Goal: Information Seeking & Learning: Learn about a topic

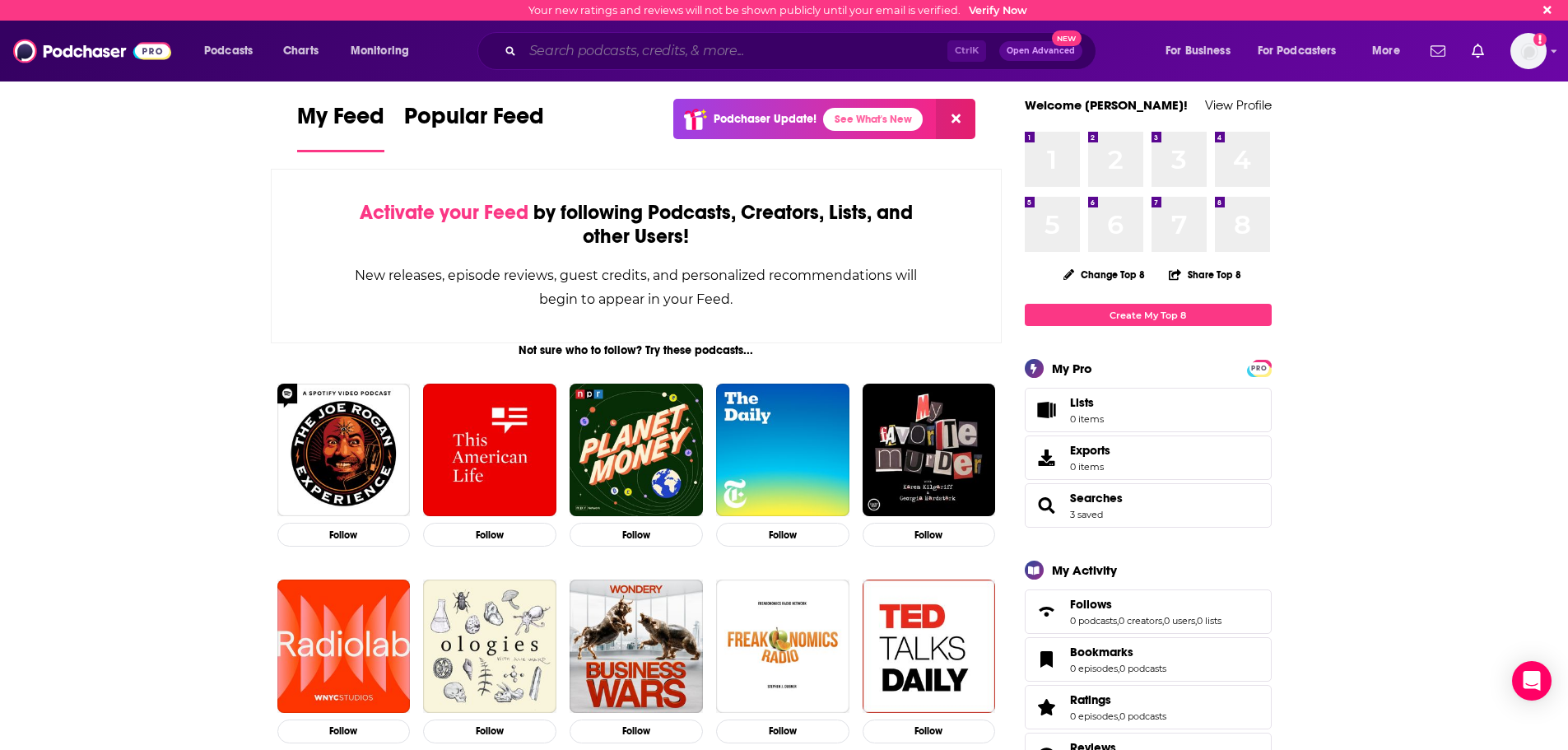
click at [729, 46] on input "Search podcasts, credits, & more..." at bounding box center [735, 51] width 425 height 27
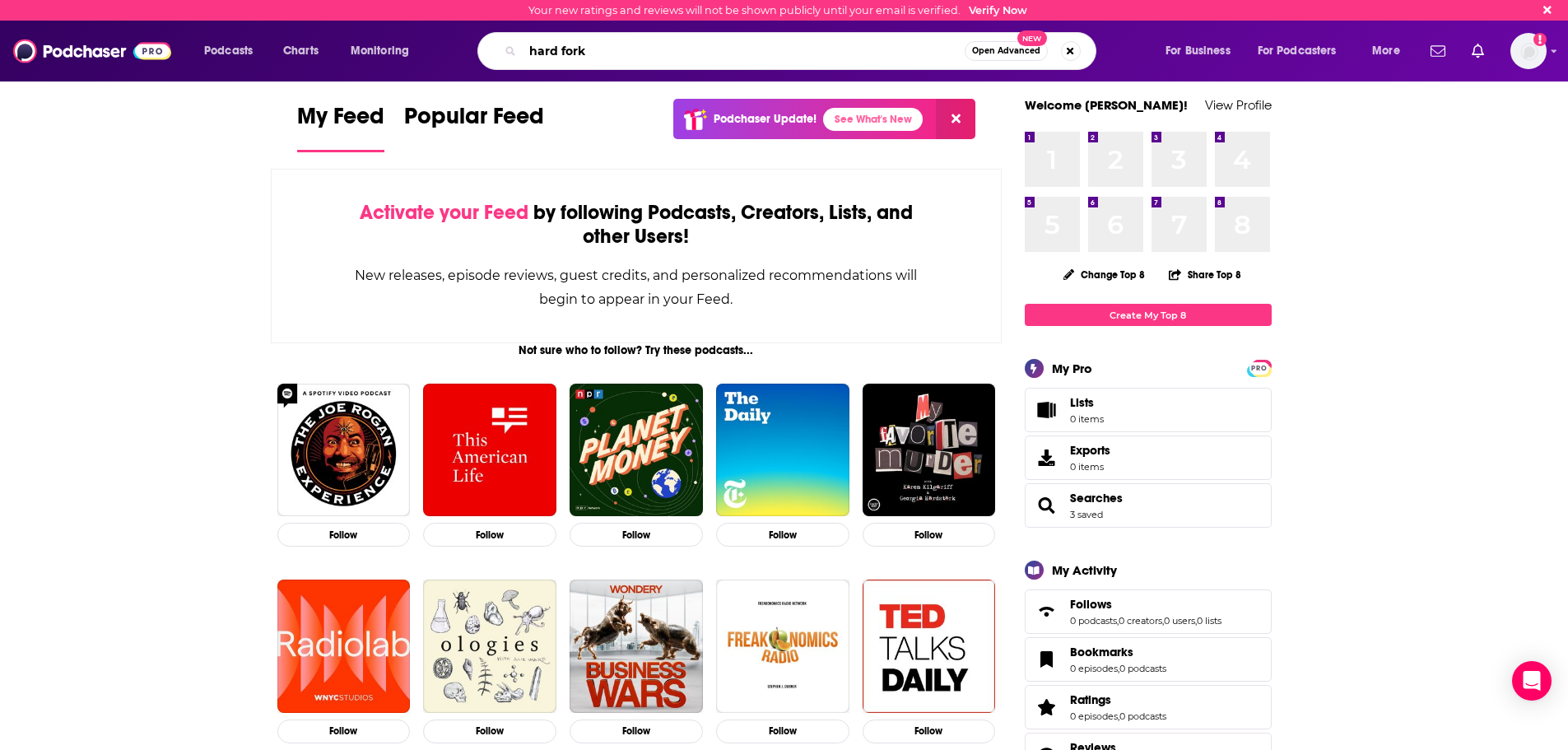
type input "hard fork"
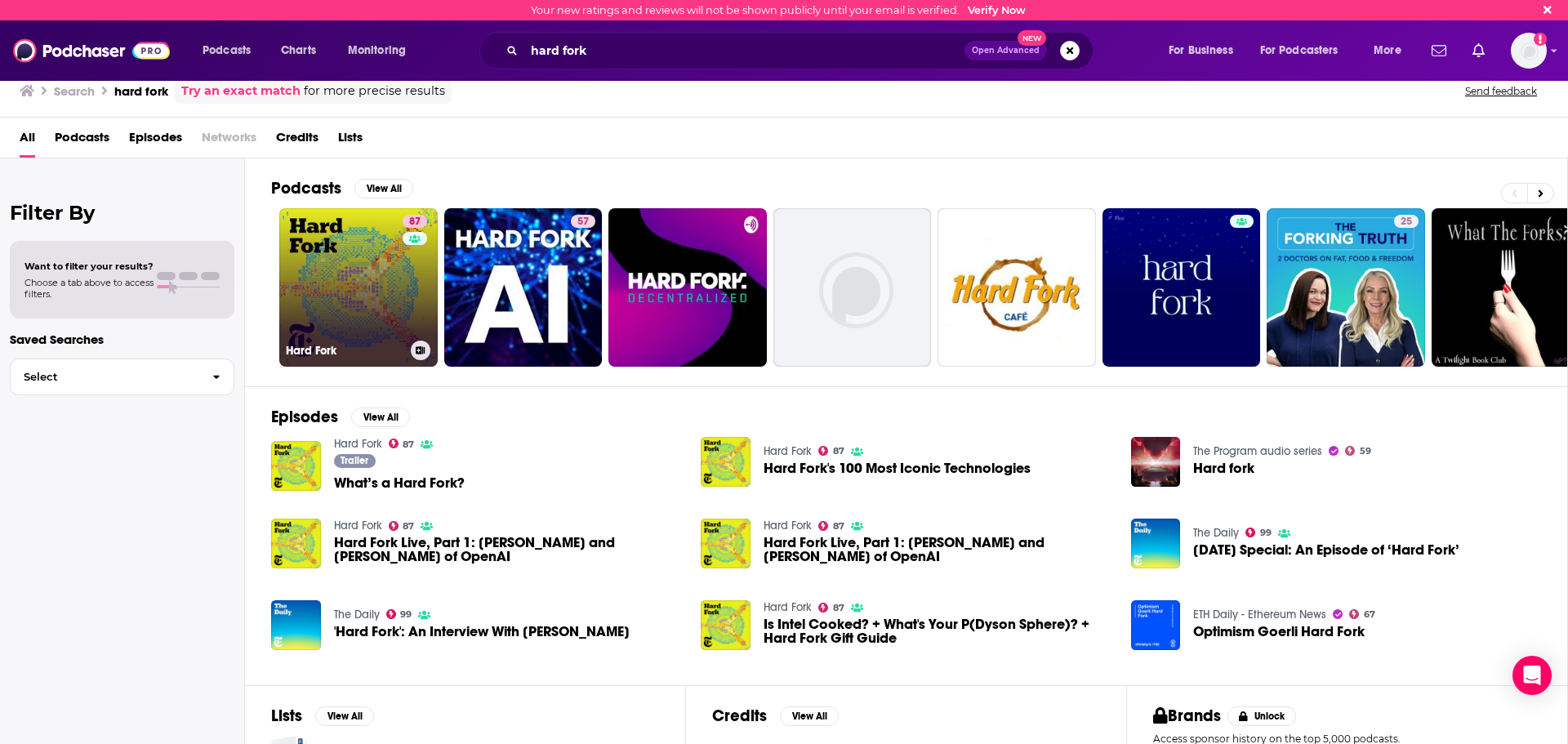
click at [377, 281] on link "87 Hard Fork" at bounding box center [357, 287] width 158 height 158
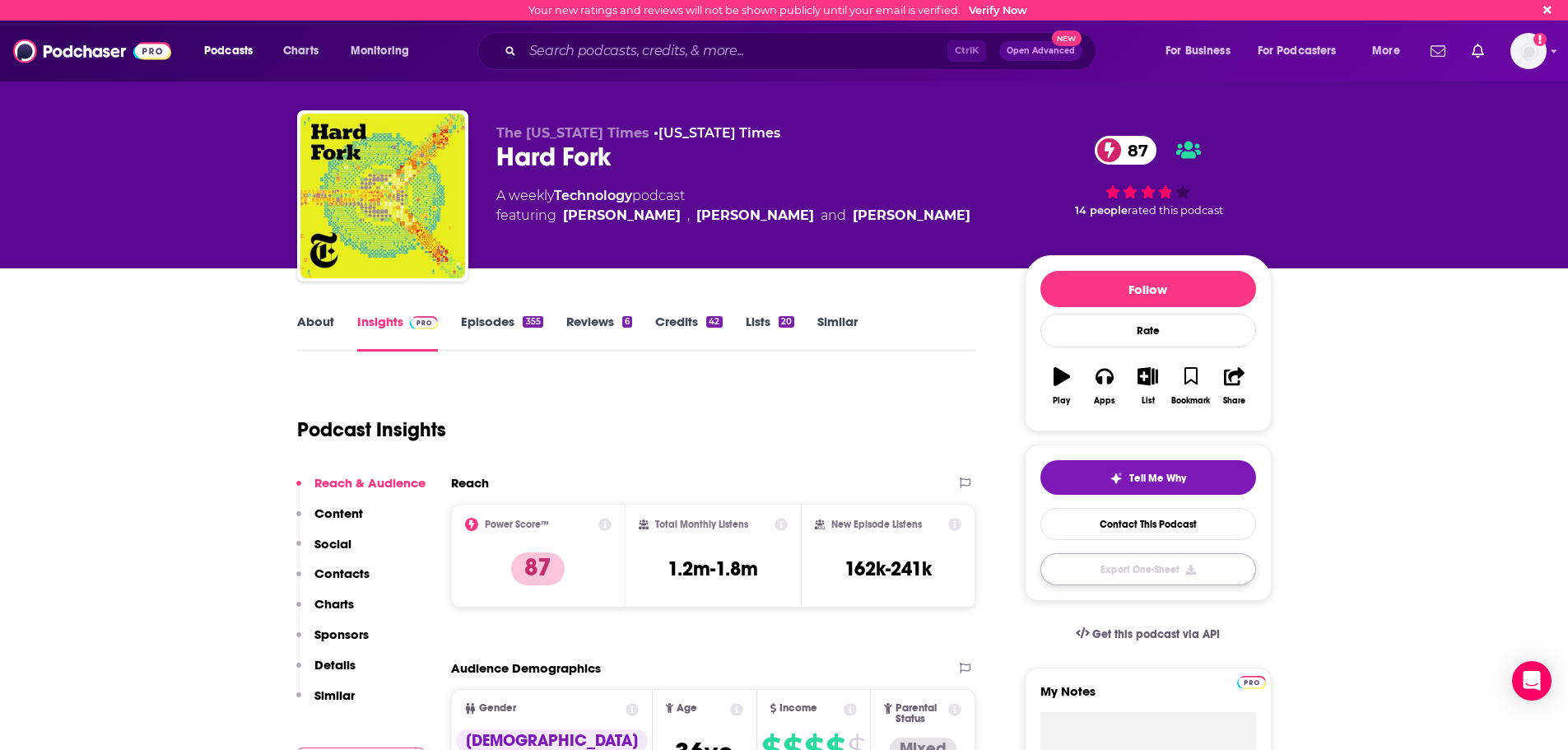
click at [1200, 563] on button "Export One-Sheet" at bounding box center [1148, 569] width 216 height 32
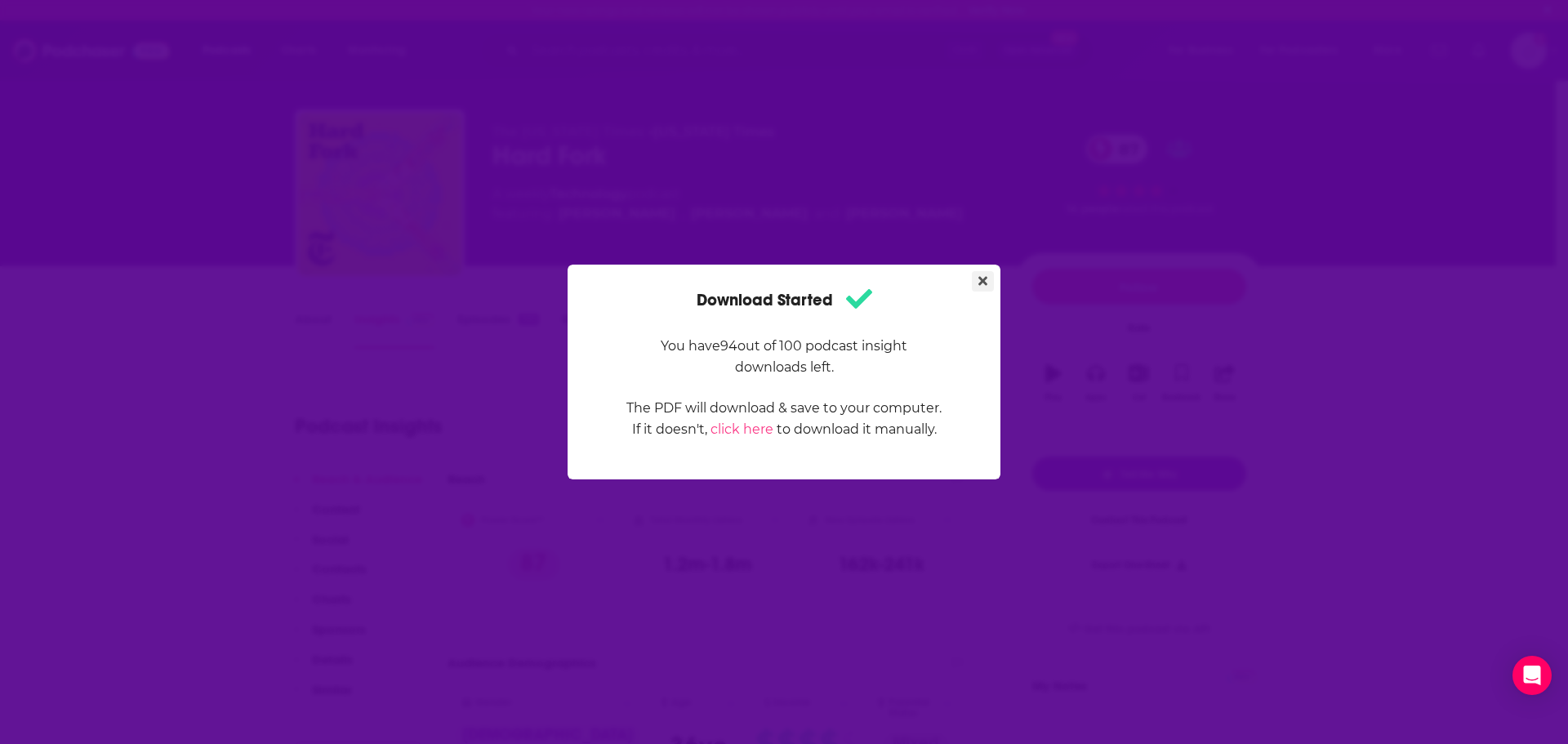
click at [983, 277] on icon "Close" at bounding box center [982, 281] width 9 height 13
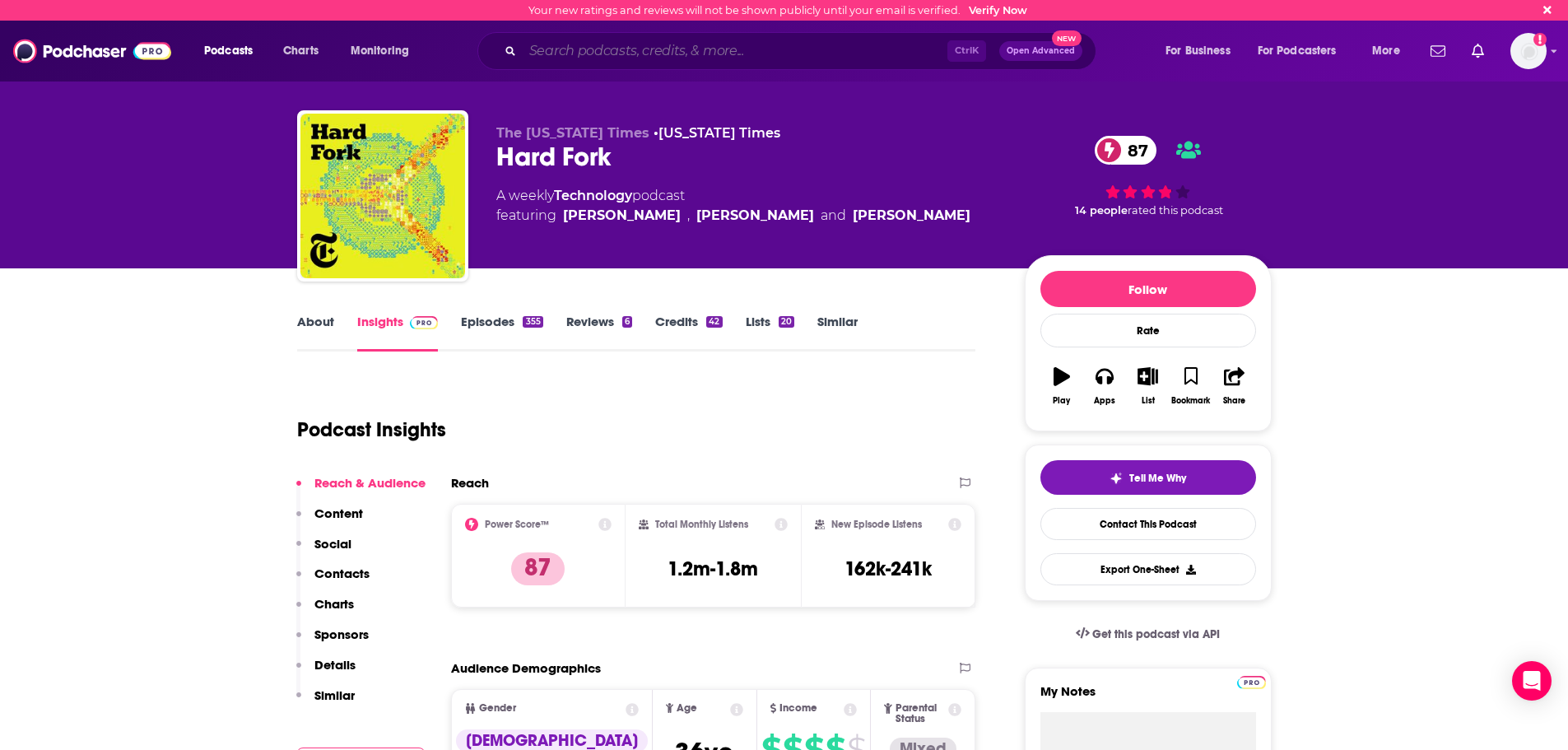
click at [781, 53] on input "Search podcasts, credits, & more..." at bounding box center [735, 51] width 425 height 27
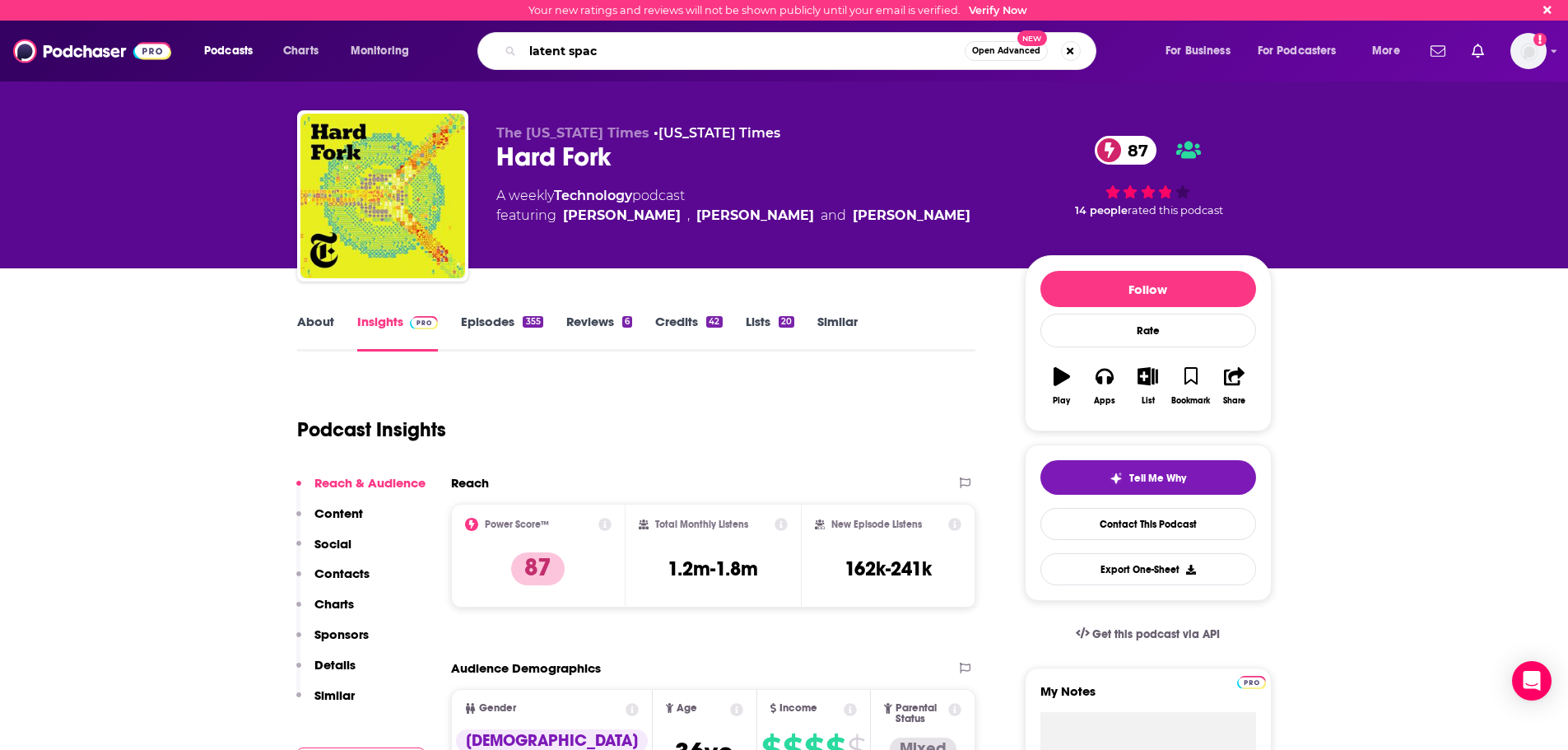
type input "latent space"
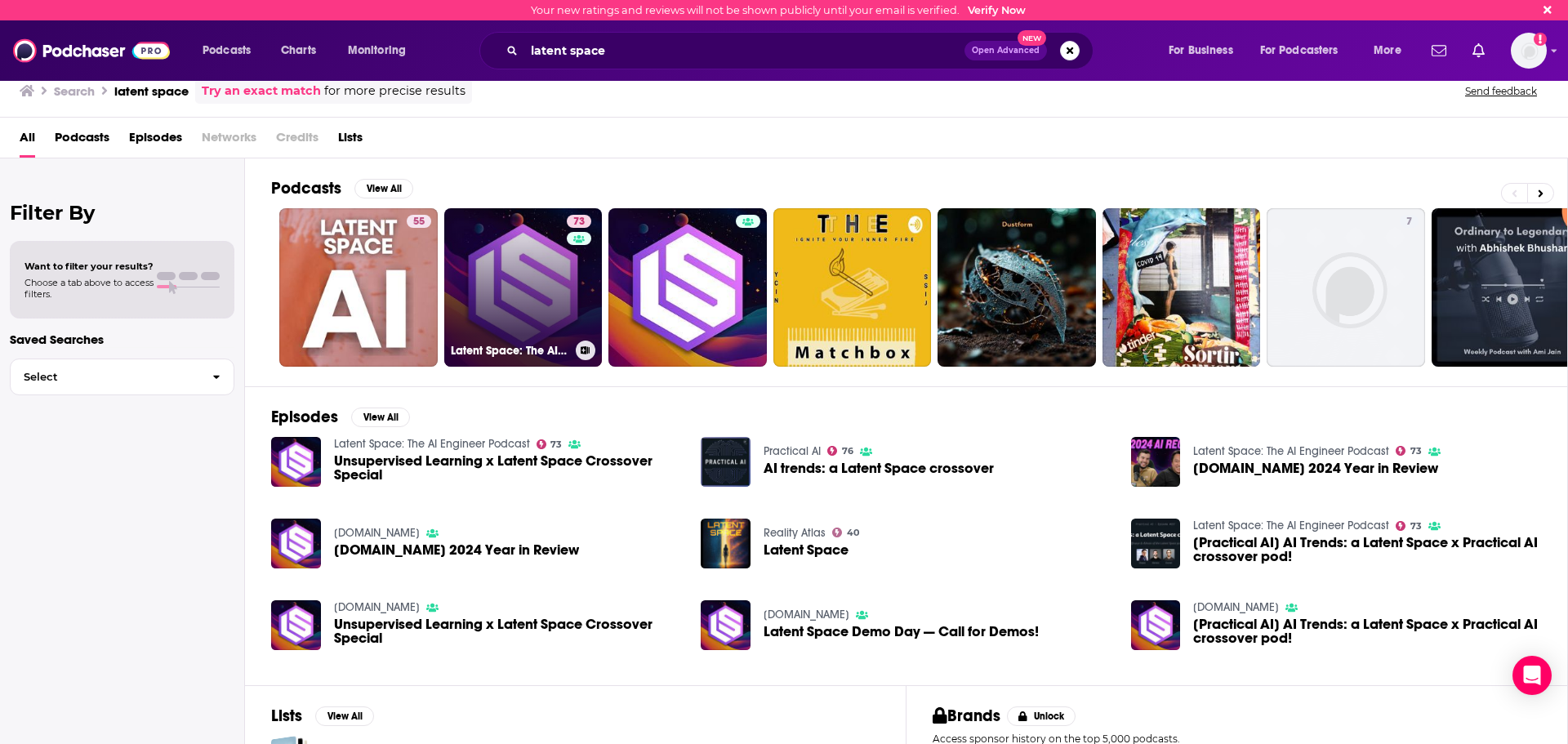
click at [553, 303] on link "73 Latent Space: The AI Engineer Podcast" at bounding box center [523, 287] width 158 height 158
click at [505, 250] on link "73 Latent Space: The AI Engineer Podcast" at bounding box center [523, 287] width 158 height 158
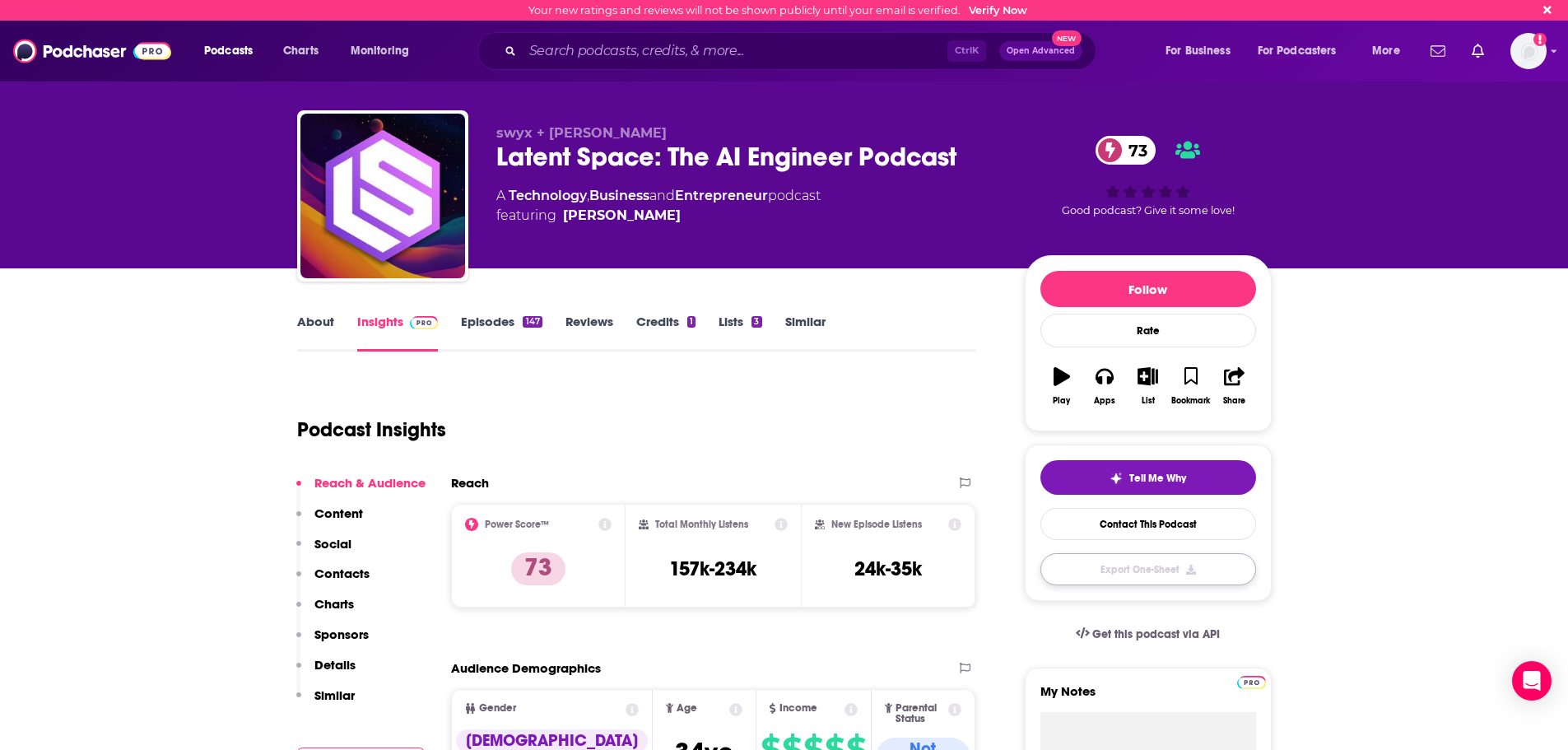
click at [1175, 561] on button "Export One-Sheet" at bounding box center [1148, 569] width 216 height 32
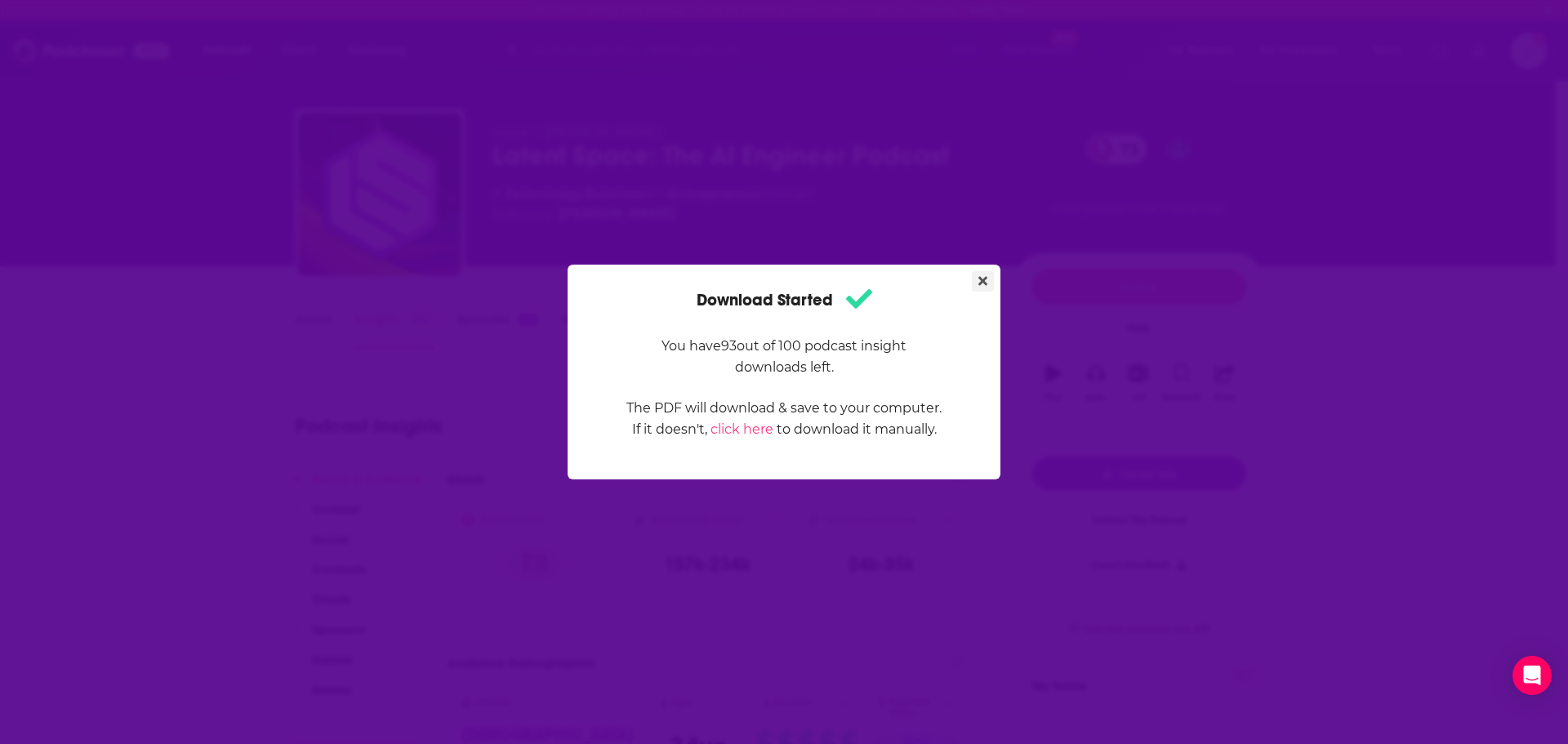
click at [978, 281] on icon "Close" at bounding box center [982, 281] width 9 height 13
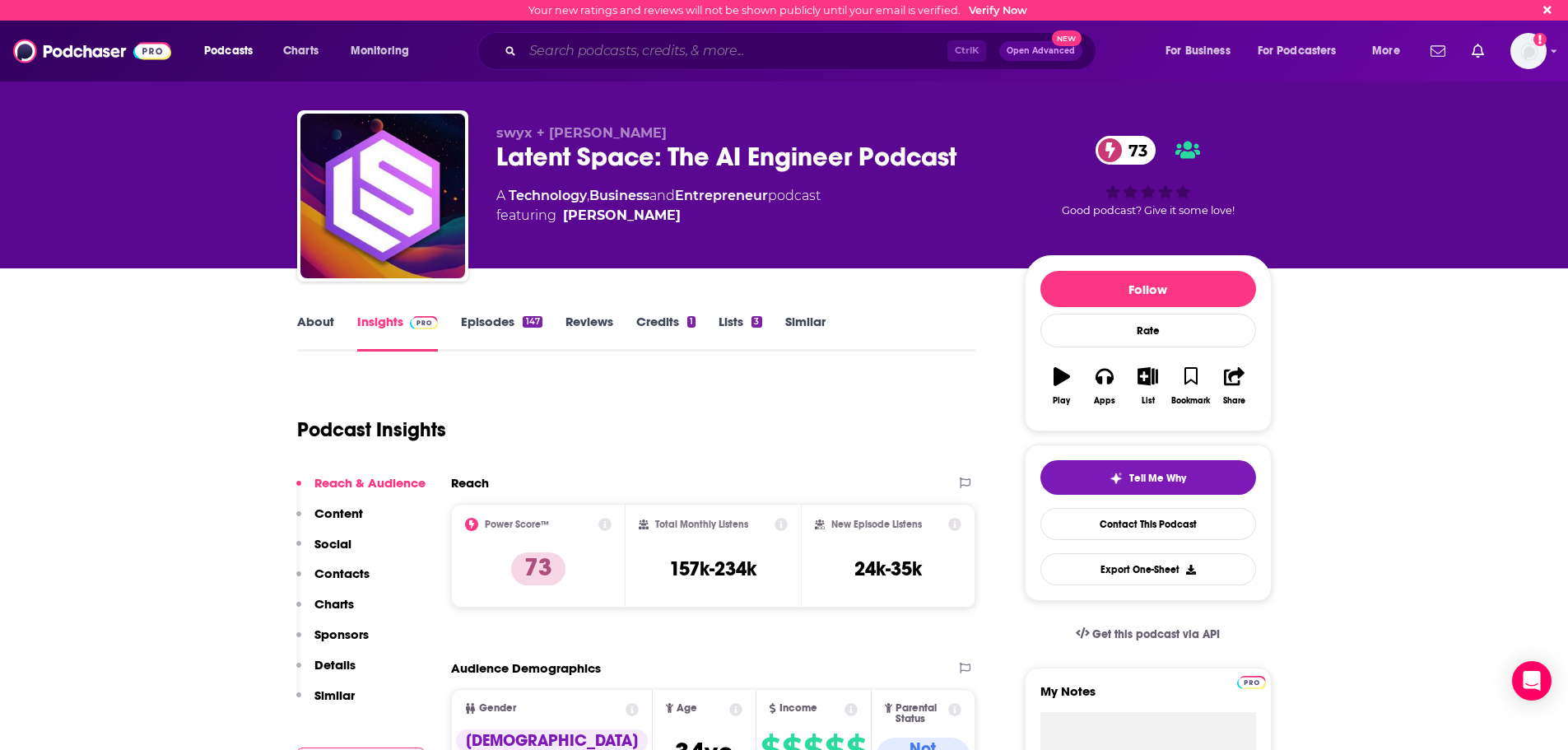
click at [756, 50] on input "Search podcasts, credits, & more..." at bounding box center [735, 51] width 425 height 27
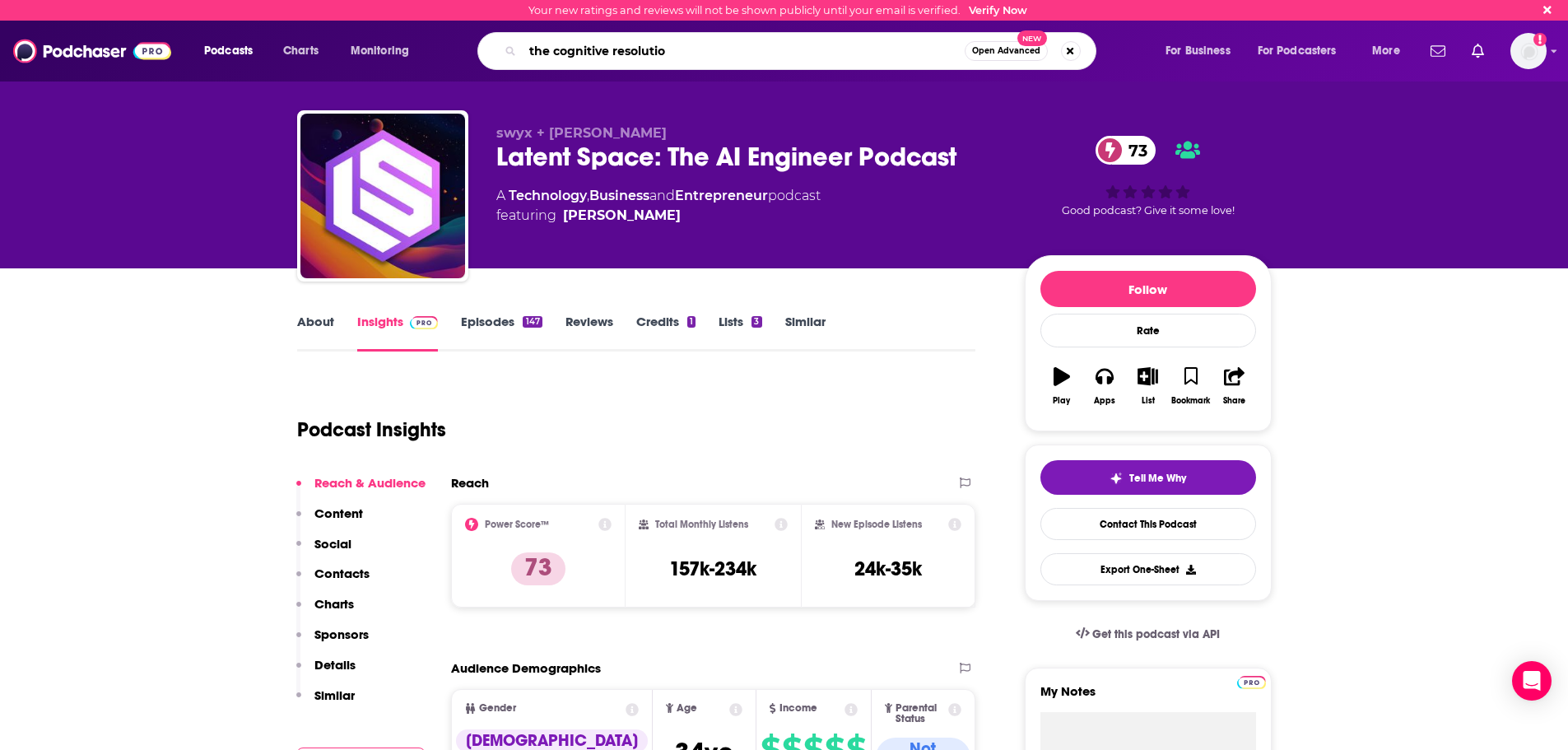
type input "the cognitive resolution"
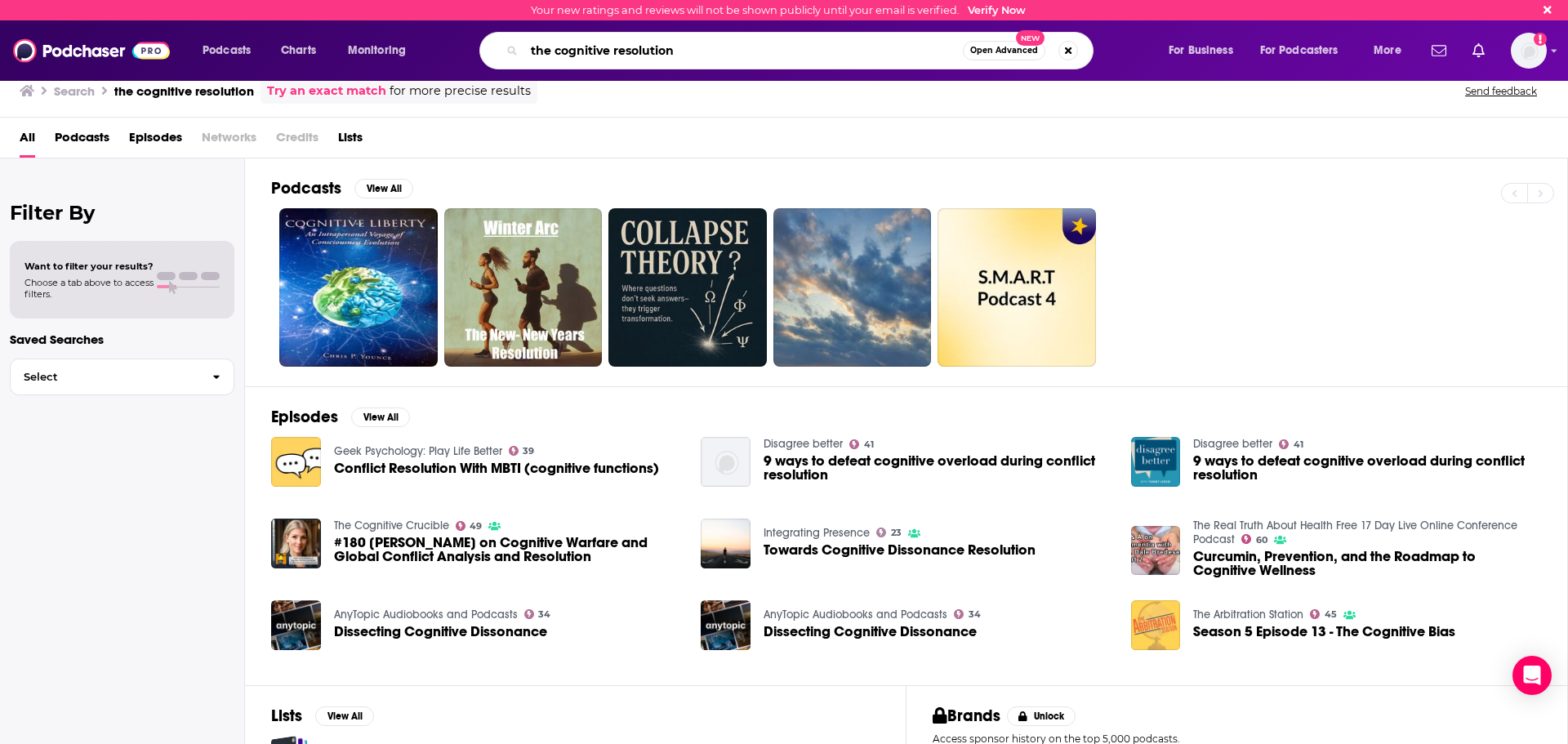
click at [557, 51] on input "the cognitive resolution" at bounding box center [744, 50] width 439 height 26
drag, startPoint x: 556, startPoint y: 51, endPoint x: 520, endPoint y: 50, distance: 36.0
click at [520, 50] on div "the cognitive resolution Open Advanced New" at bounding box center [786, 50] width 614 height 37
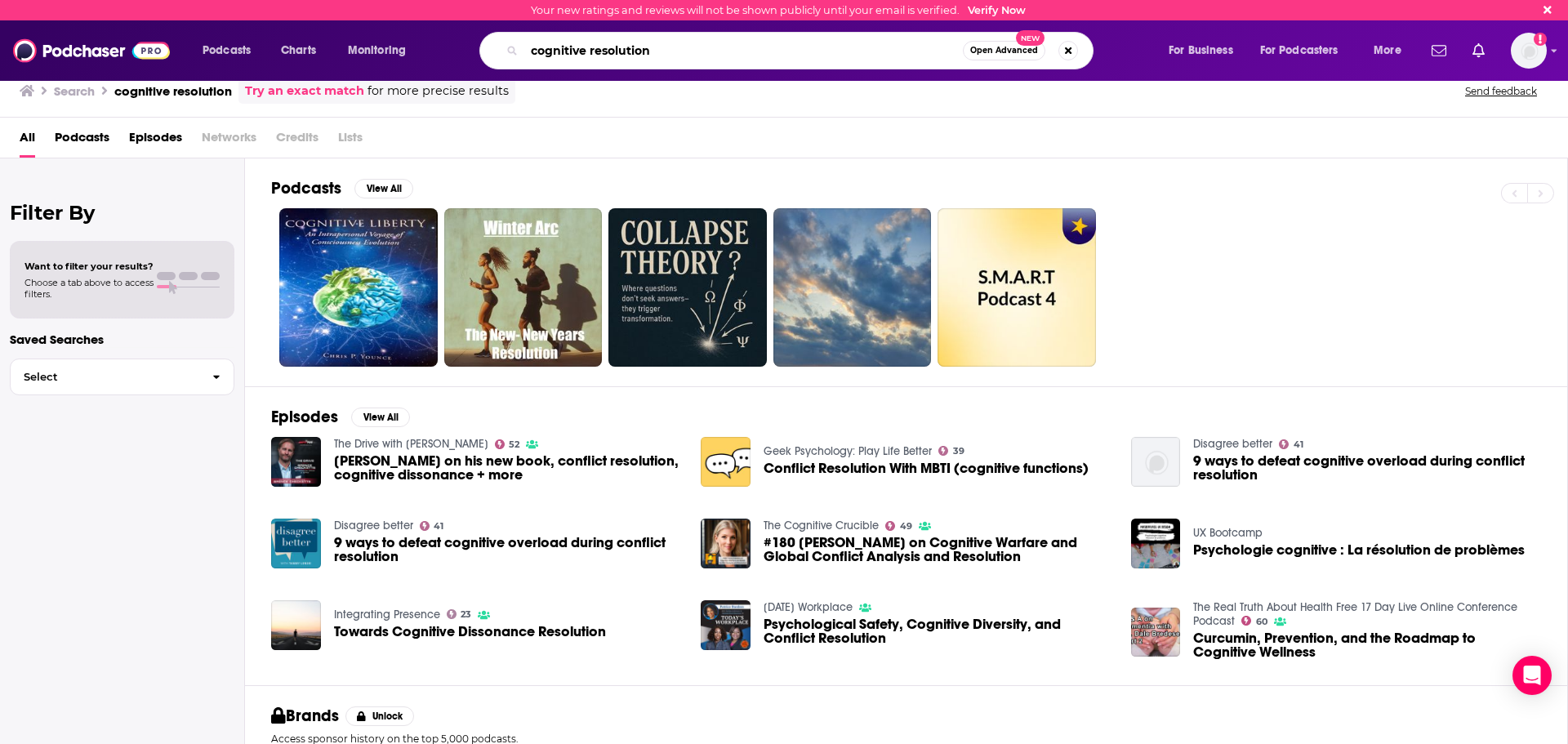
click at [561, 55] on input "cognitive resolution" at bounding box center [744, 50] width 439 height 26
type input "no priors"
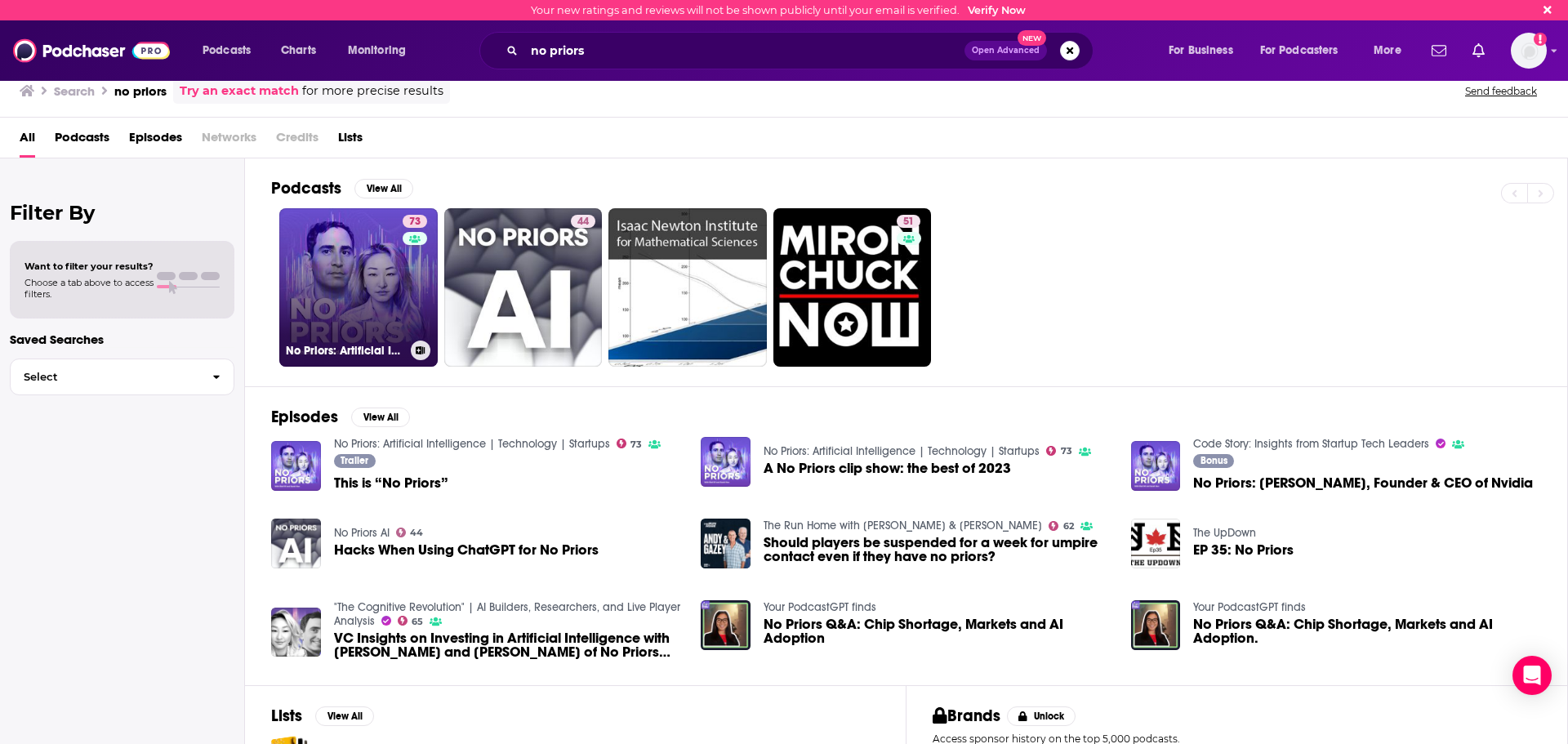
click at [420, 295] on div "73" at bounding box center [417, 278] width 29 height 126
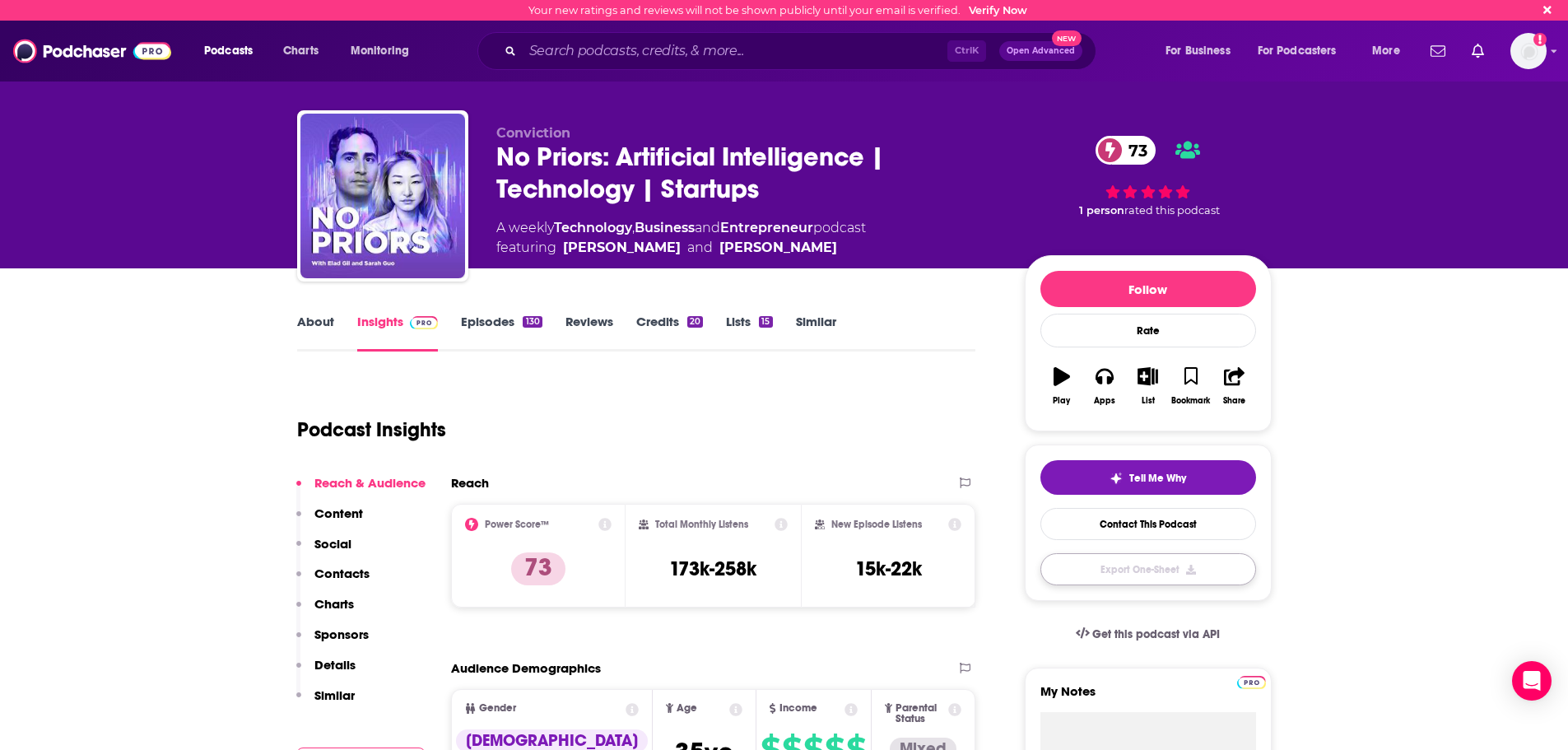
click at [1167, 563] on button "Export One-Sheet" at bounding box center [1148, 569] width 216 height 32
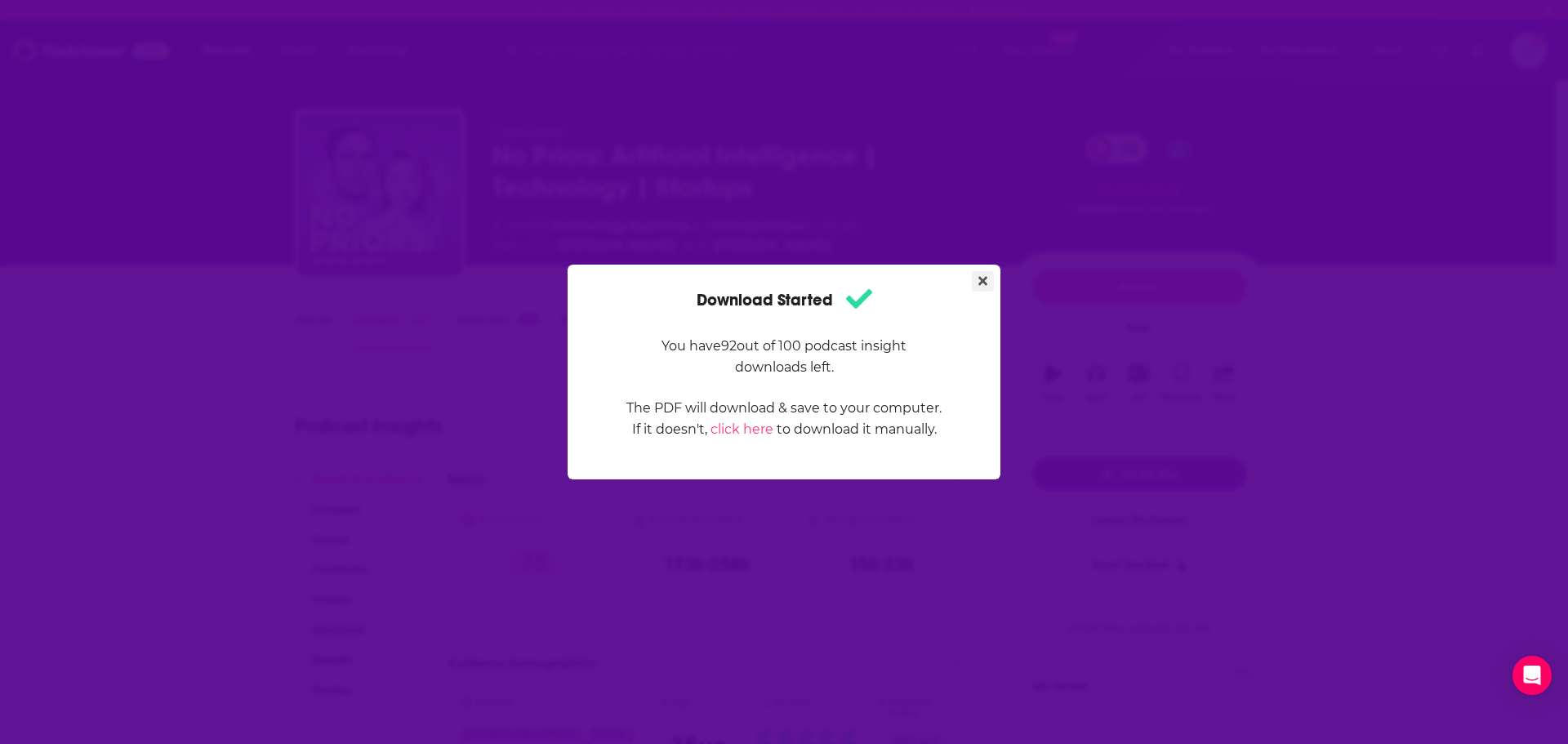
click at [985, 276] on icon "Close" at bounding box center [982, 281] width 9 height 13
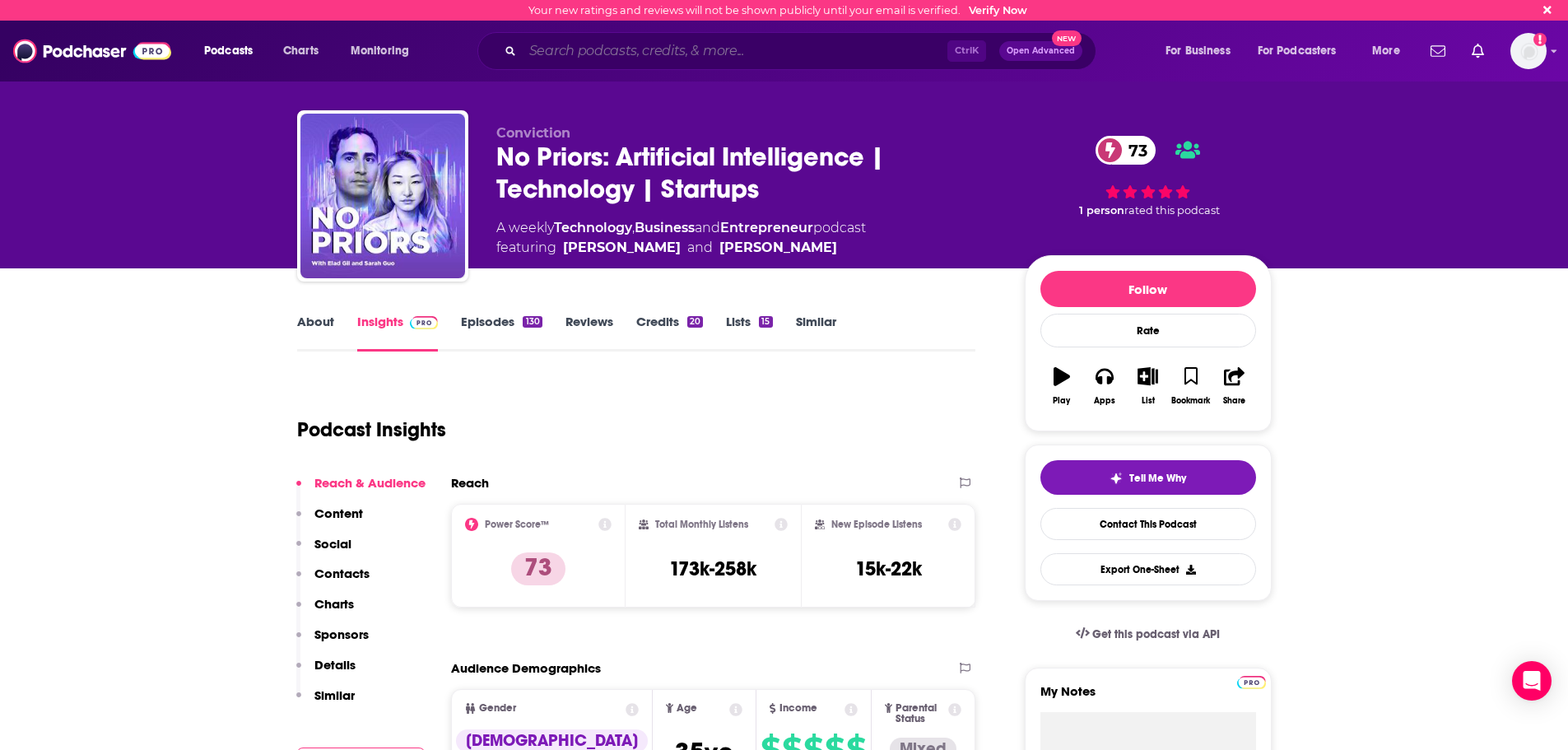
click at [730, 39] on input "Search podcasts, credits, & more..." at bounding box center [735, 51] width 425 height 27
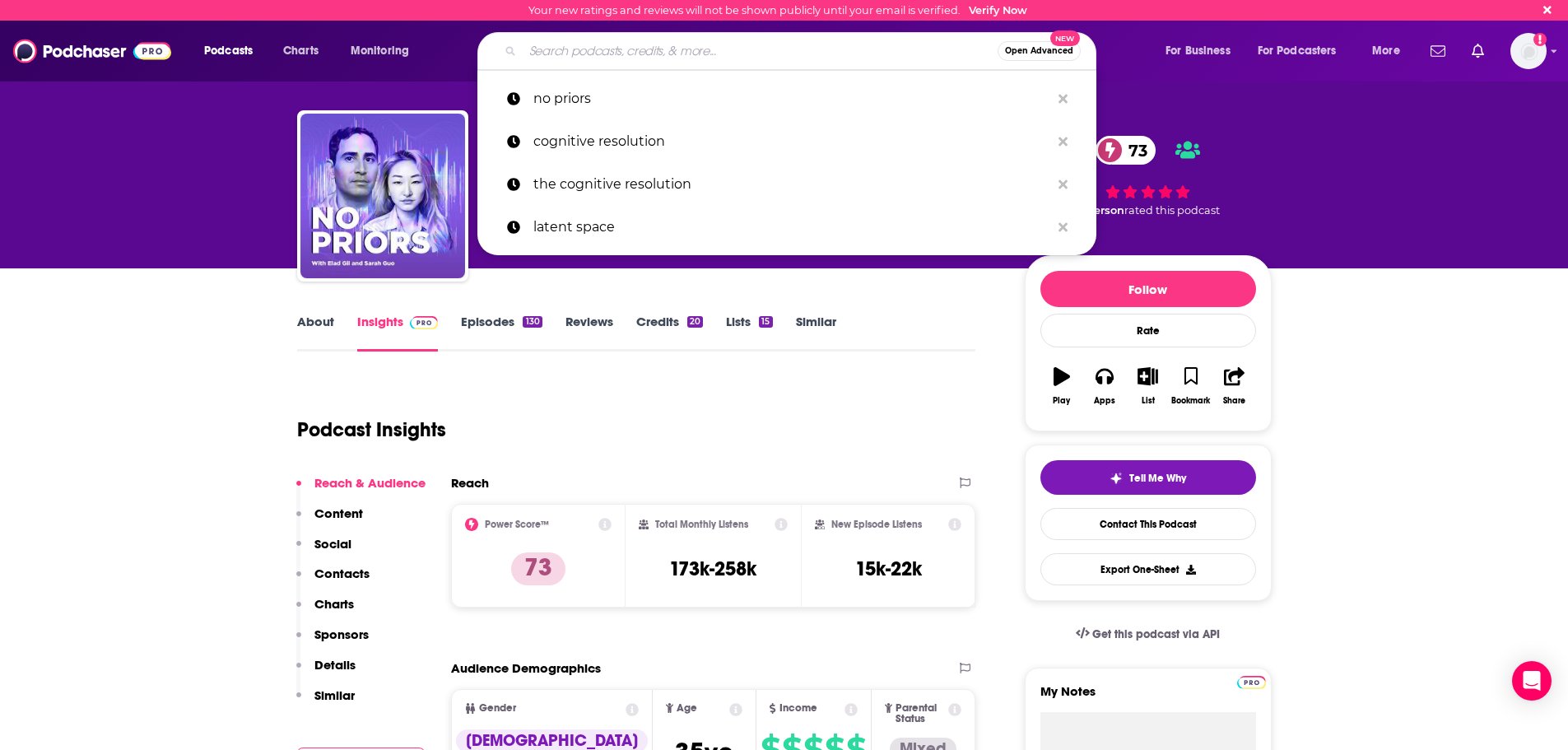
paste input "TWIML AI Podcast"
type input "TWIML AI Podcast"
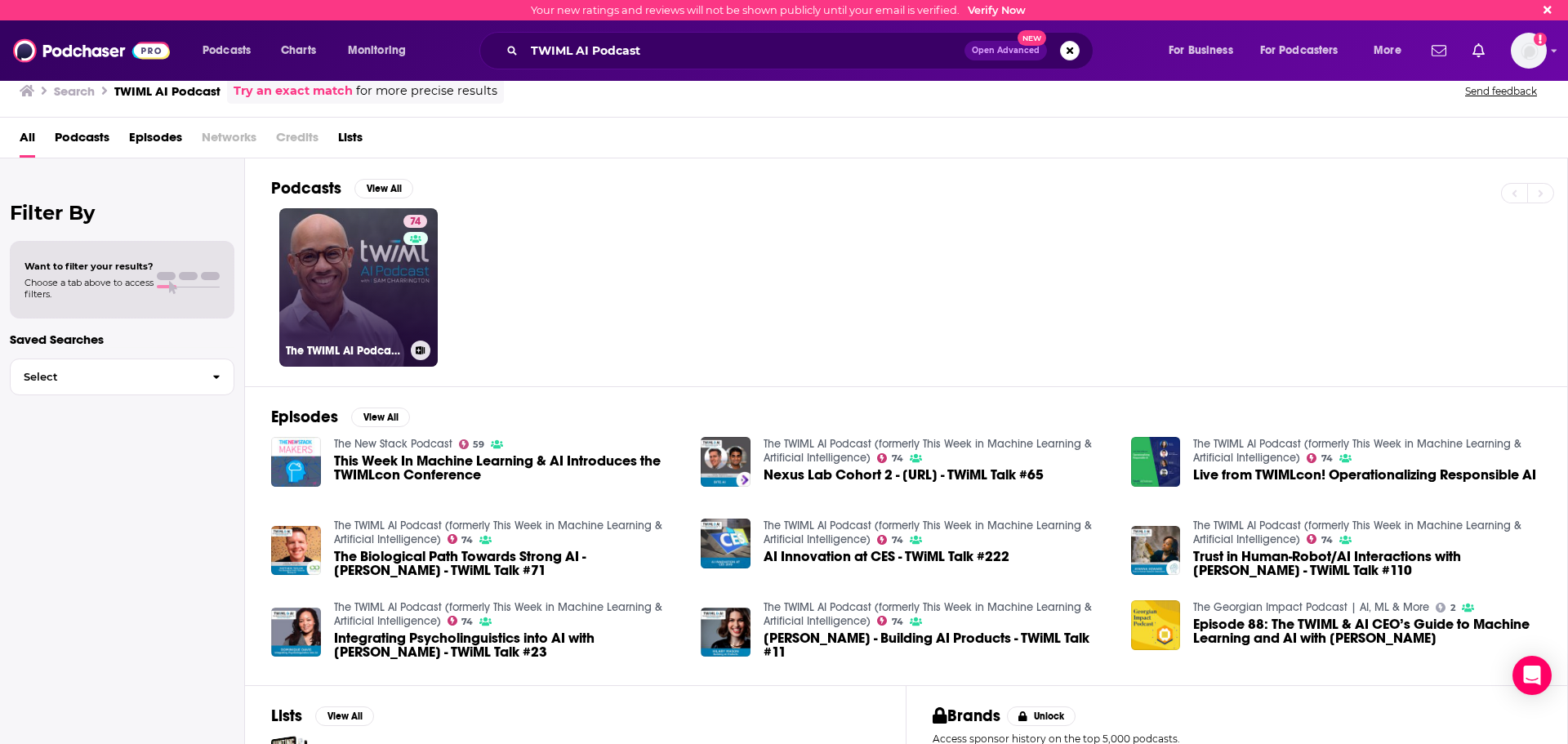
click at [417, 292] on div "74" at bounding box center [417, 278] width 28 height 126
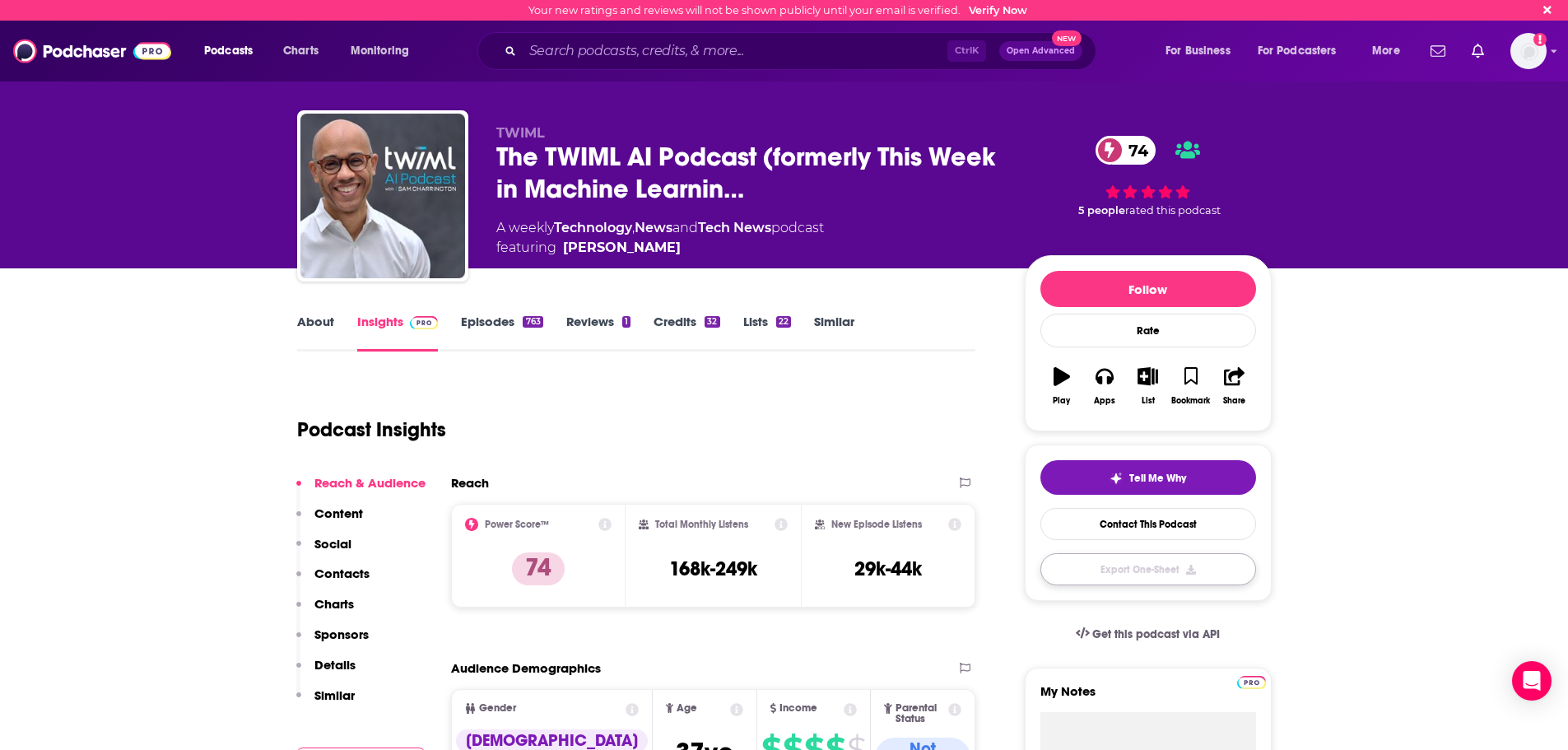
click at [1178, 570] on button "Export One-Sheet" at bounding box center [1148, 569] width 216 height 32
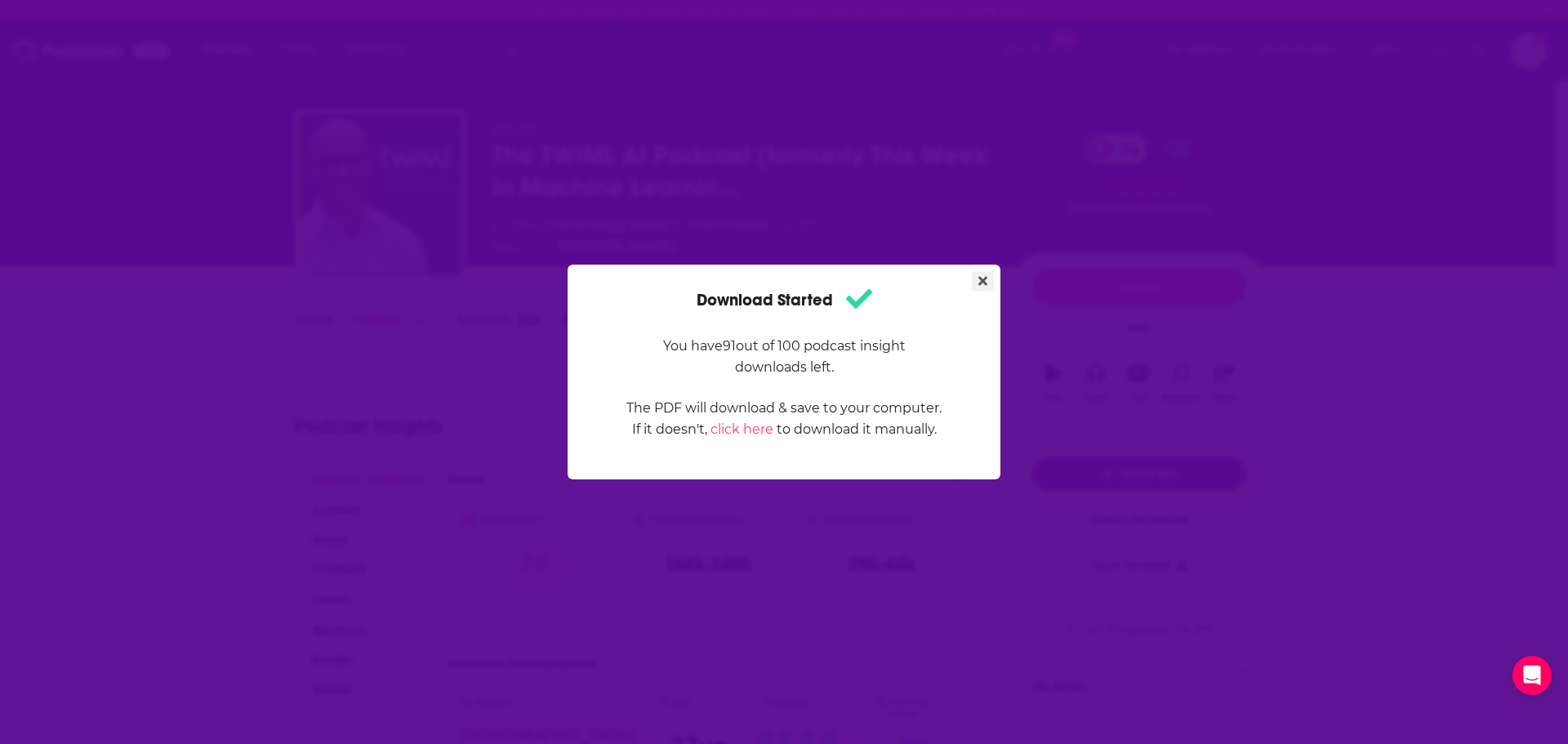
click at [987, 276] on button "Close" at bounding box center [982, 281] width 22 height 21
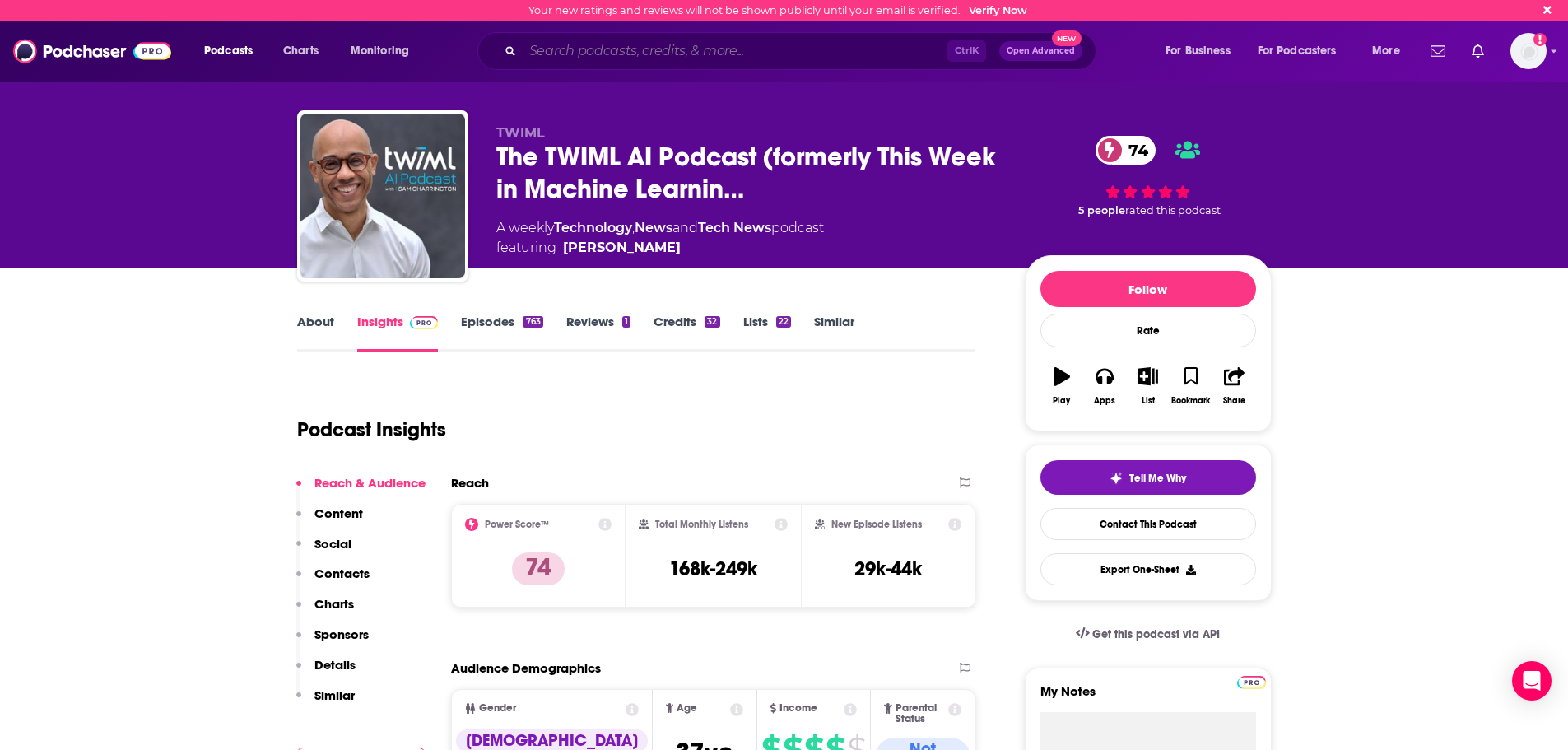
click at [808, 60] on input "Search podcasts, credits, & more..." at bounding box center [735, 51] width 425 height 27
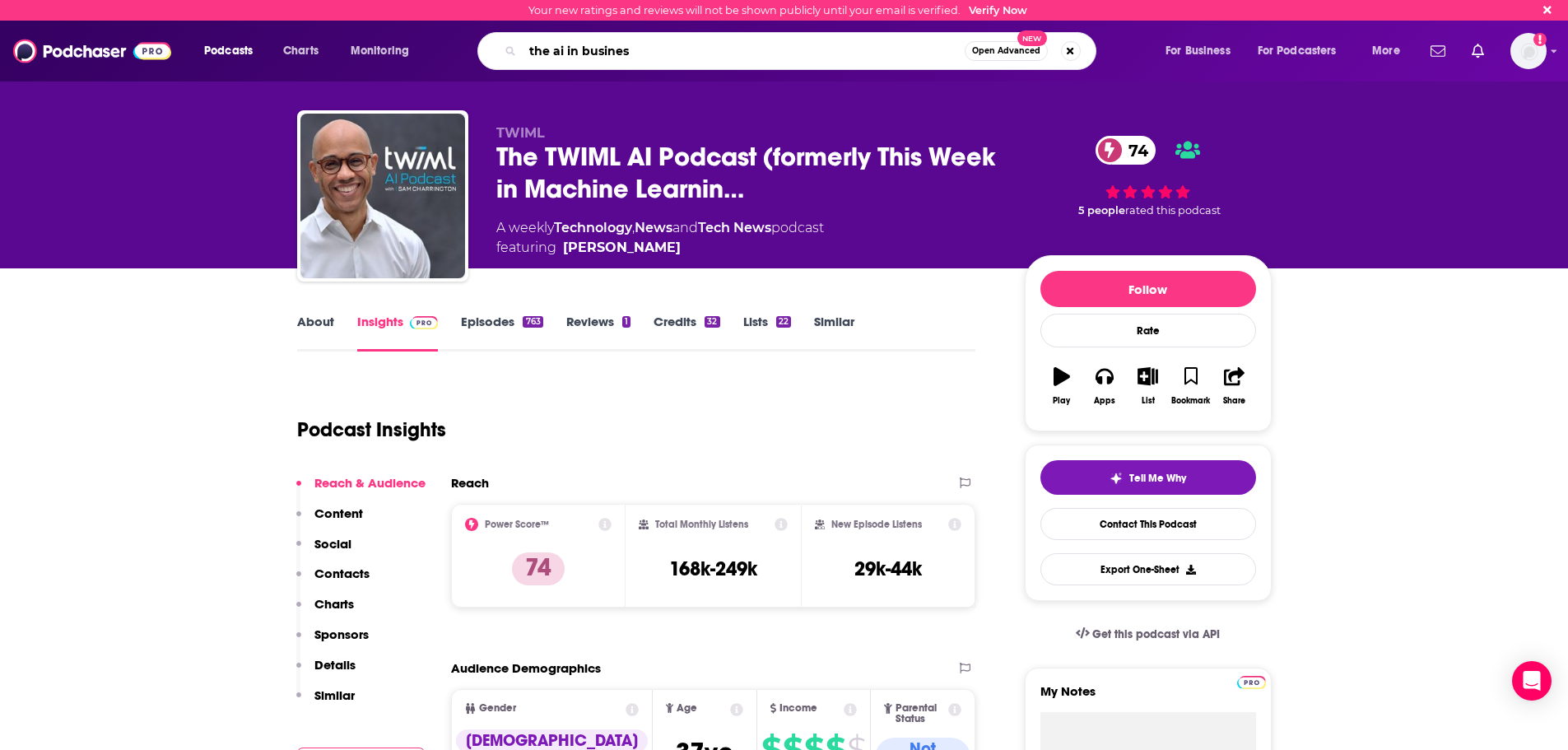
type input "the ai in business"
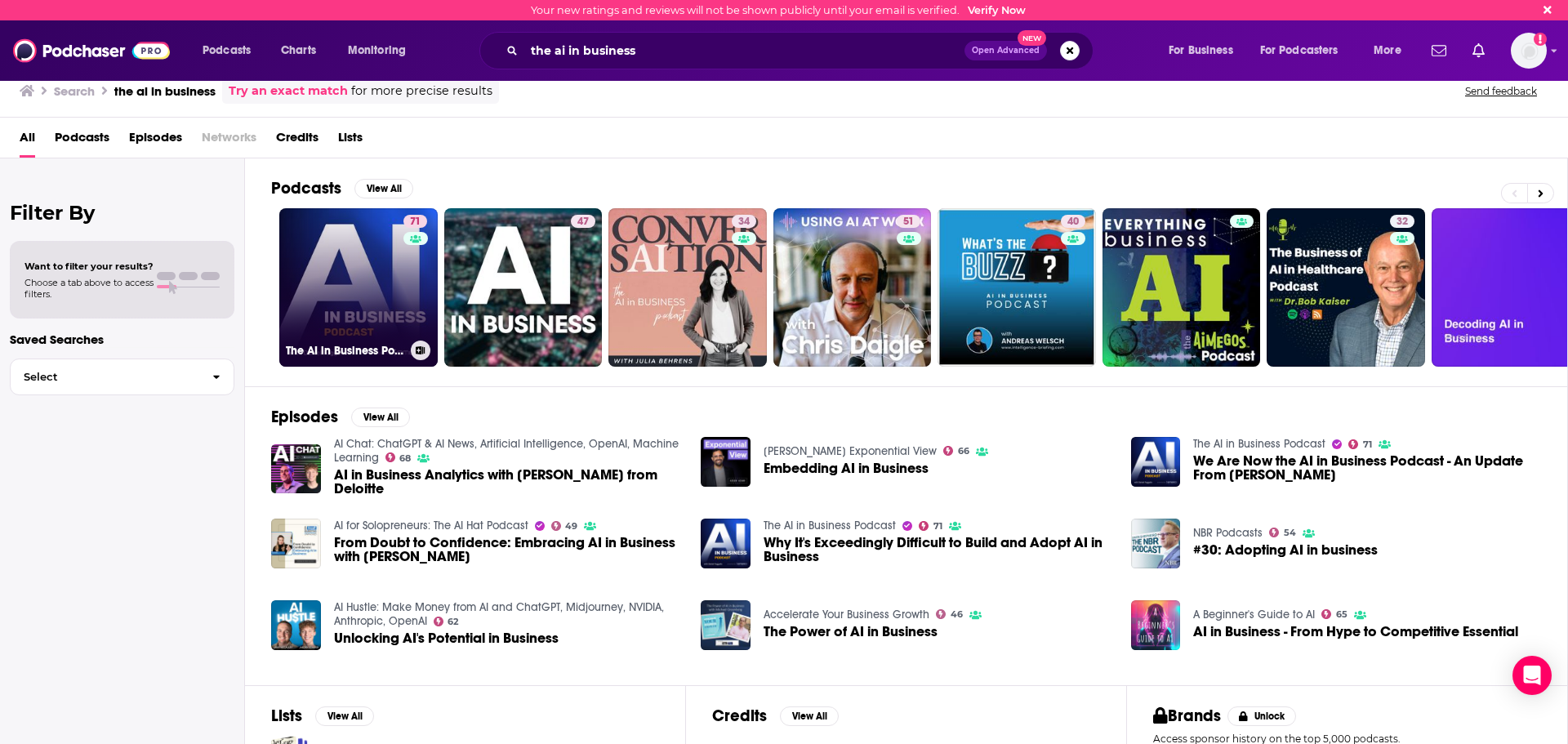
click at [336, 286] on link "71 The AI in Business Podcast" at bounding box center [357, 287] width 158 height 158
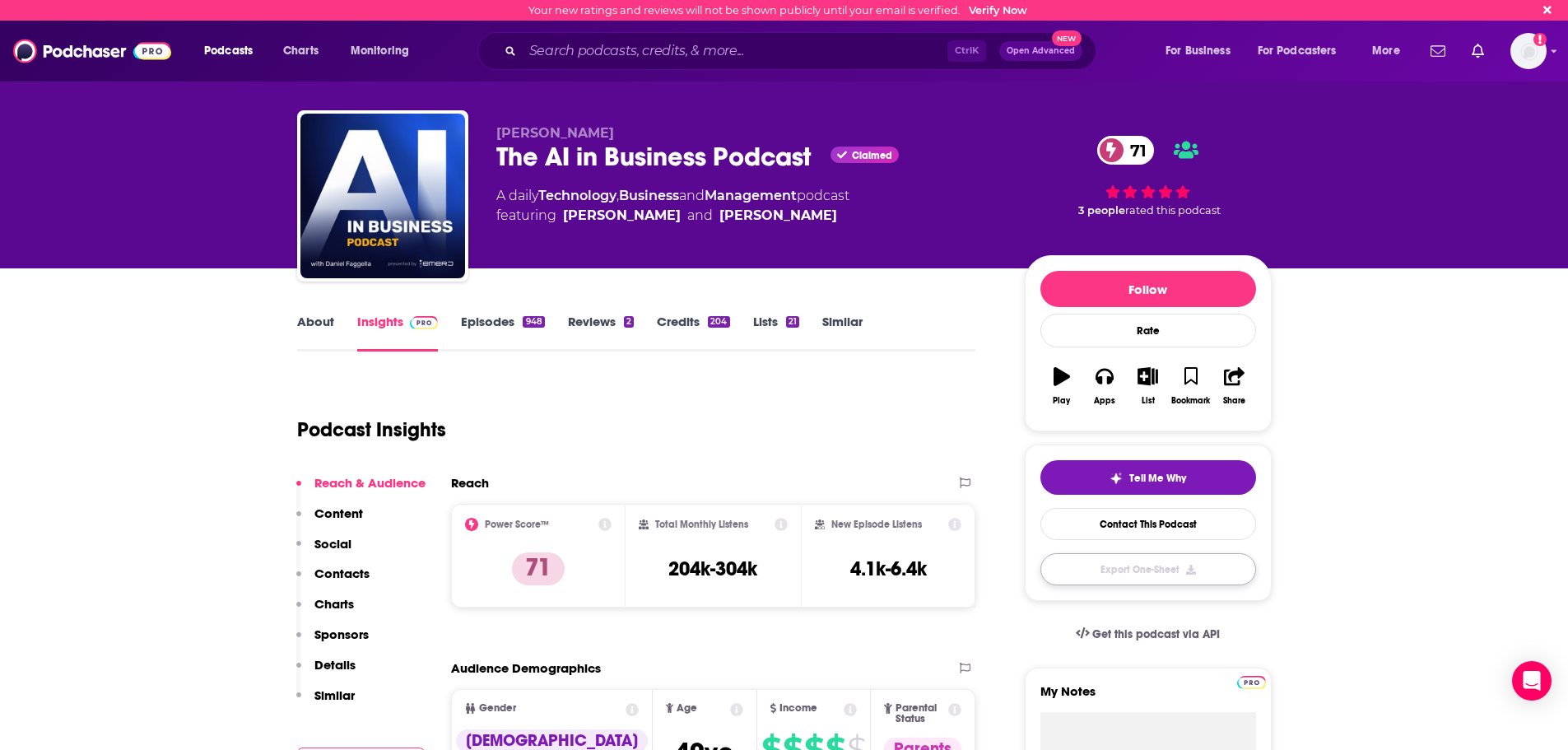
click at [1194, 567] on button "Export One-Sheet" at bounding box center [1148, 569] width 216 height 32
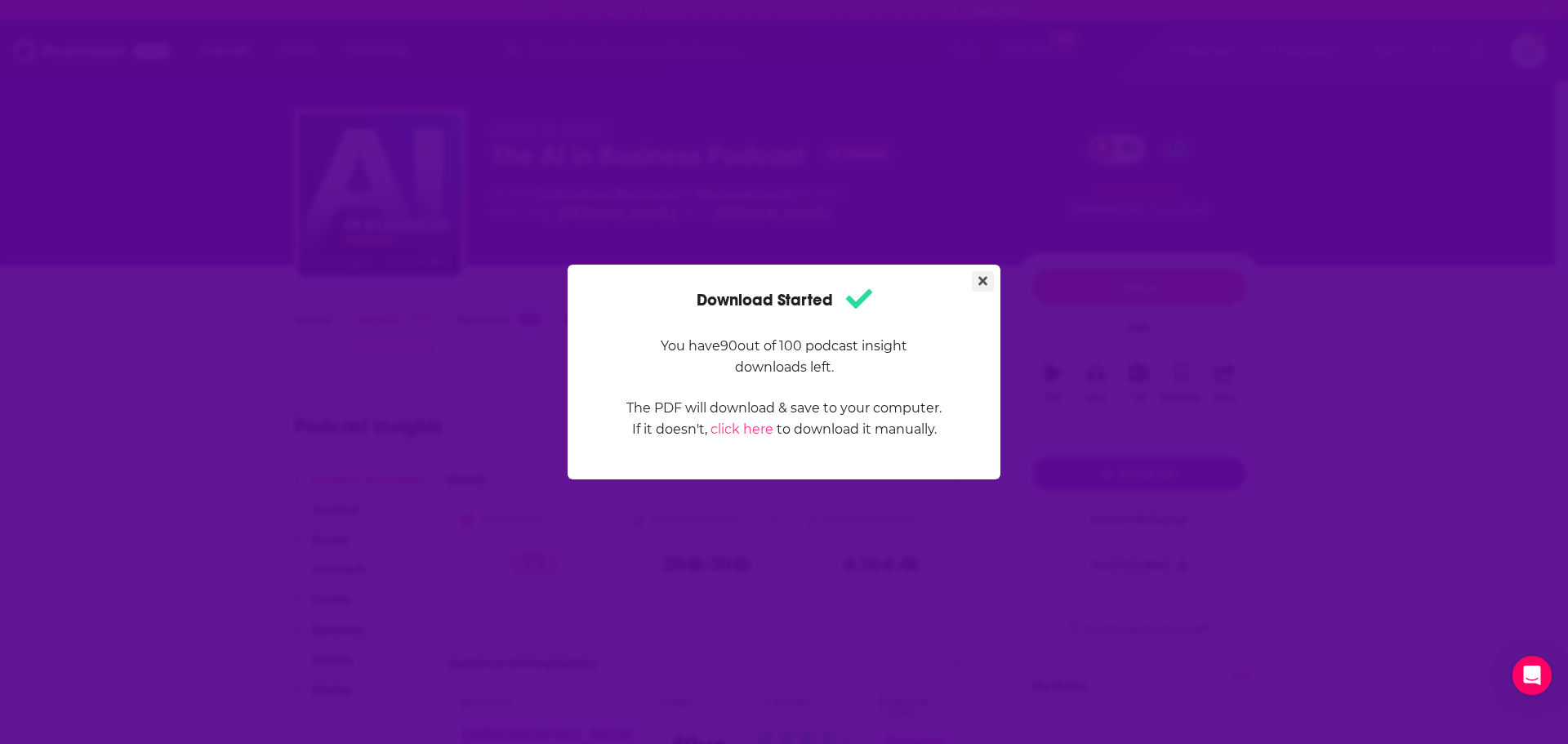
click at [976, 284] on button "Close" at bounding box center [982, 281] width 22 height 21
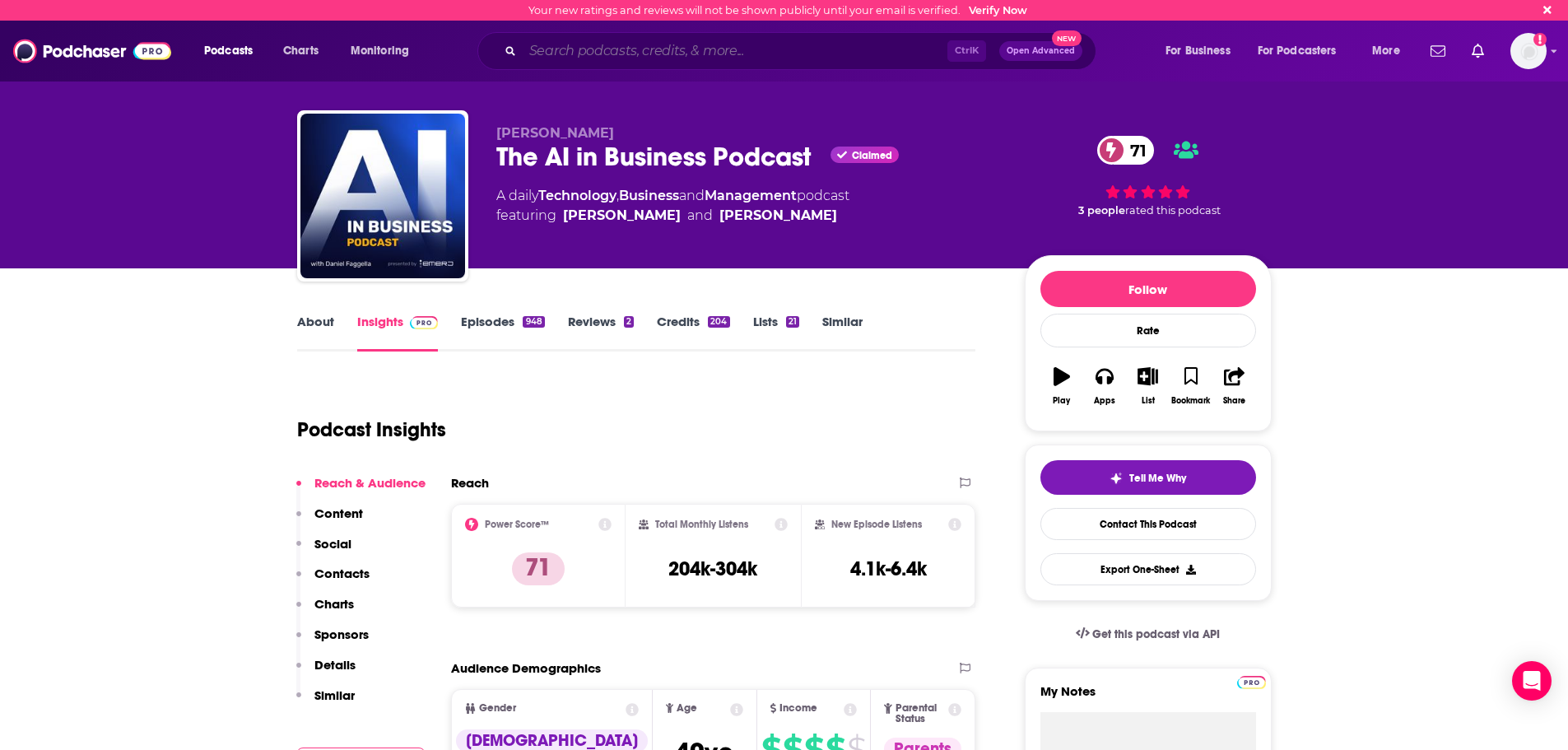
click at [746, 48] on input "Search podcasts, credits, & more..." at bounding box center [735, 51] width 425 height 27
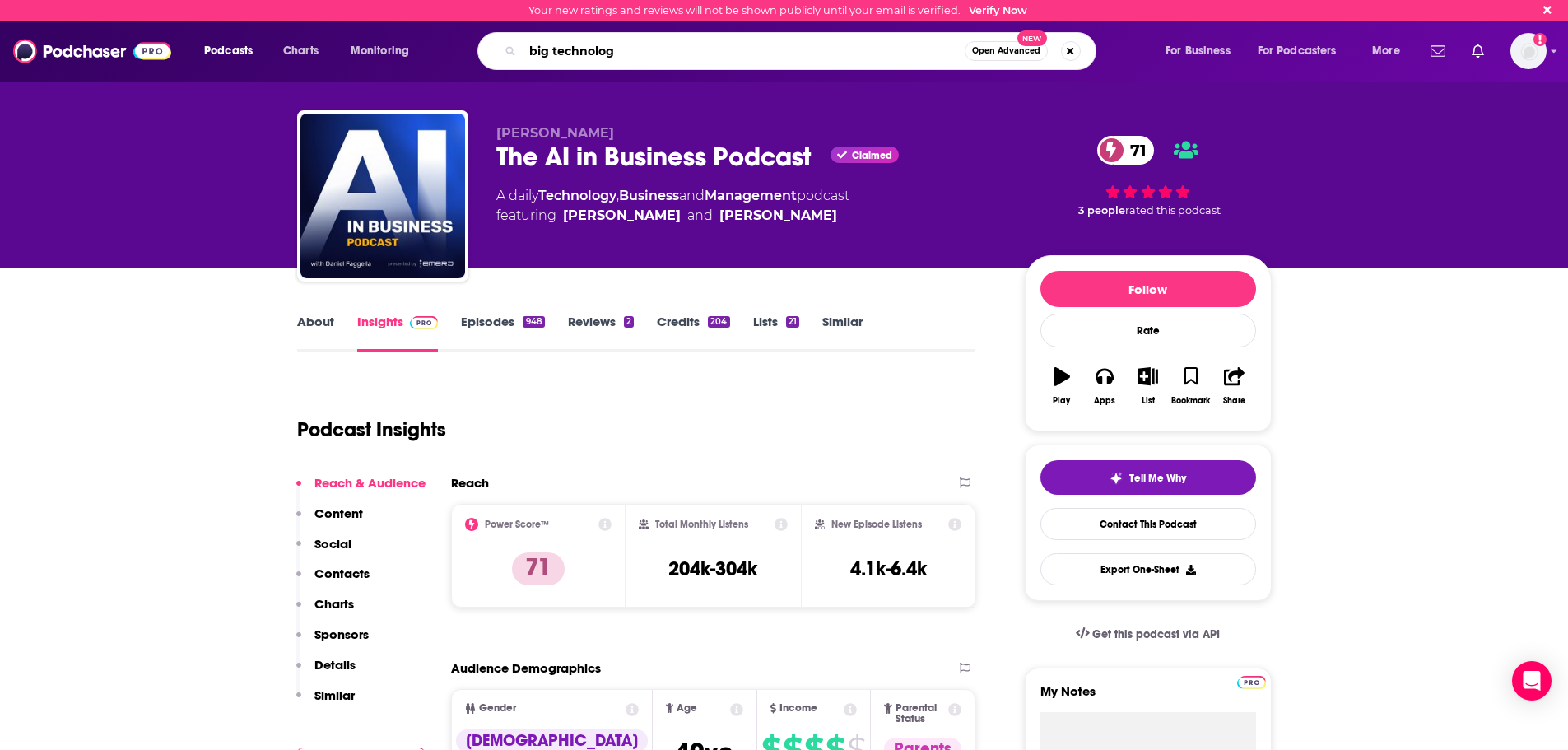
type input "big technology"
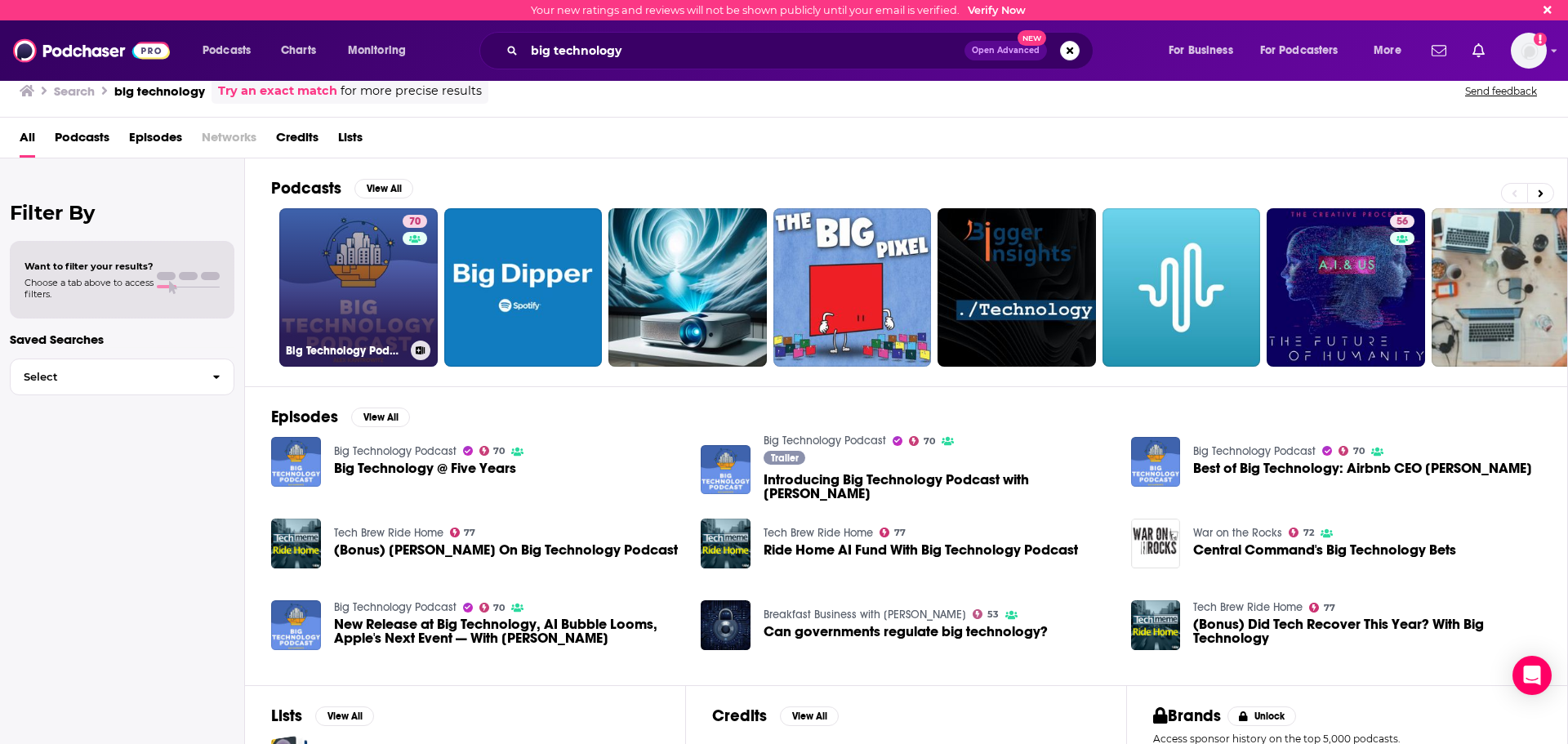
click at [369, 284] on link "70 Big Technology Podcast" at bounding box center [357, 287] width 158 height 158
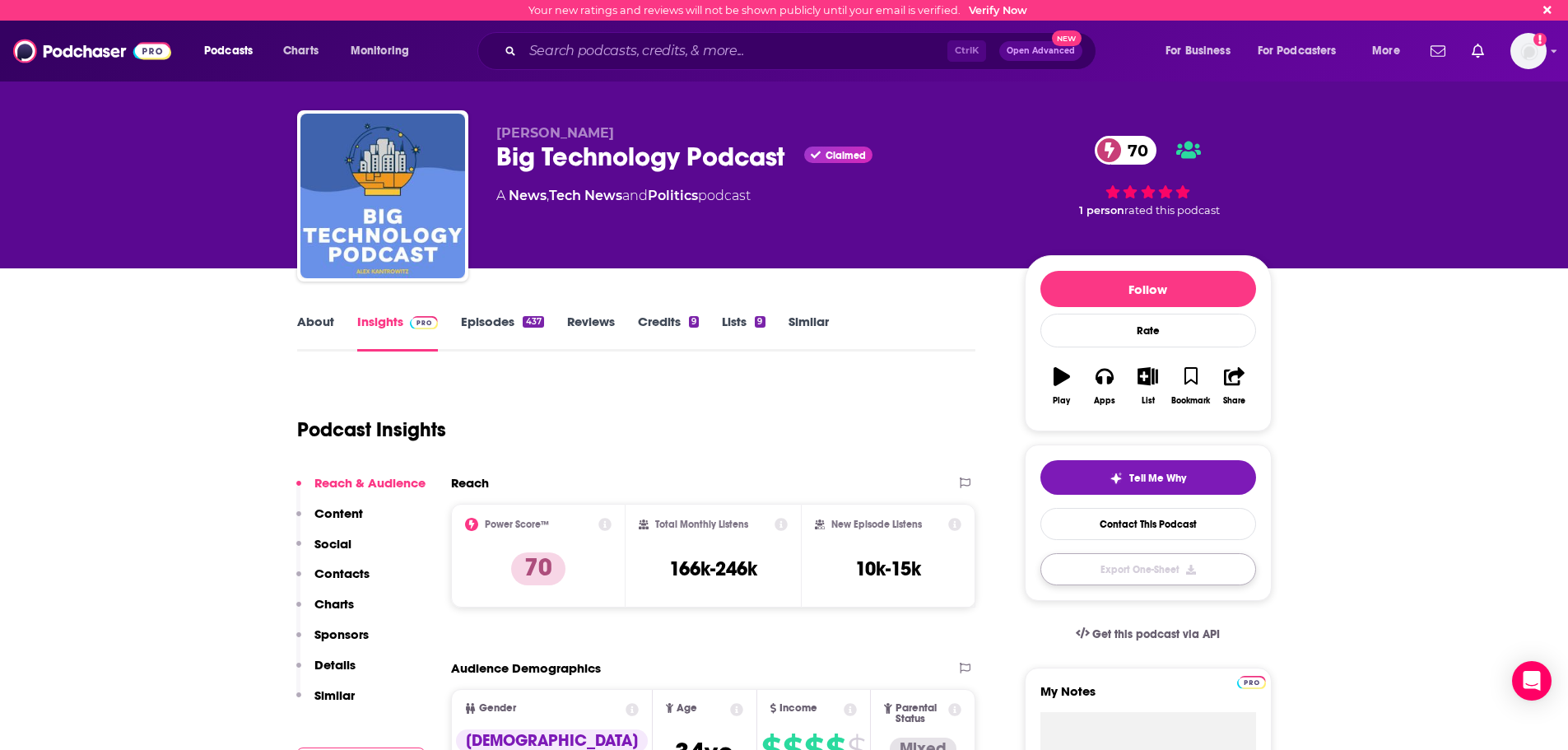
click at [1185, 575] on button "Export One-Sheet" at bounding box center [1148, 569] width 216 height 32
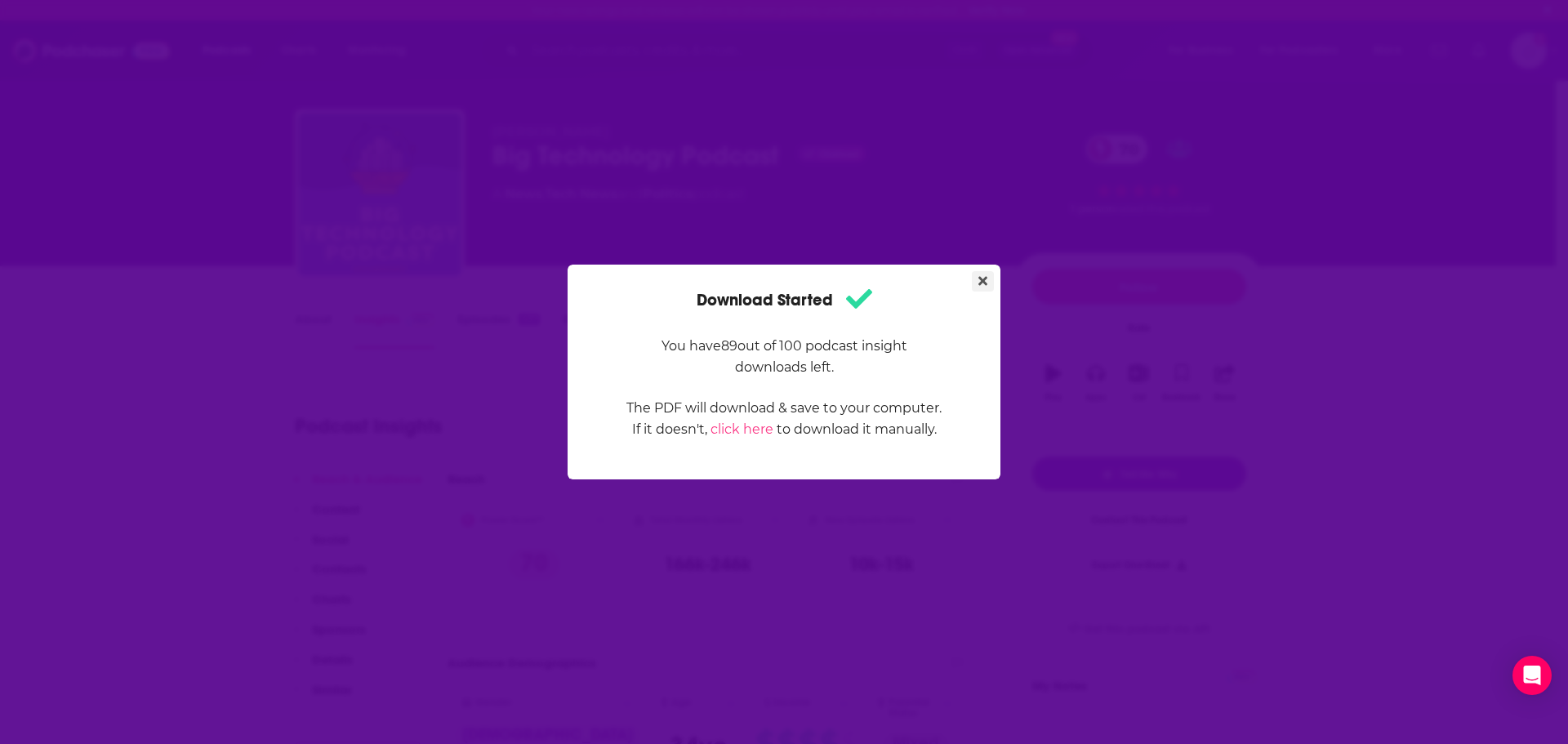
click at [985, 279] on icon "Close" at bounding box center [982, 281] width 9 height 9
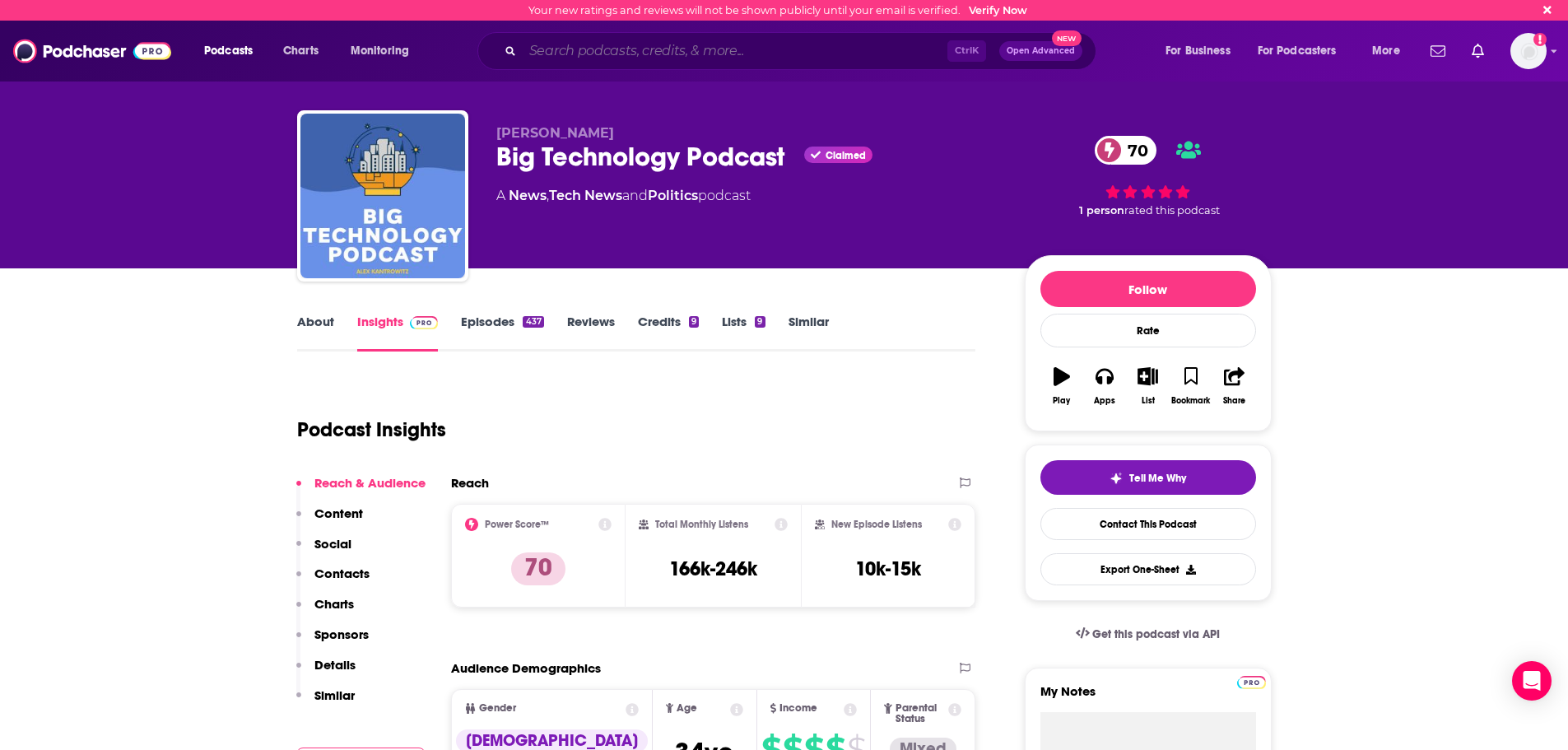
click at [730, 42] on input "Search podcasts, credits, & more..." at bounding box center [735, 51] width 425 height 27
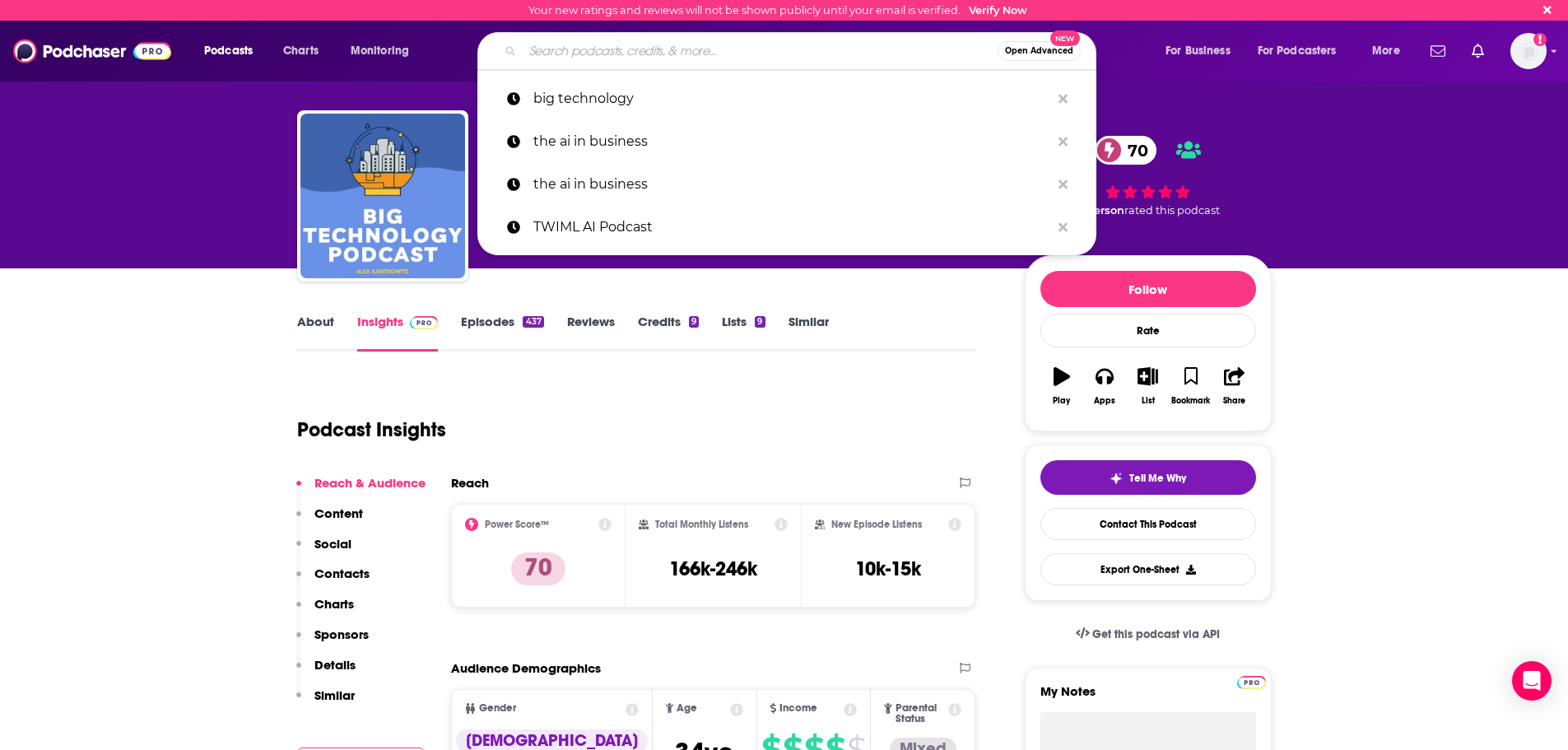
paste input "SaaStr"
type input "SaaStr"
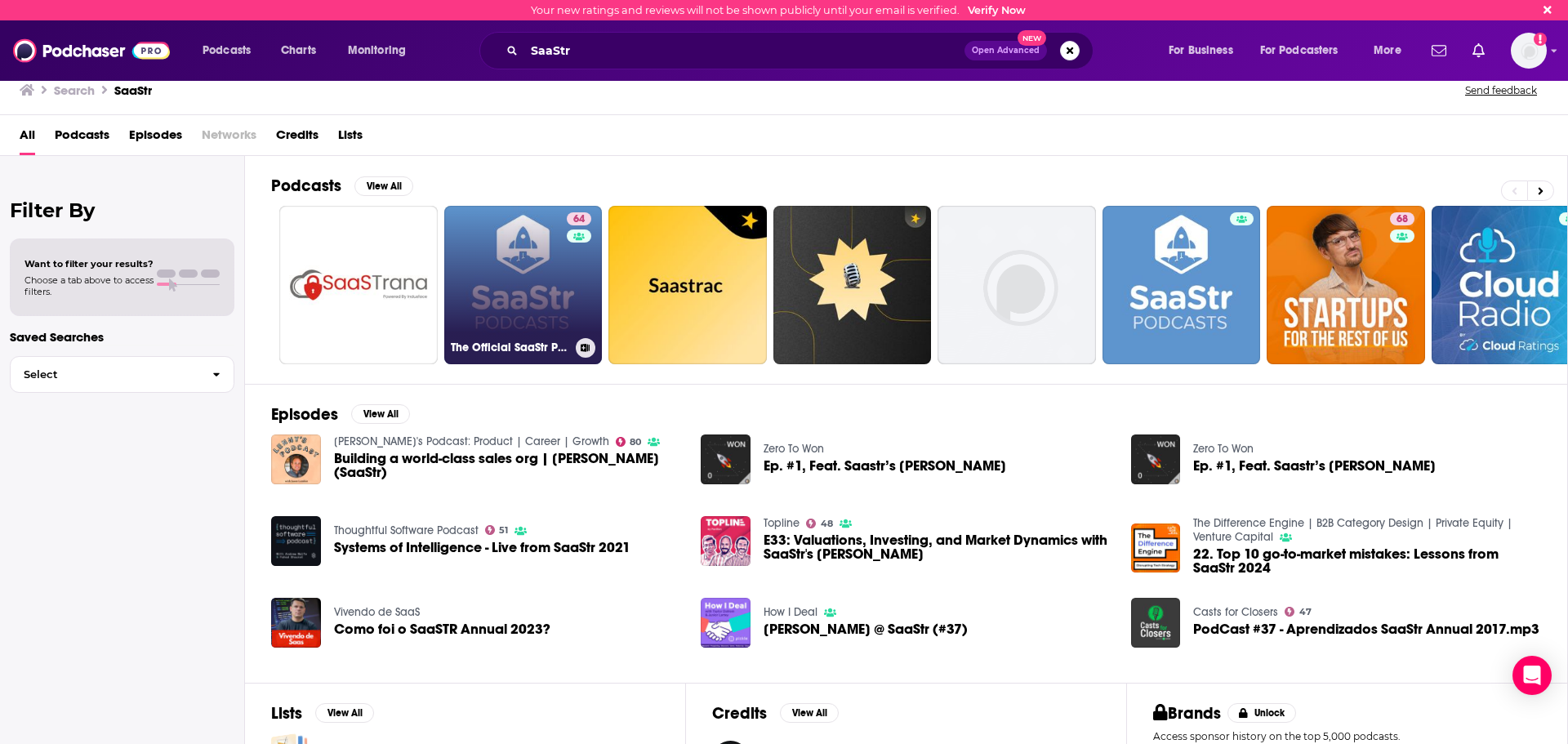
click at [555, 284] on link "64 The Official SaaStr Podcast: SaaS | Founders | Investors" at bounding box center [523, 285] width 158 height 158
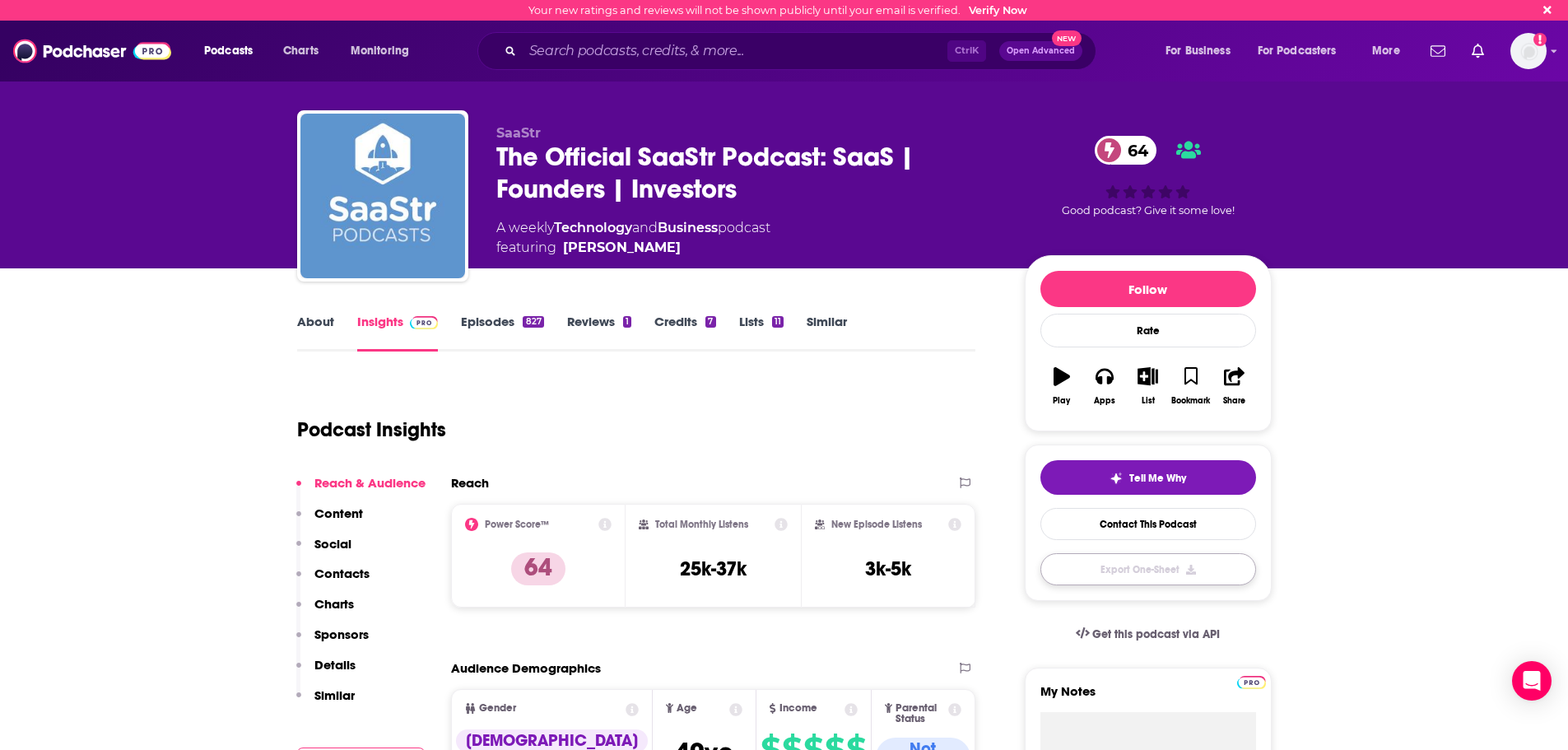
click at [1191, 576] on button "Export One-Sheet" at bounding box center [1148, 569] width 216 height 32
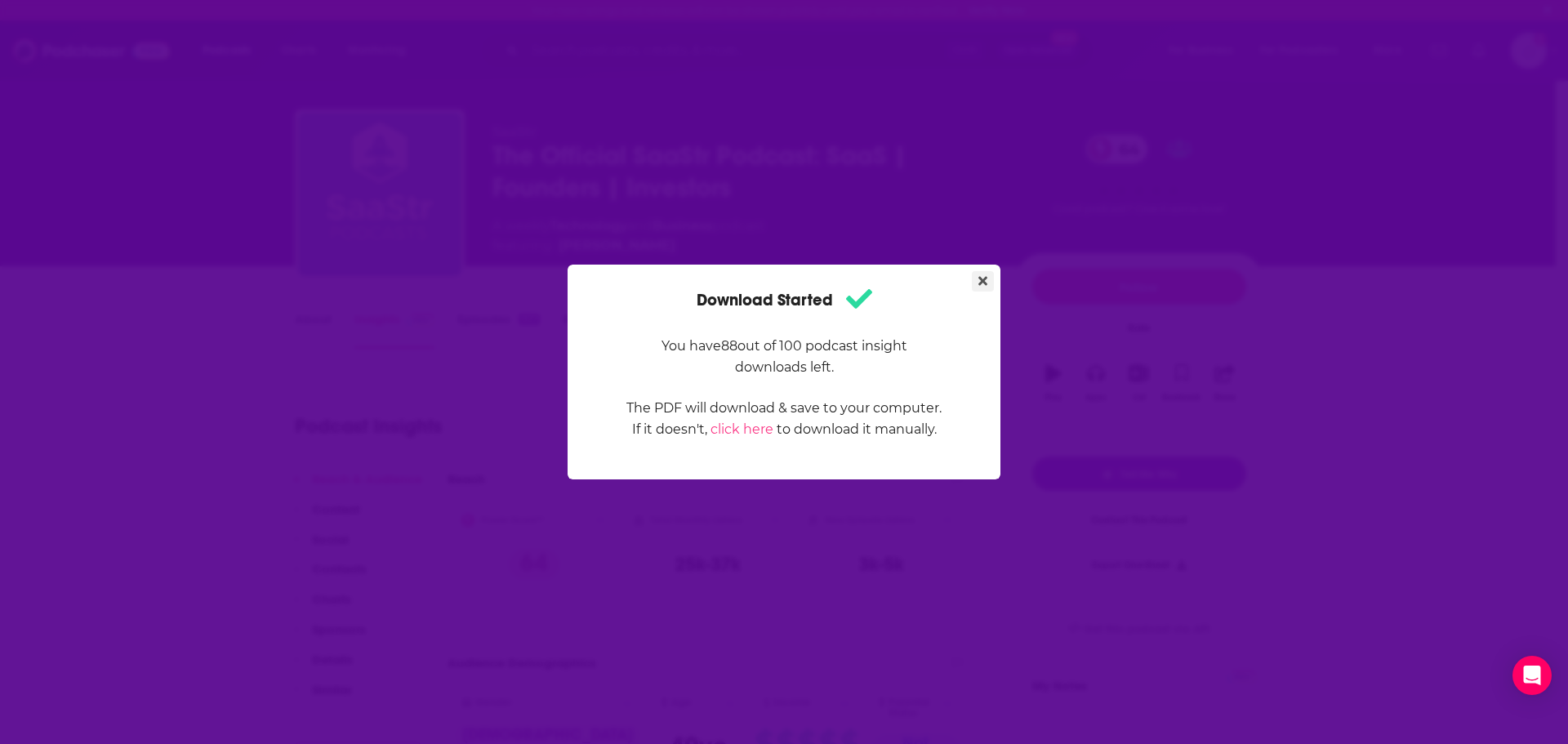
click at [978, 279] on icon "Close" at bounding box center [982, 281] width 9 height 13
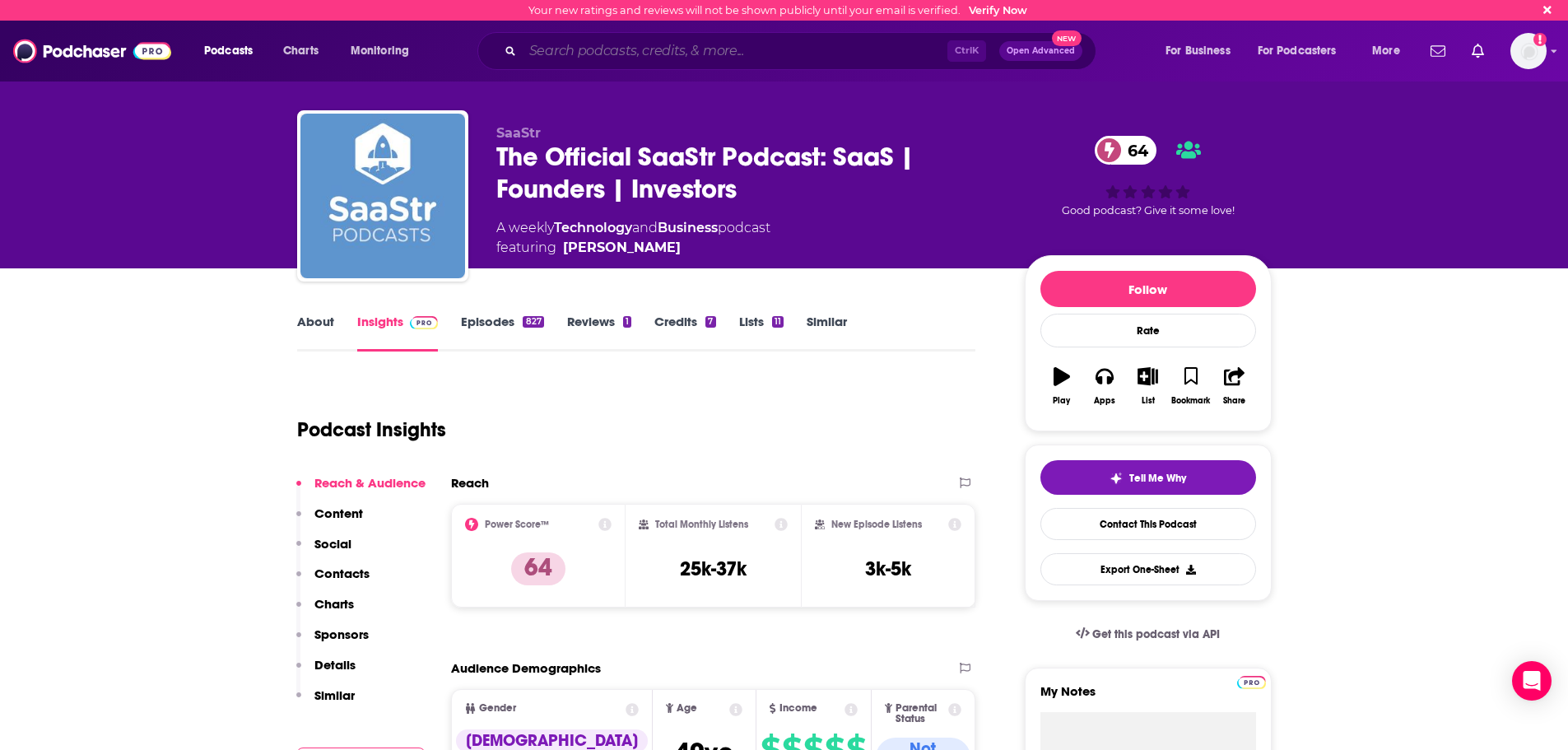
click at [755, 39] on input "Search podcasts, credits, & more..." at bounding box center [735, 51] width 425 height 27
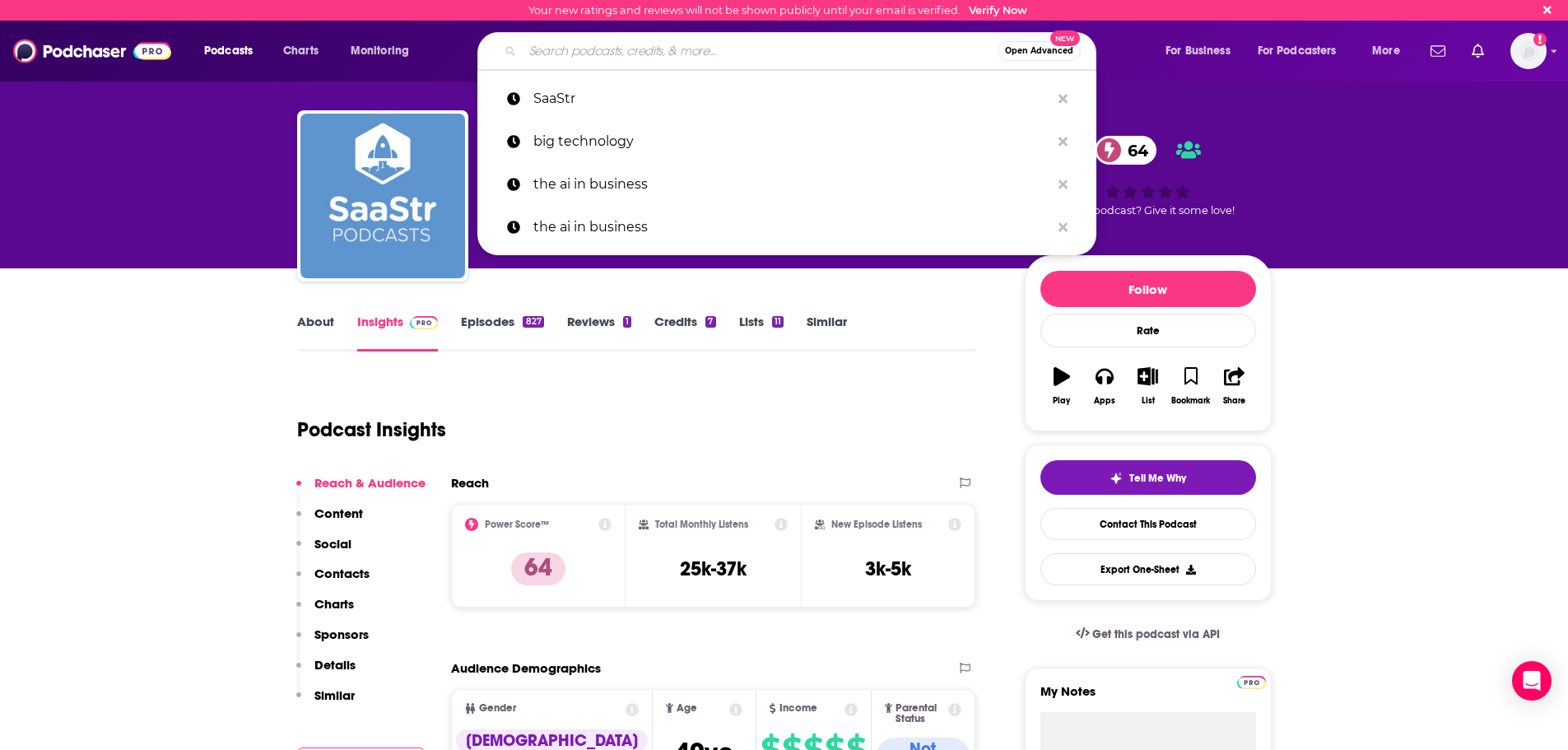
paste input "Unsupervised Learning"
type input "Unsupervised Learning"
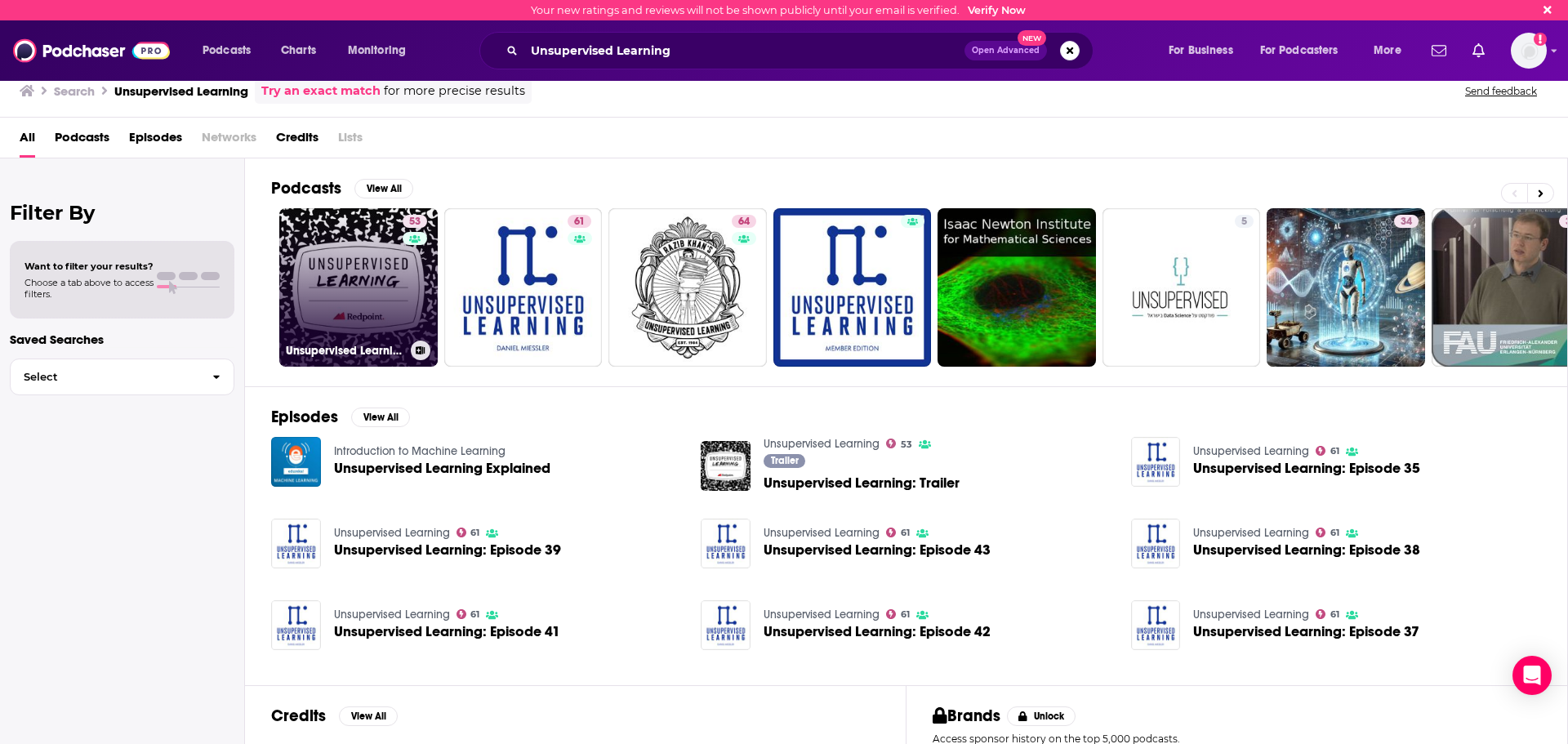
click at [389, 295] on link "53 Unsupervised Learning" at bounding box center [357, 287] width 158 height 158
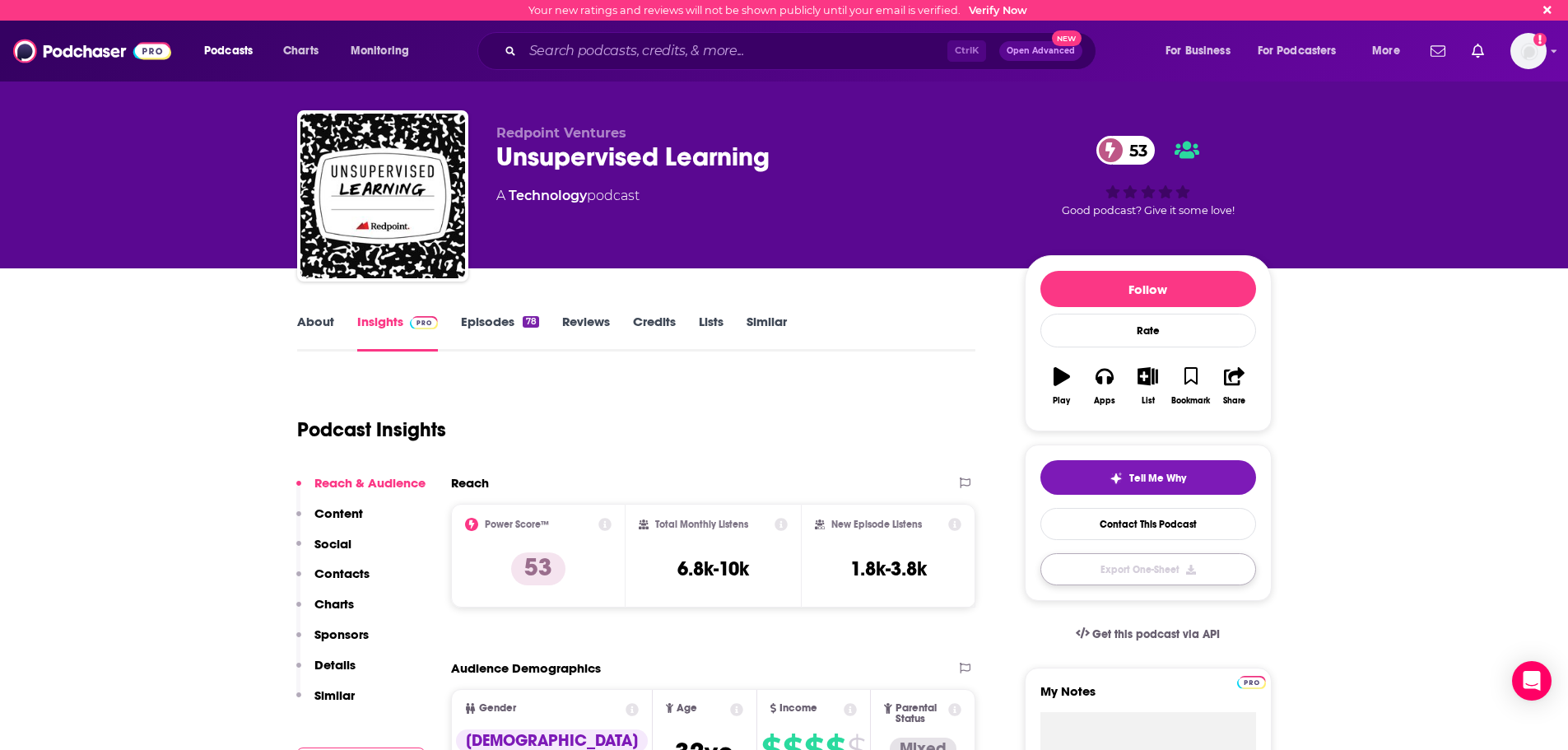
click at [1179, 579] on button "Export One-Sheet" at bounding box center [1148, 569] width 216 height 32
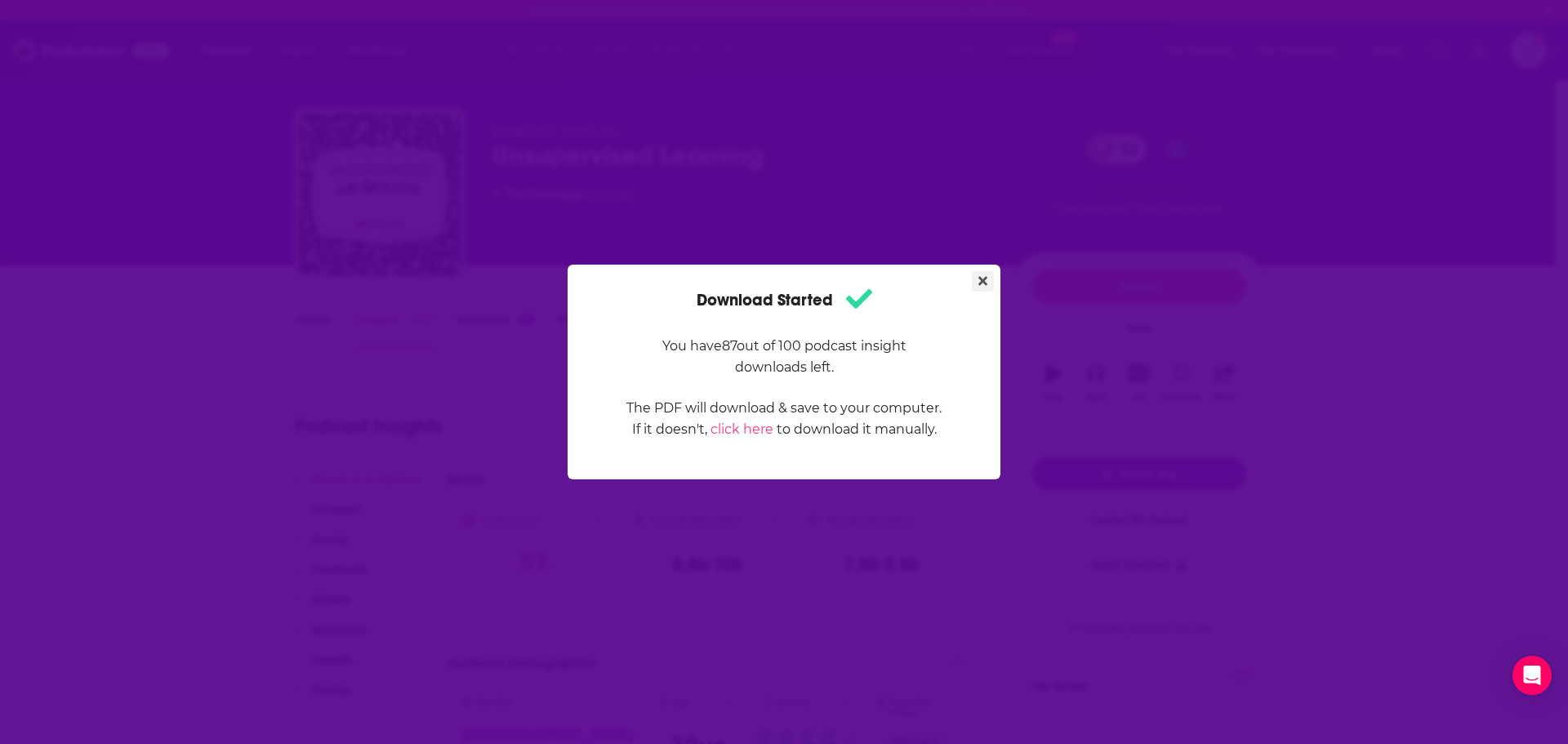
click at [989, 287] on button "Close" at bounding box center [982, 281] width 22 height 21
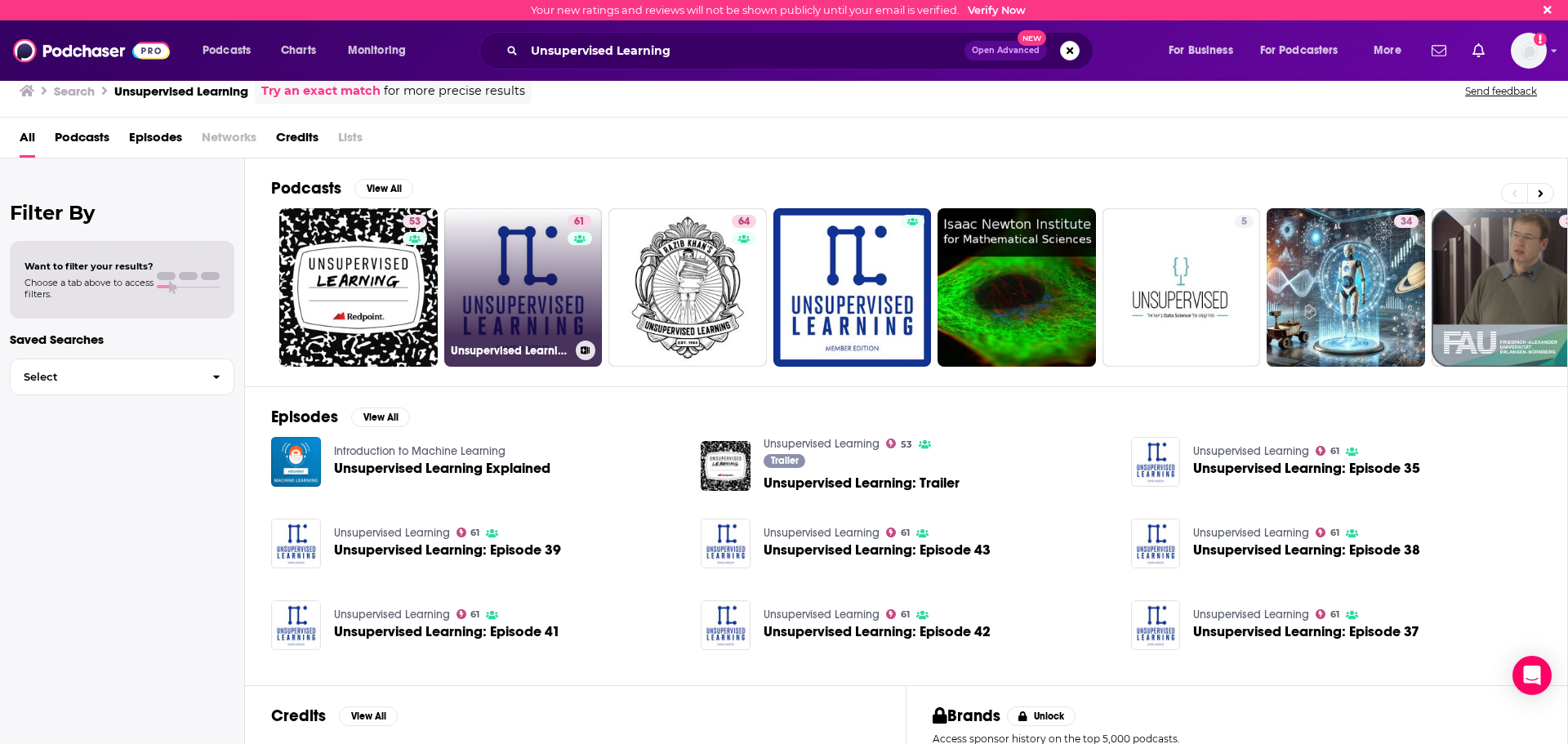
click at [560, 299] on link "61 Unsupervised Learning" at bounding box center [523, 287] width 158 height 158
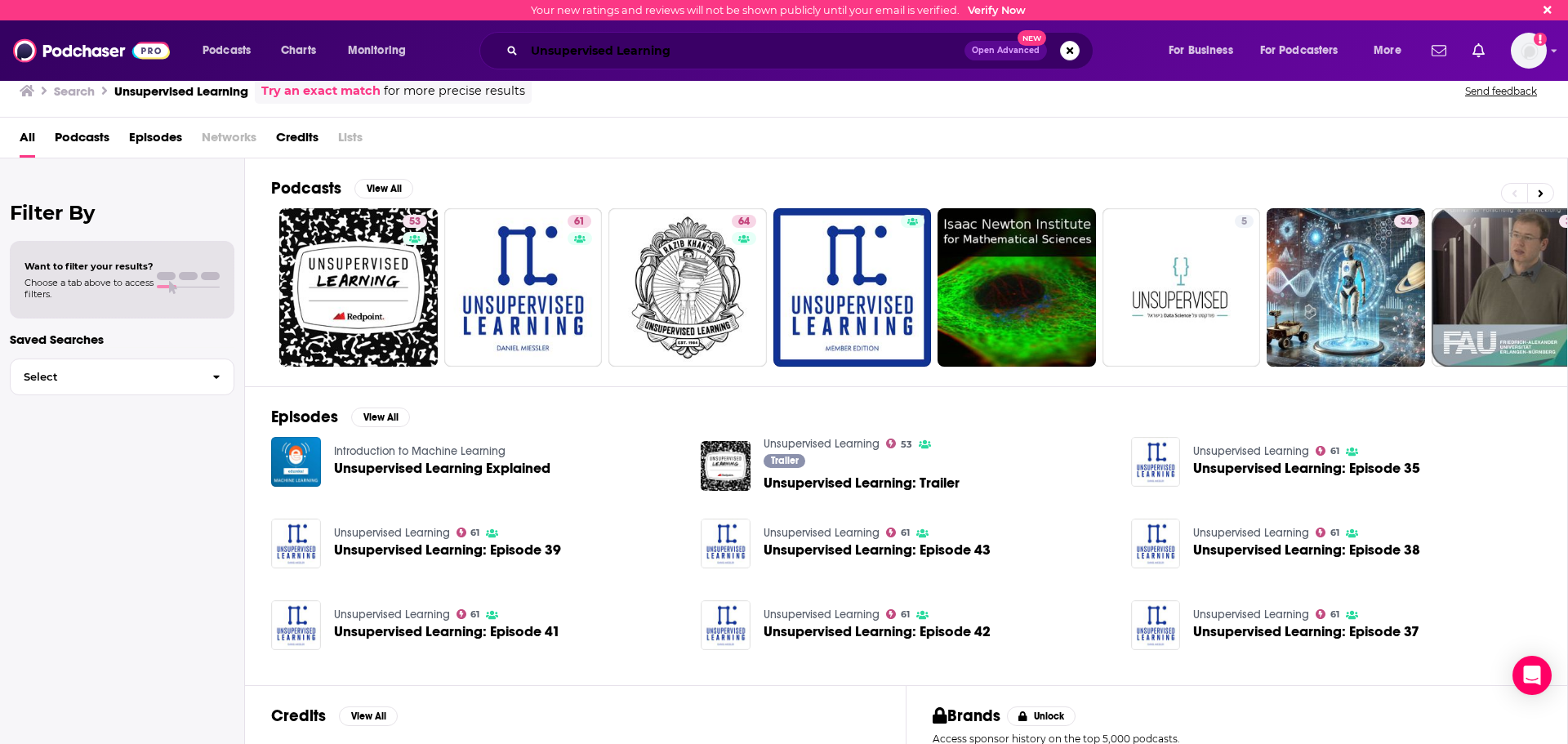
click at [721, 42] on input "Unsupervised Learning" at bounding box center [745, 50] width 440 height 26
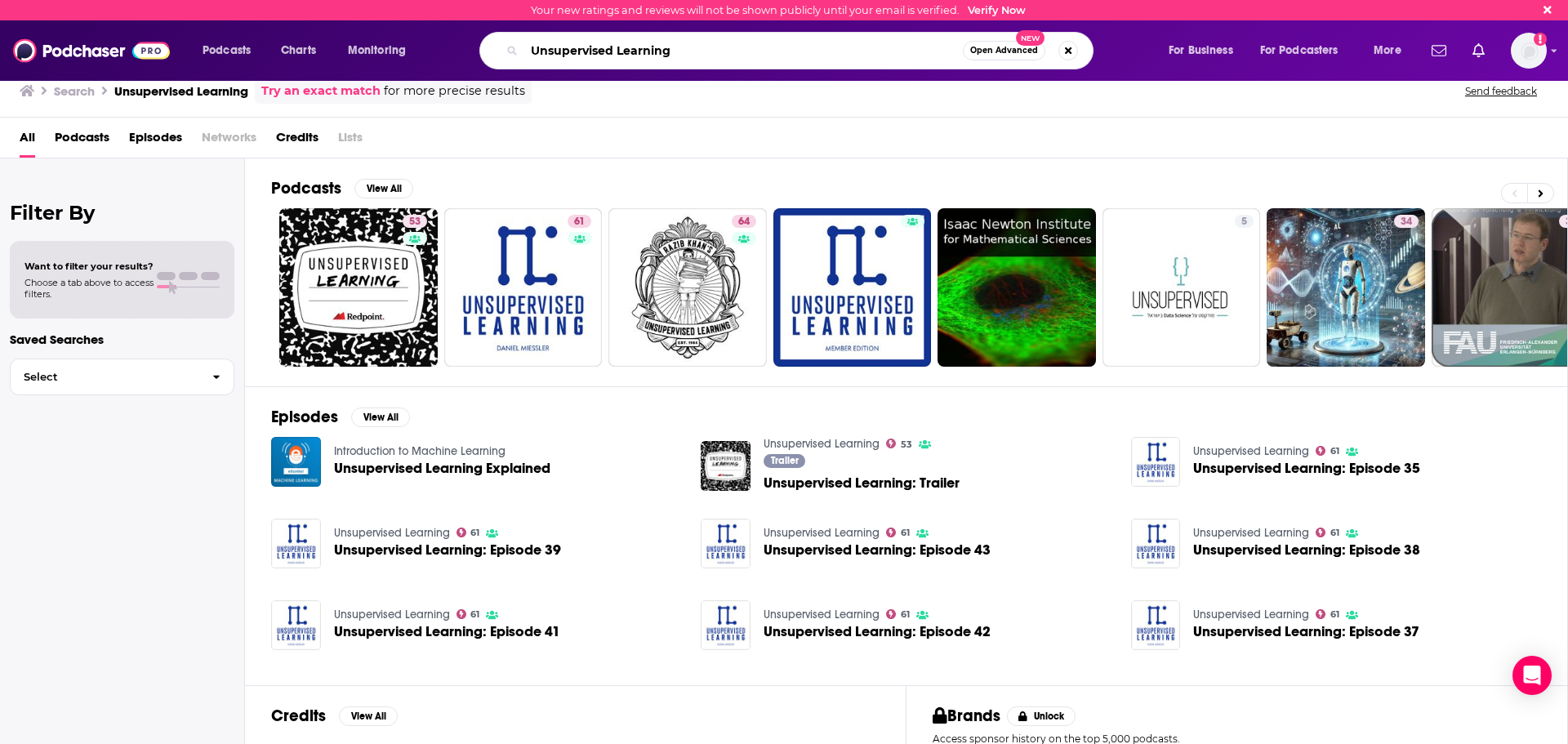
click at [721, 42] on input "Unsupervised Learning" at bounding box center [744, 50] width 439 height 26
paste input "Heavy Network"
type input "Heavy Networking"
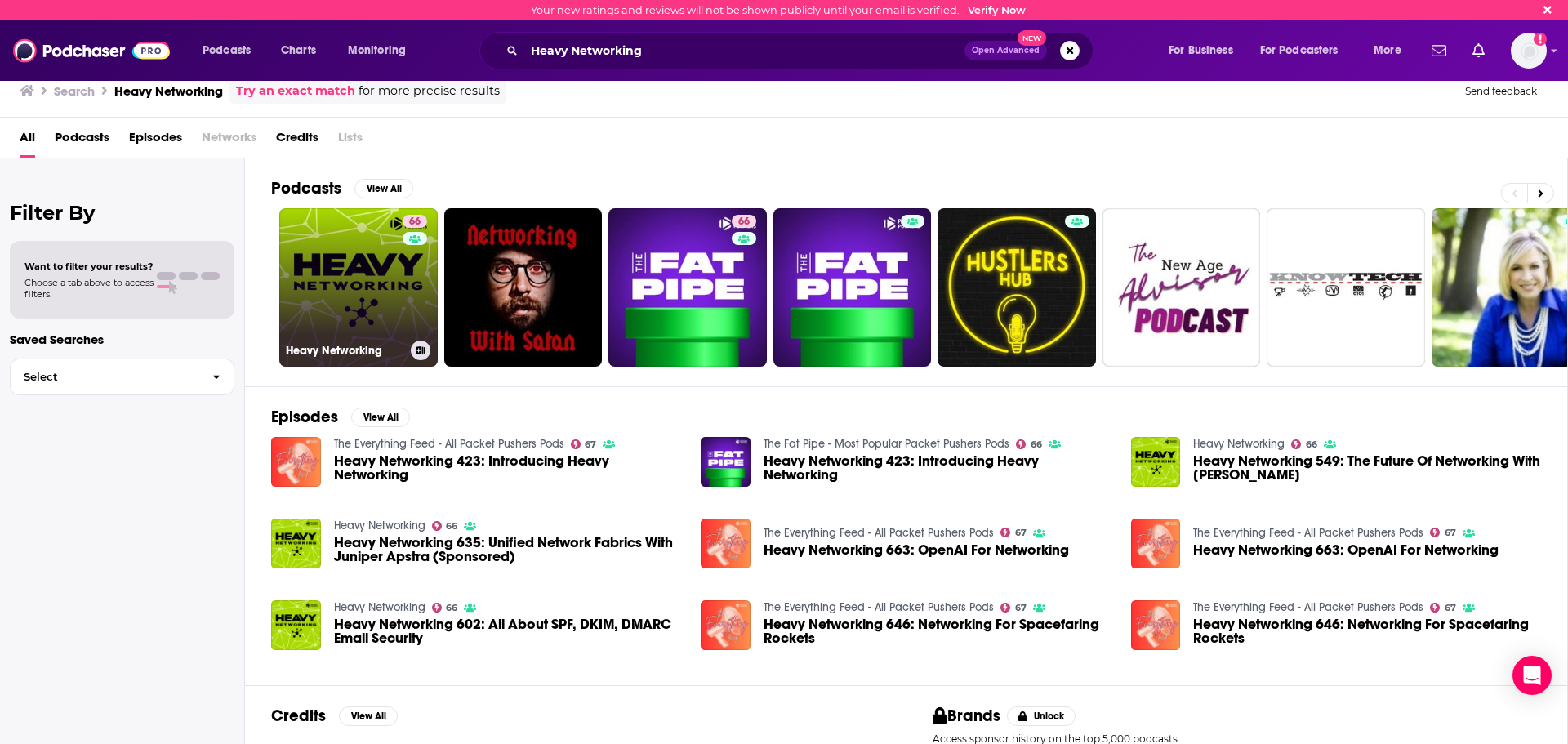
click at [383, 305] on link "66 Heavy Networking" at bounding box center [357, 287] width 158 height 158
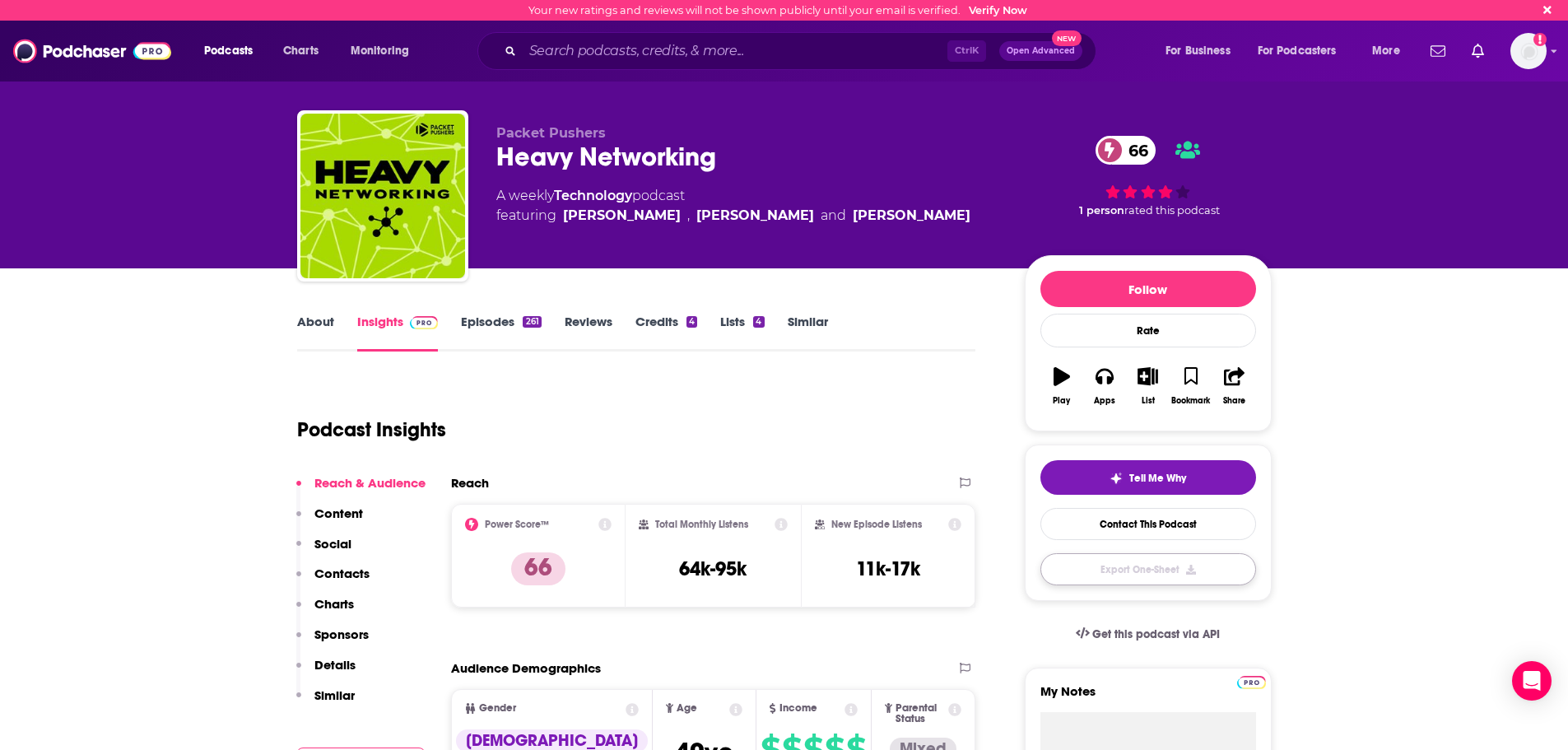
click at [1166, 565] on button "Export One-Sheet" at bounding box center [1148, 569] width 216 height 32
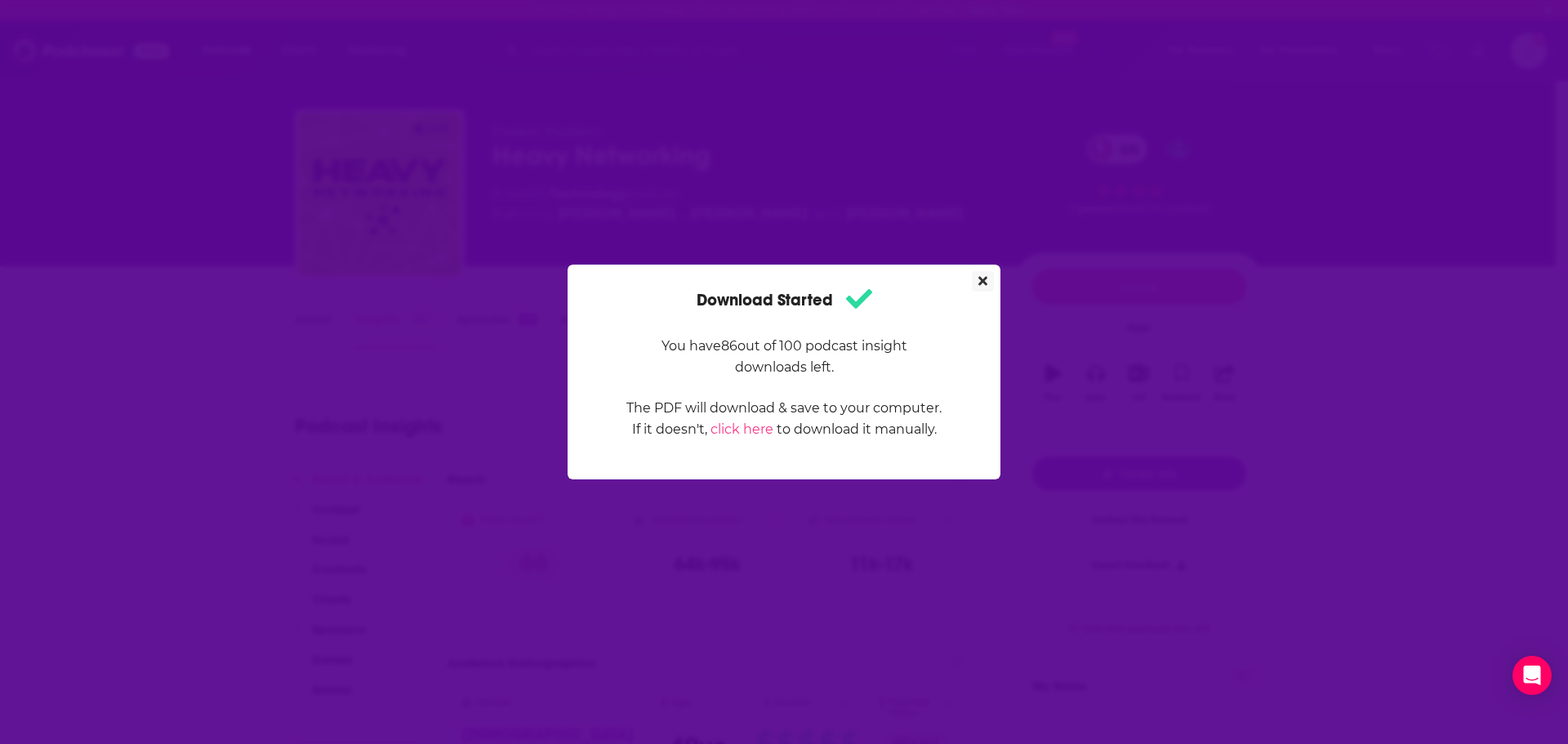
click at [979, 279] on icon "Close" at bounding box center [982, 281] width 9 height 9
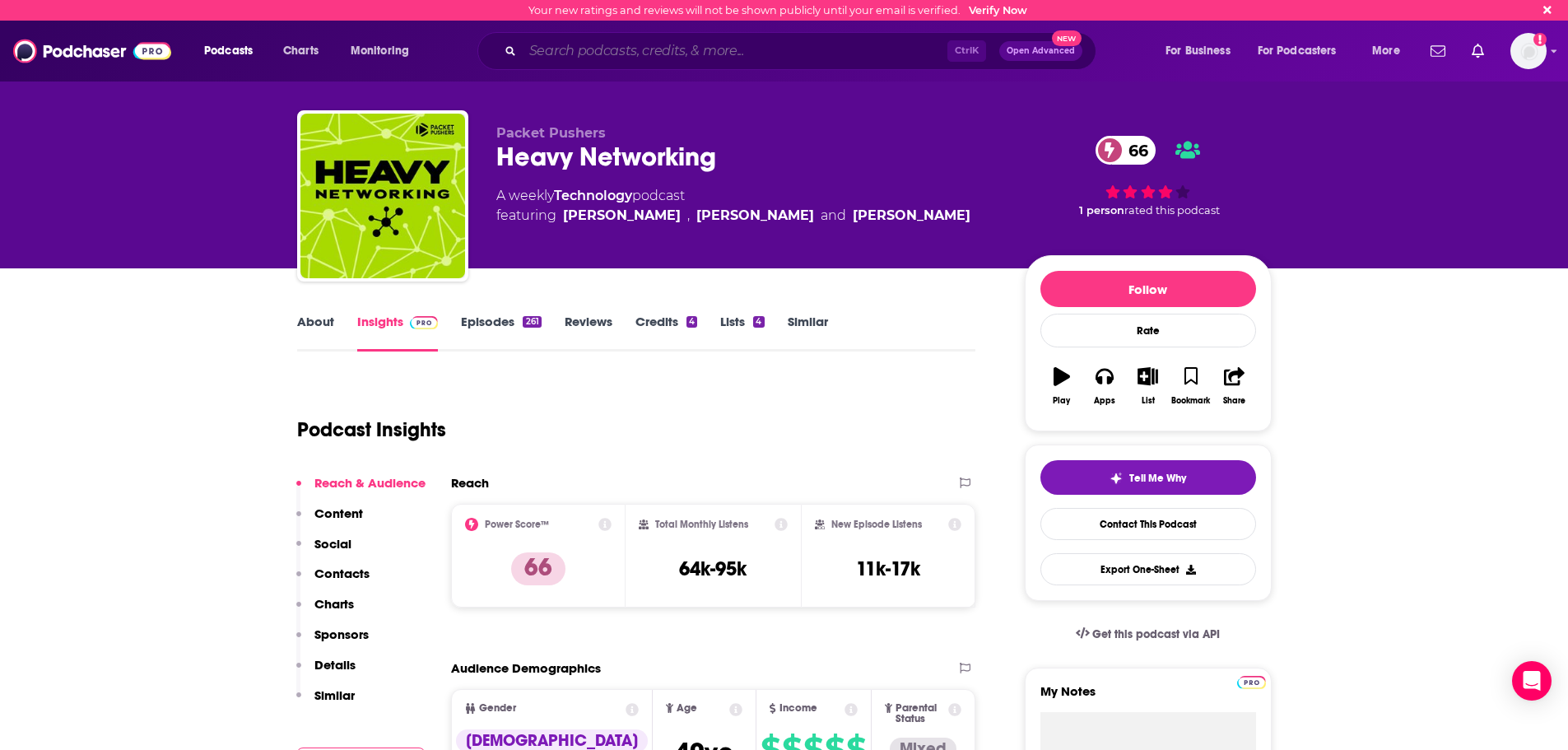
click at [828, 49] on input "Search podcasts, credits, & more..." at bounding box center [735, 51] width 425 height 27
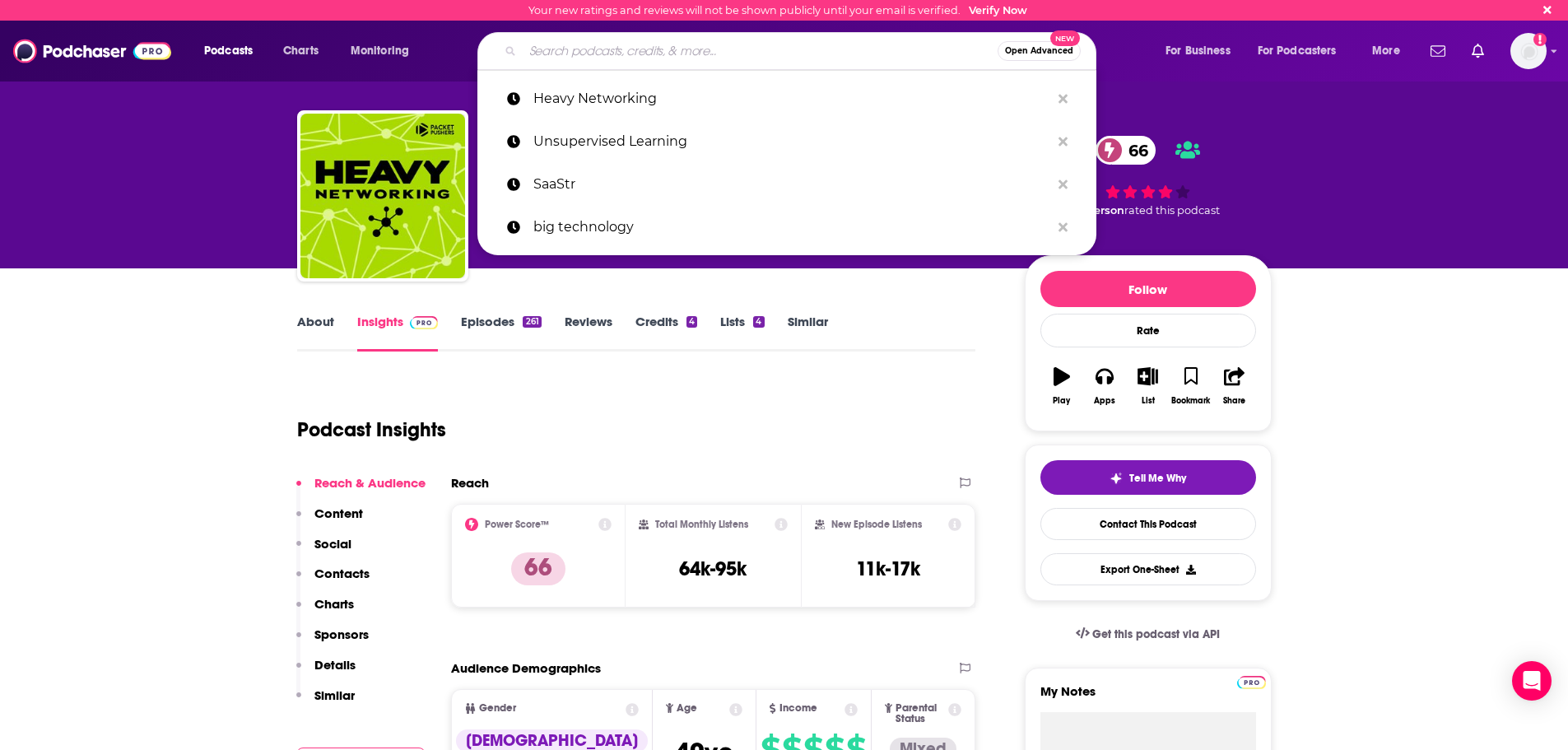
paste input "Rapid Response (Masters of Scale)"
type input "Rapid Response (Masters of Scale)"
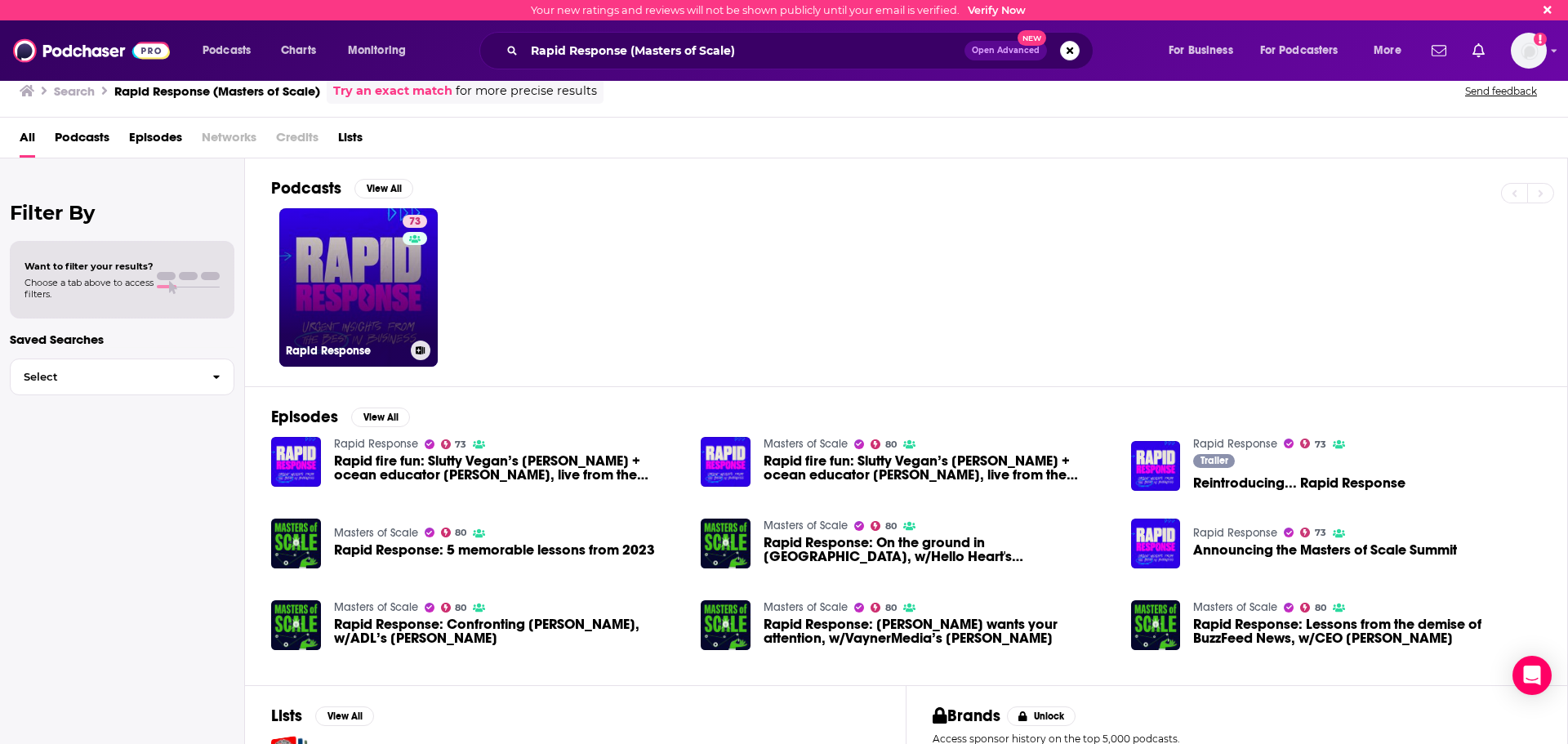
click at [399, 300] on link "73 Rapid Response" at bounding box center [357, 287] width 158 height 158
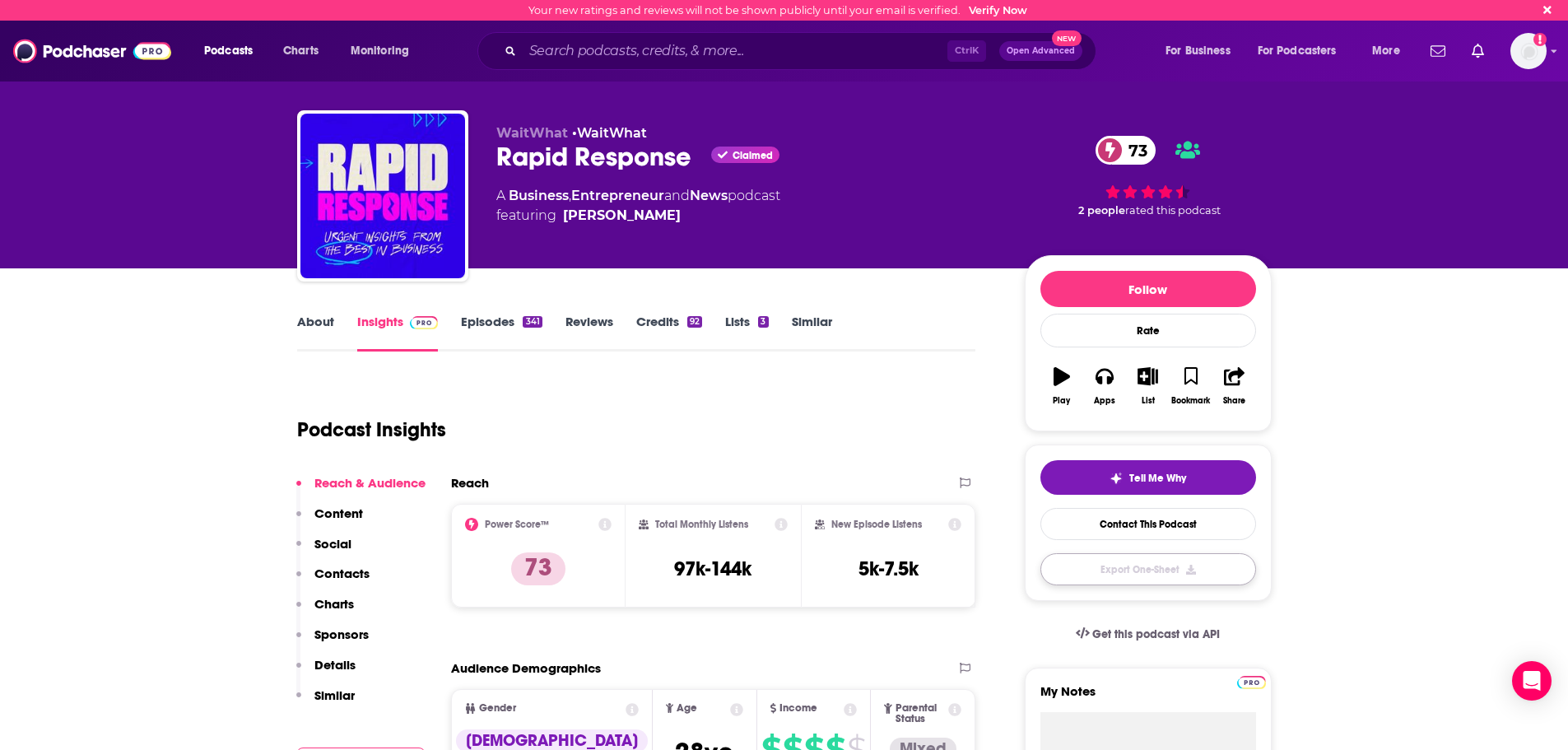
click at [1167, 566] on button "Export One-Sheet" at bounding box center [1148, 569] width 216 height 32
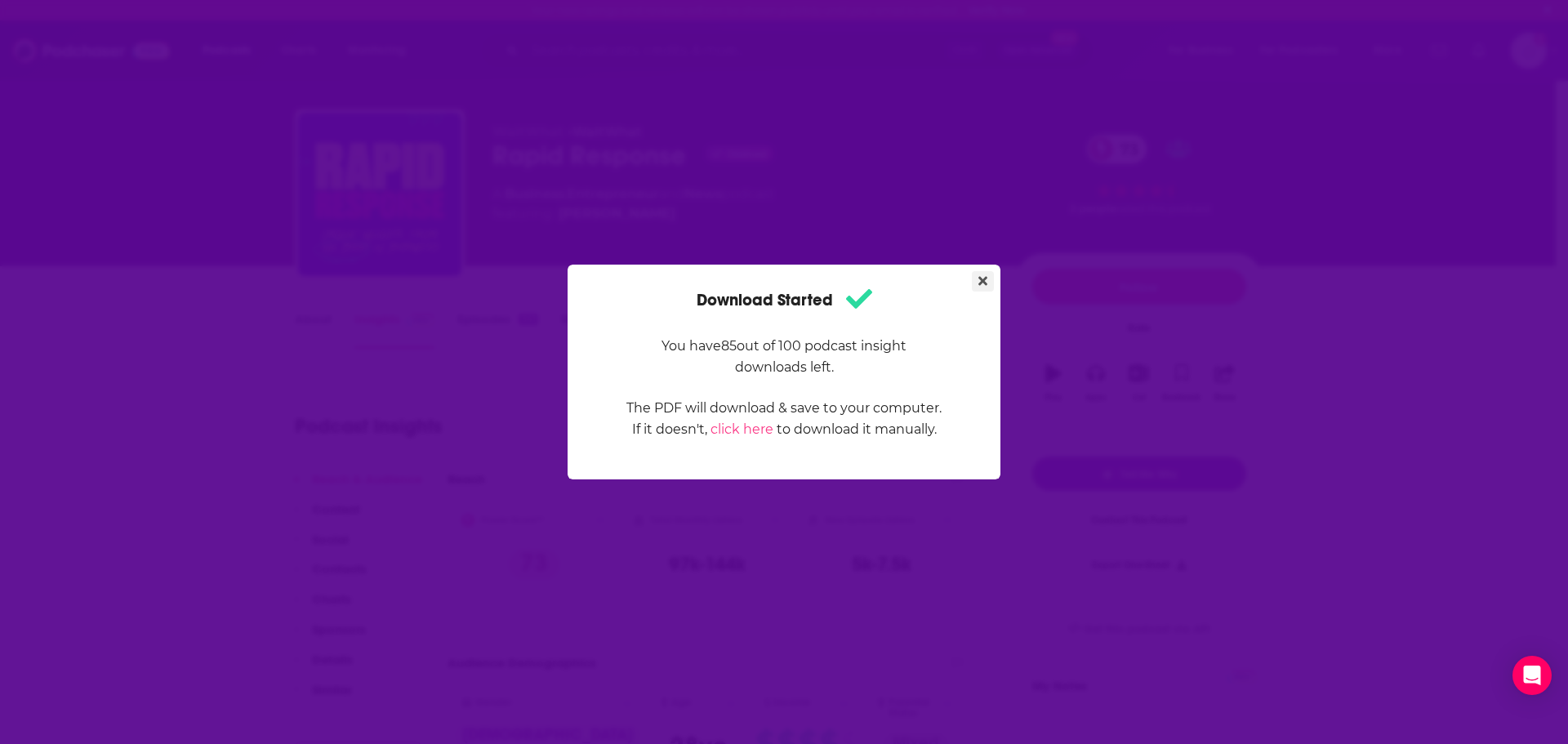
click at [985, 279] on icon "Close" at bounding box center [982, 281] width 9 height 9
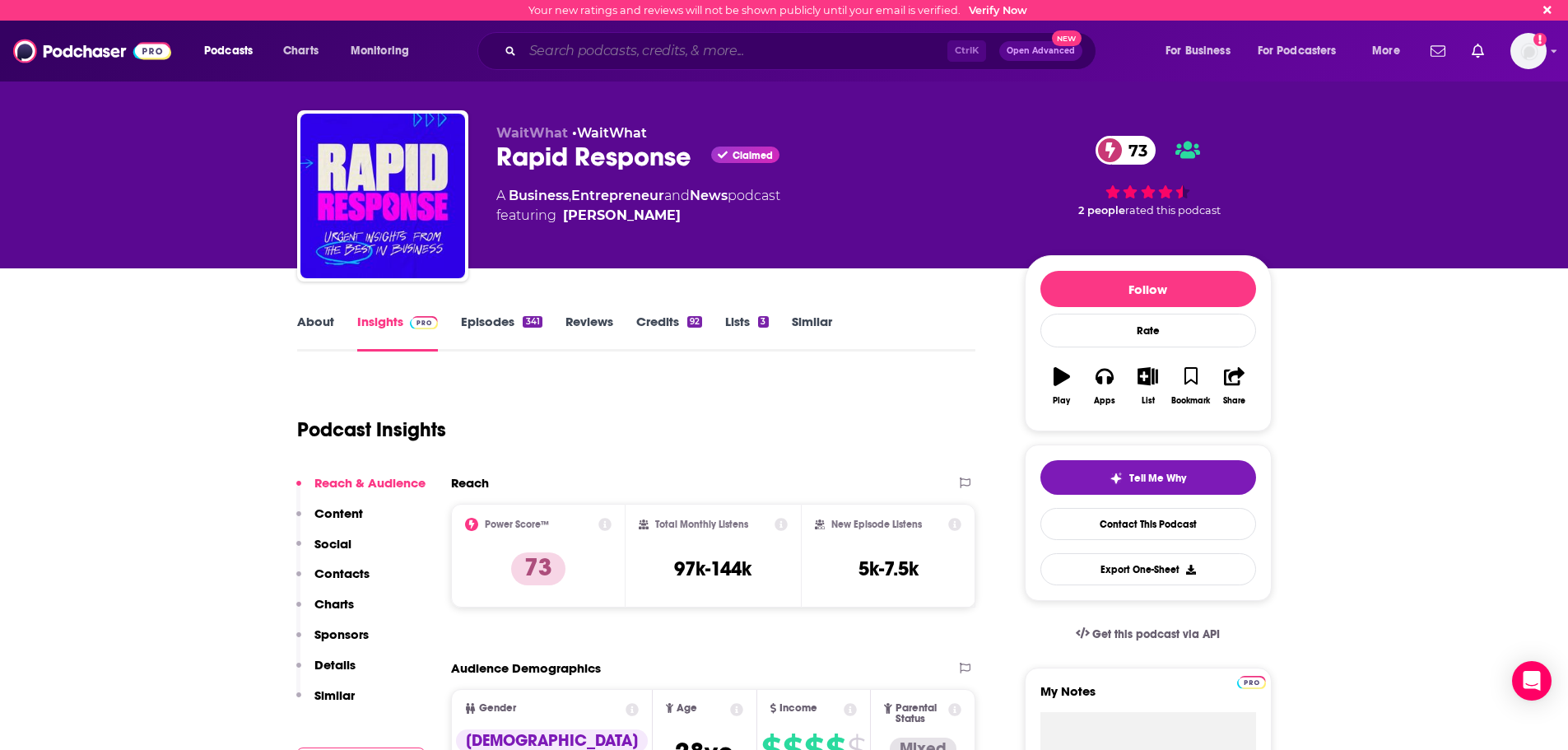
click at [646, 51] on input "Search podcasts, credits, & more..." at bounding box center [735, 51] width 425 height 27
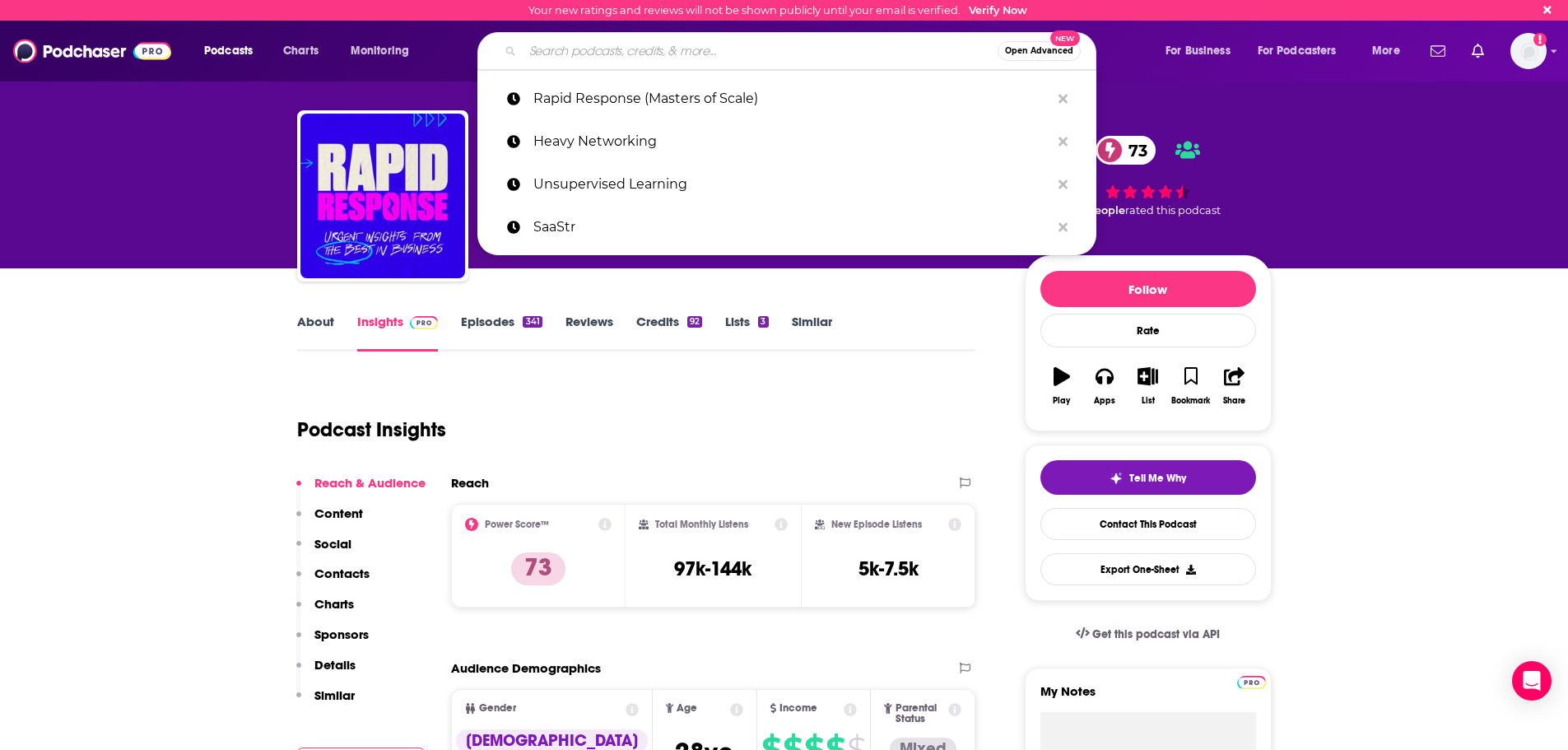
paste input "Paragon Future Proof"
type input "Paragon Future Proof"
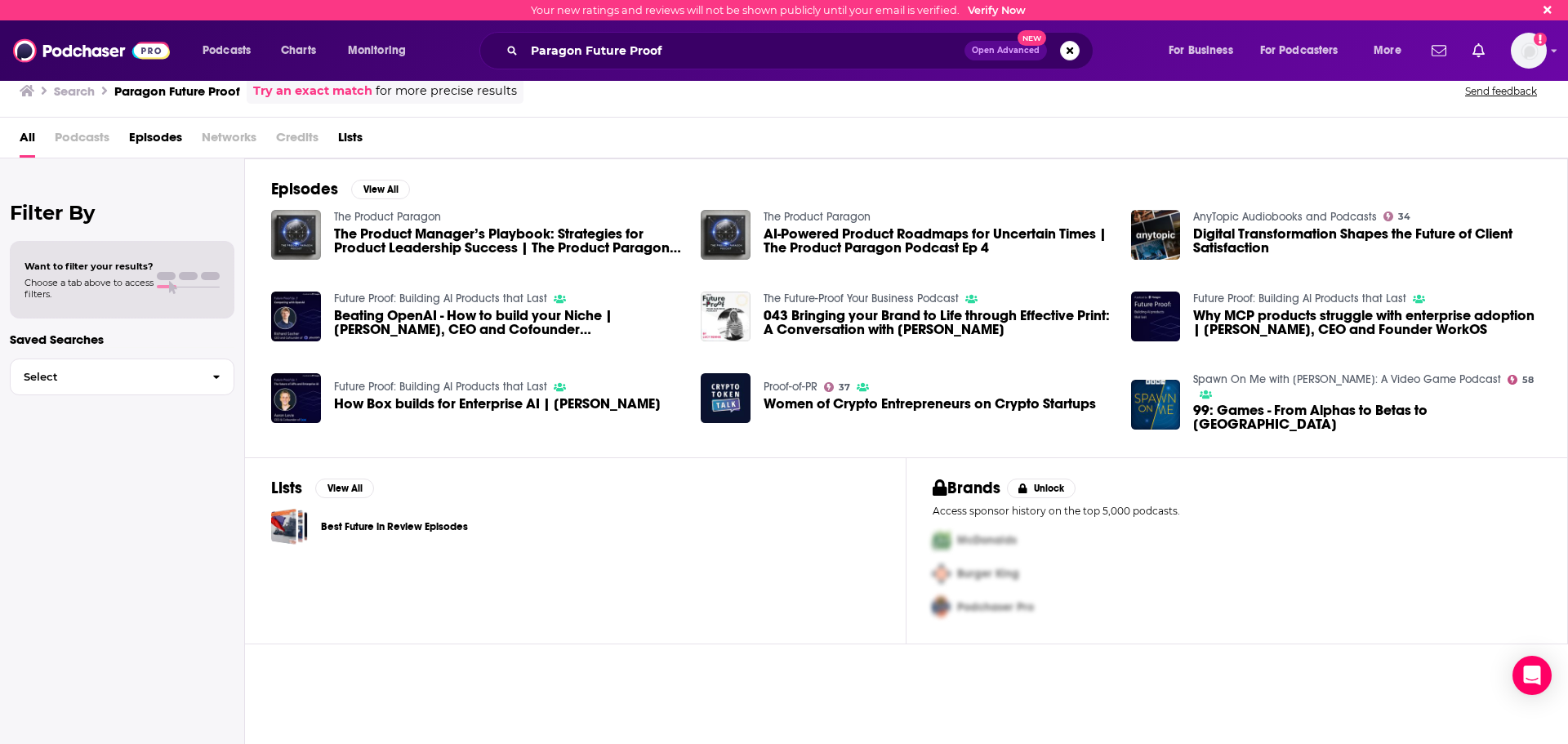
click at [86, 141] on span "Podcasts" at bounding box center [82, 141] width 55 height 33
click at [737, 51] on input "Paragon Future Proof" at bounding box center [745, 50] width 440 height 26
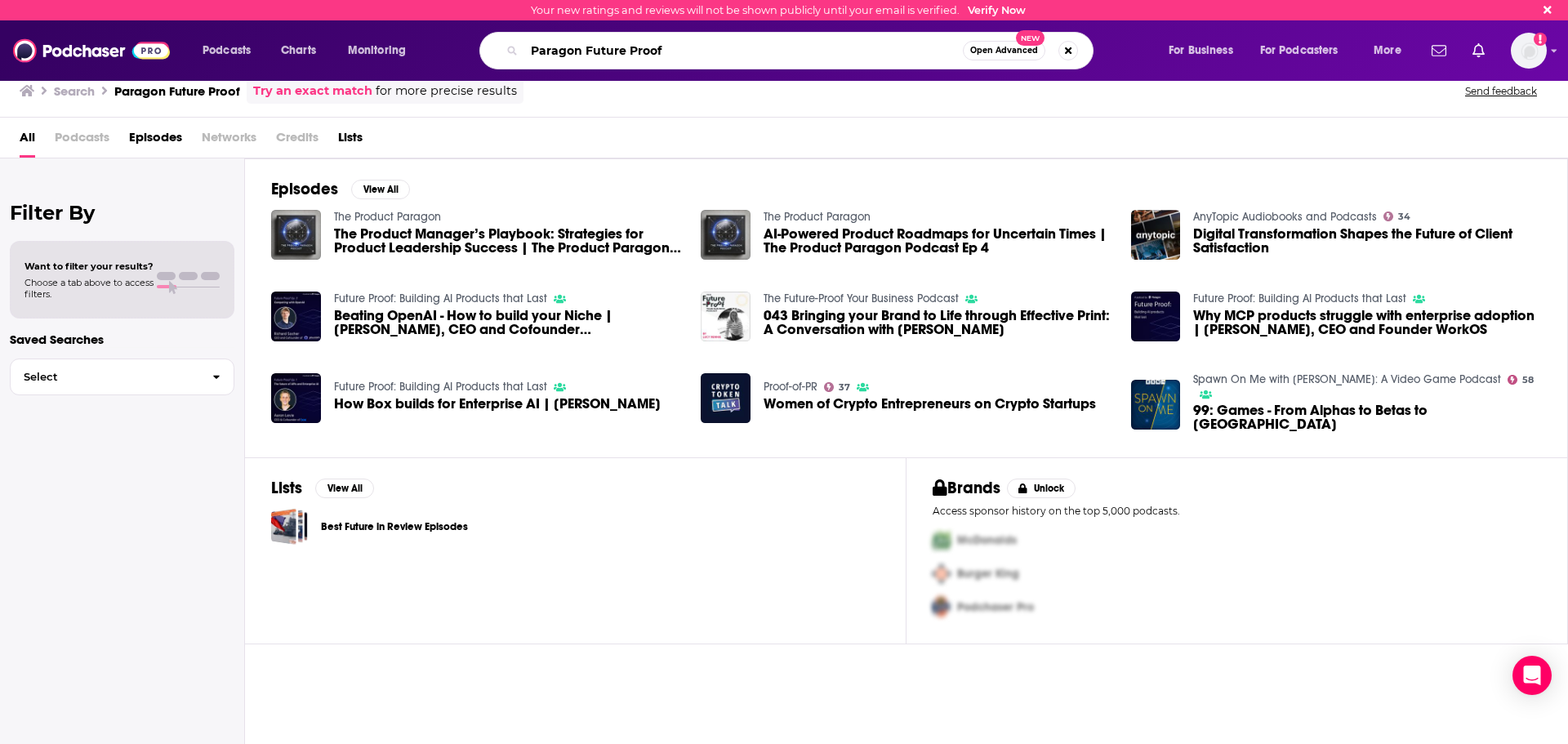
click at [737, 51] on input "Paragon Future Proof" at bounding box center [744, 50] width 439 height 26
paste input "ttern Breakers"
type input "Pattern Breakers"
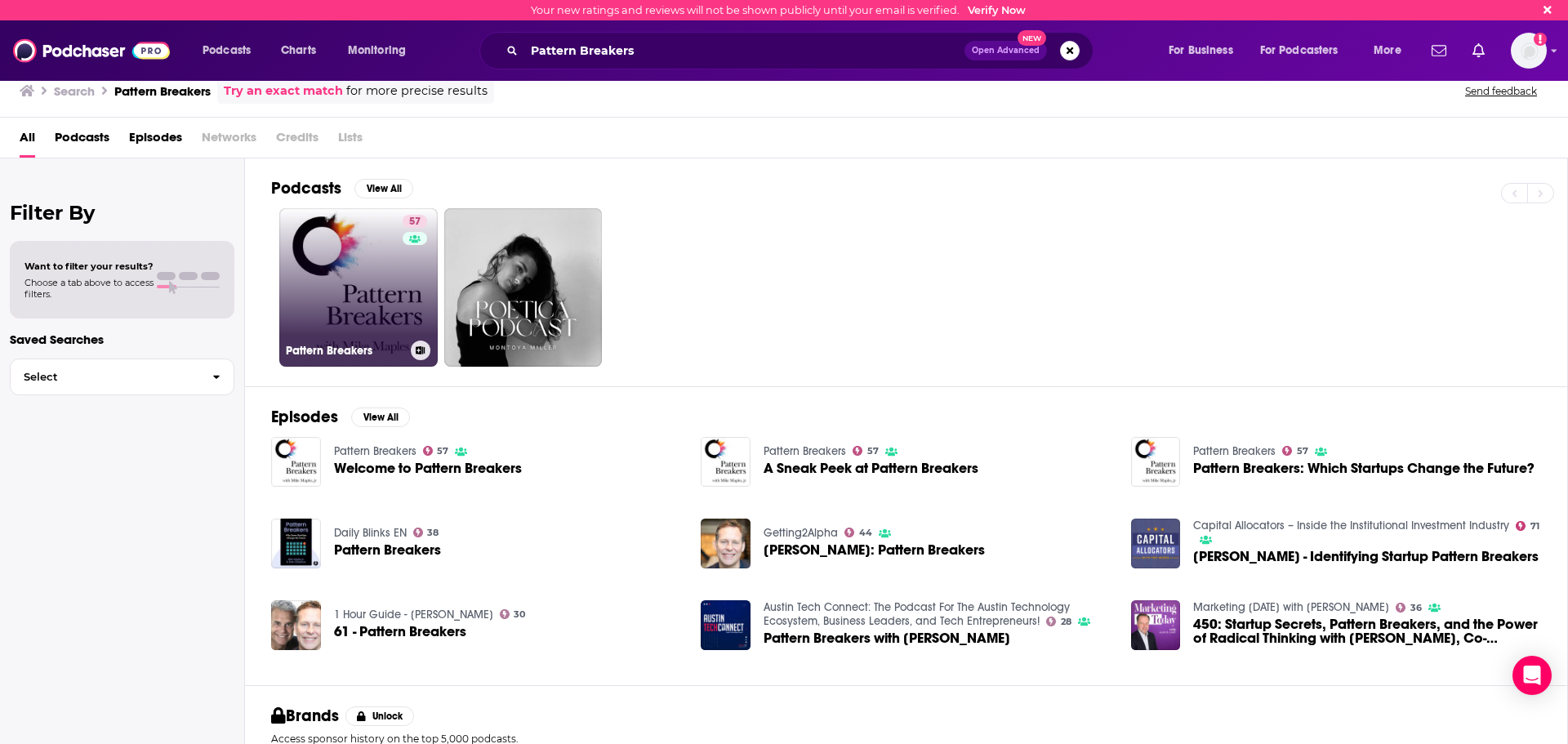
click at [387, 276] on link "57 Pattern Breakers" at bounding box center [357, 287] width 158 height 158
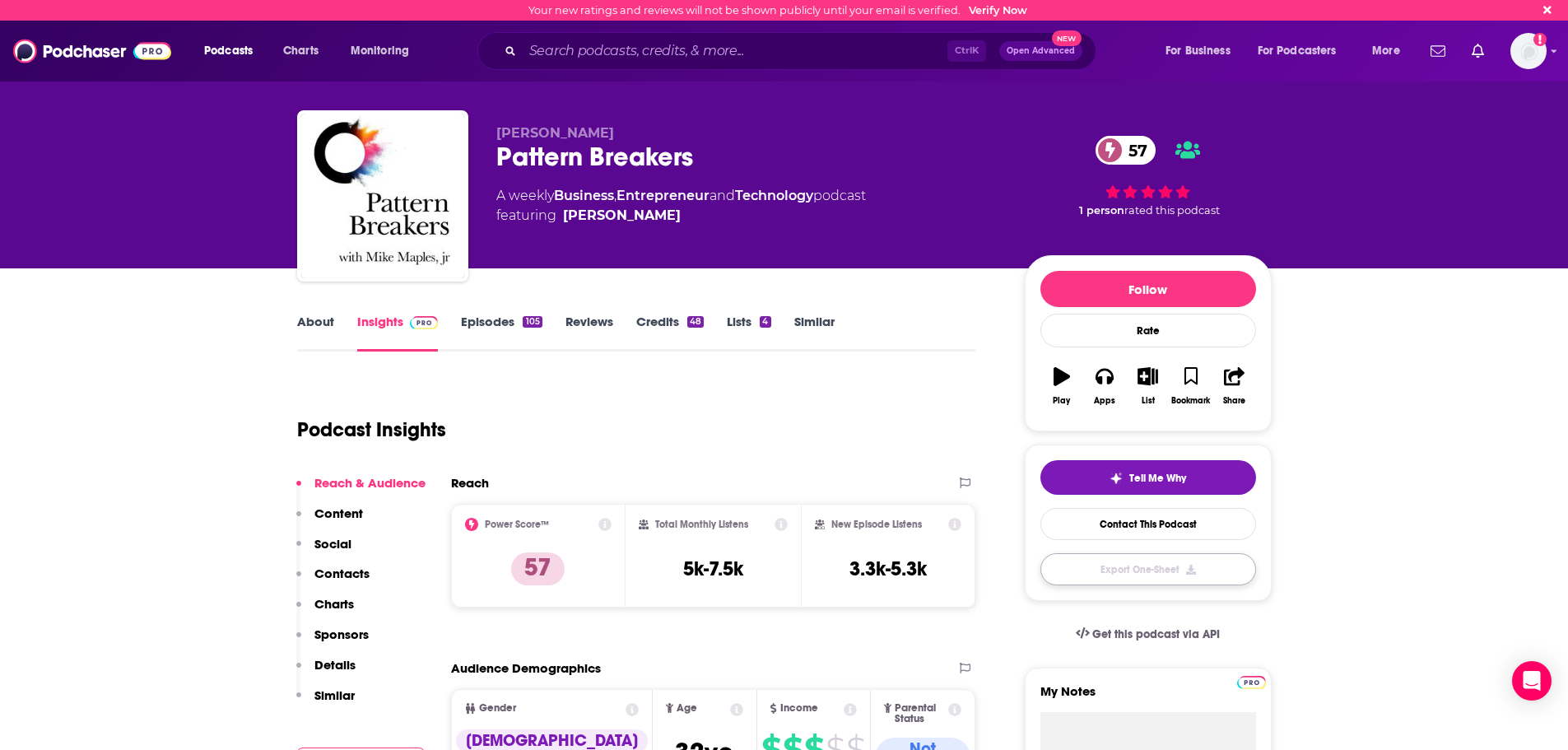
click at [1164, 576] on button "Export One-Sheet" at bounding box center [1148, 569] width 216 height 32
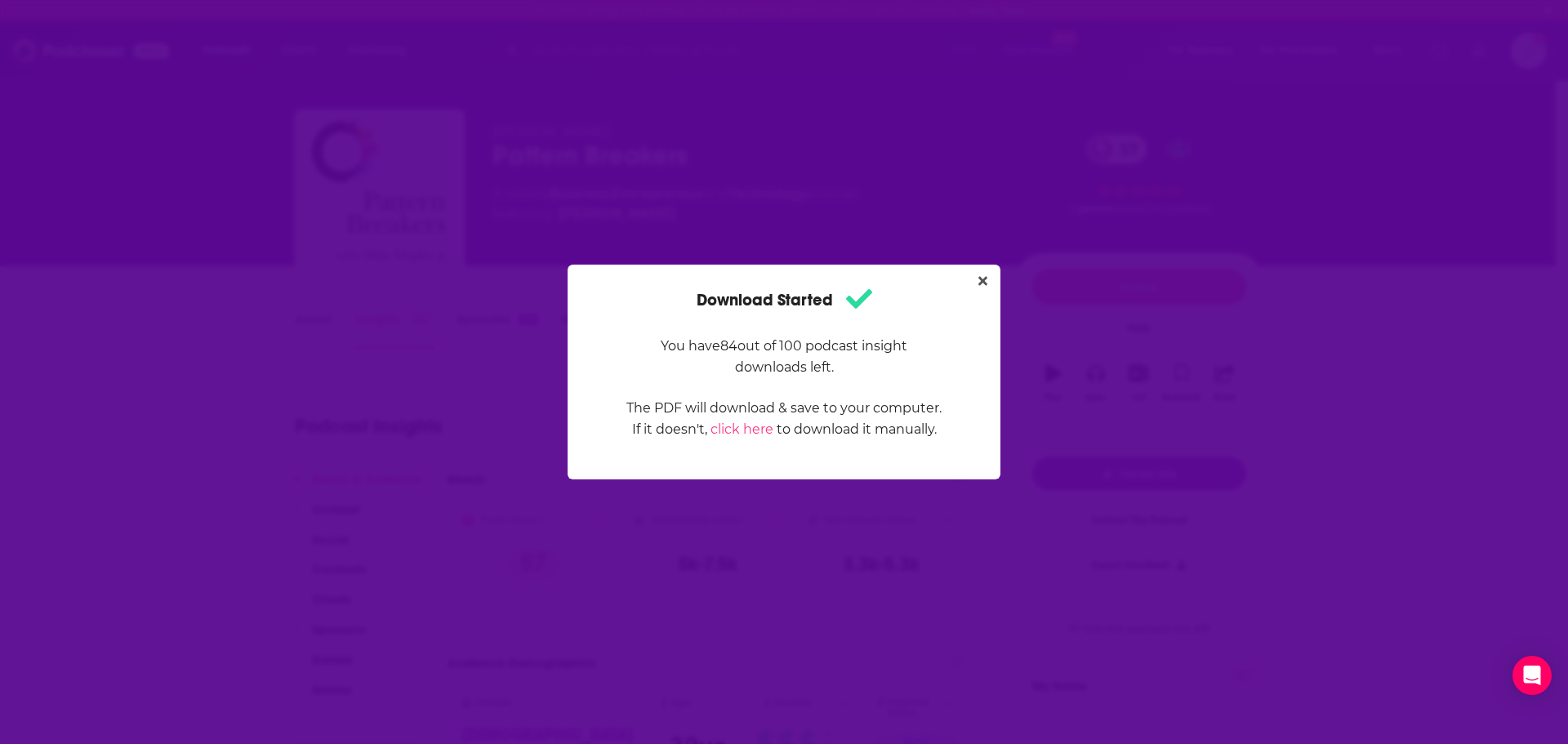
drag, startPoint x: 982, startPoint y: 278, endPoint x: 1018, endPoint y: 278, distance: 36.0
click at [982, 278] on icon "Close" at bounding box center [982, 281] width 9 height 13
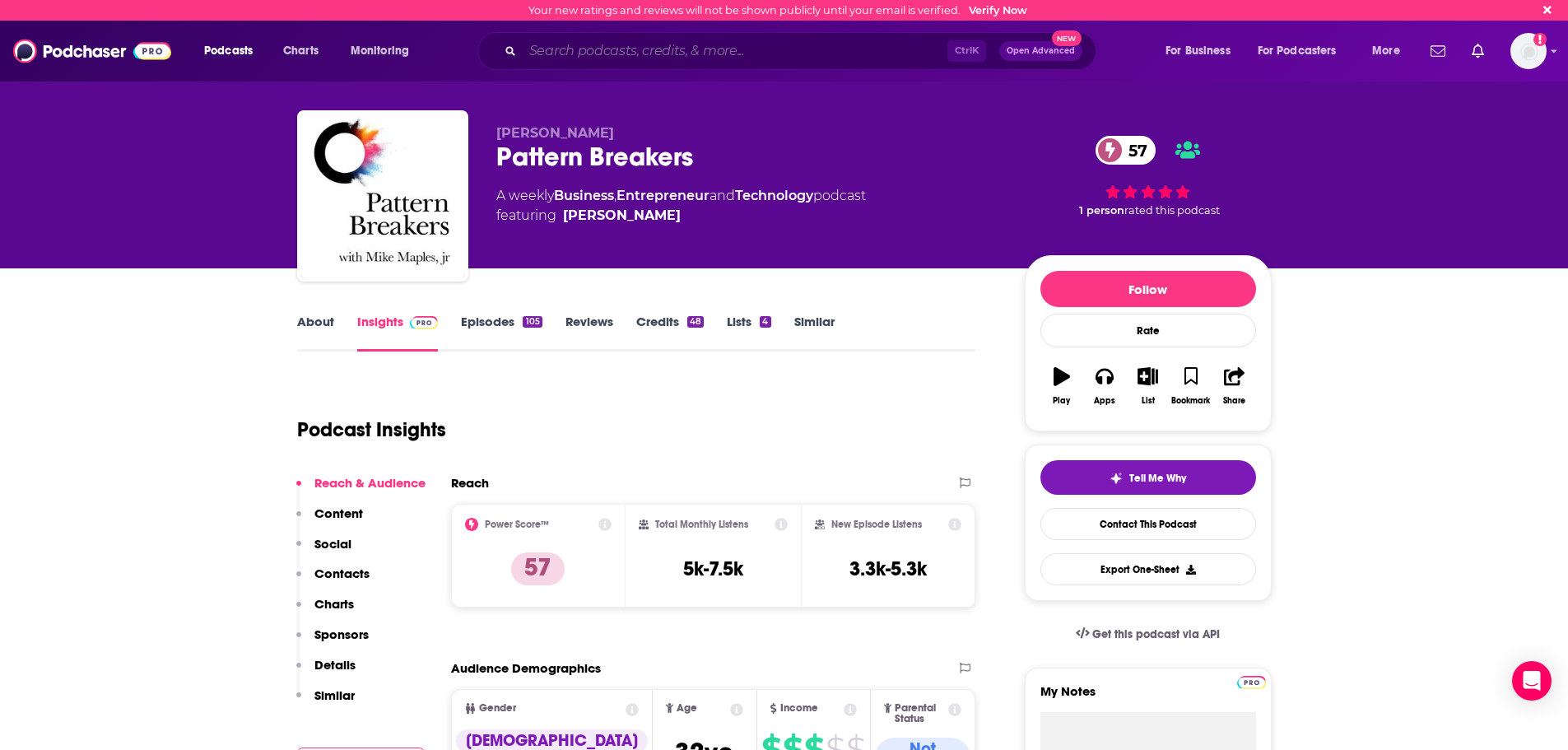
click at [709, 46] on input "Search podcasts, credits, & more..." at bounding box center [735, 51] width 425 height 27
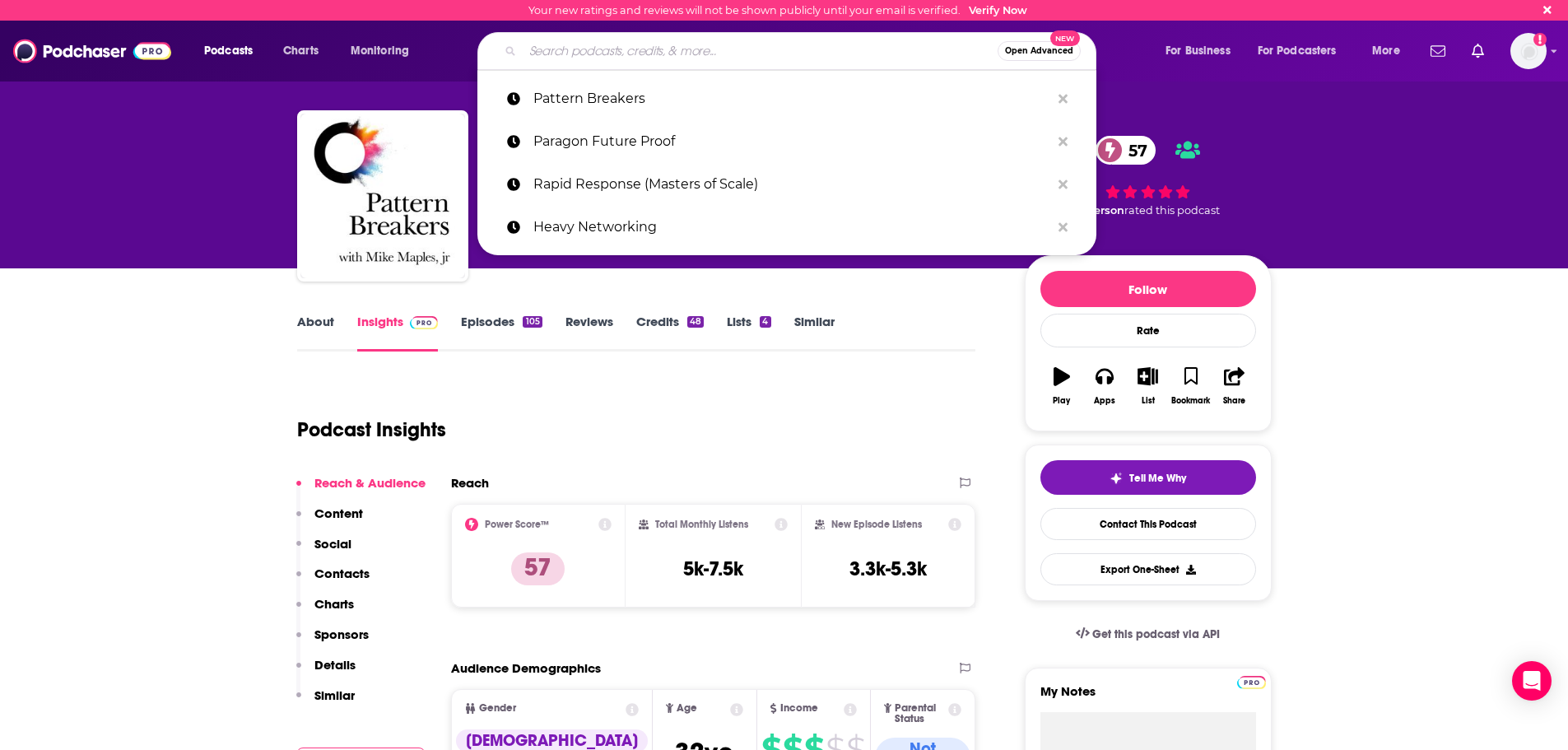
paste input "NVIDIA AI (partner)"
type input "NVIDIA AI (partner)"
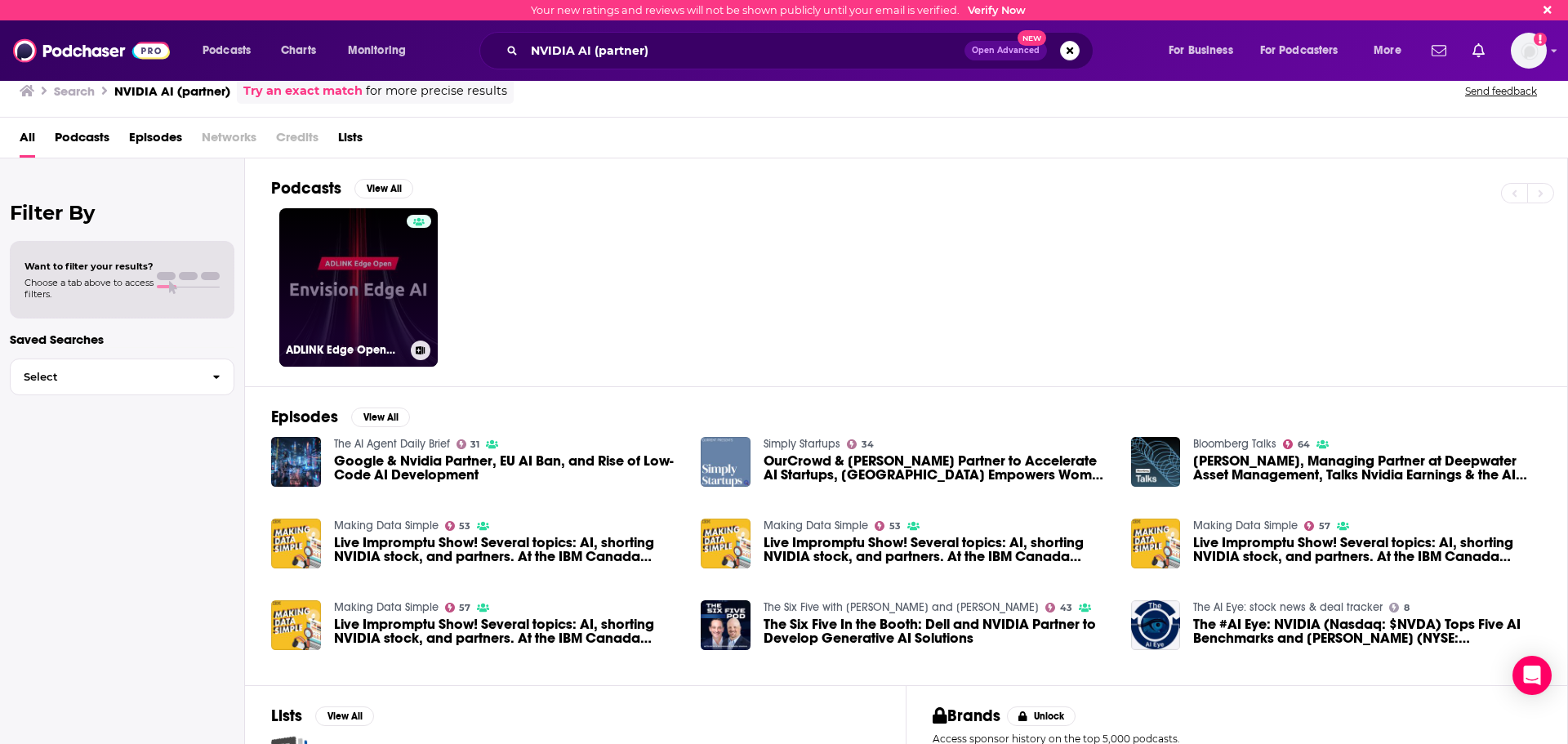
click at [397, 278] on link "ADLINK Edge Open－Envision Edge AI" at bounding box center [357, 287] width 158 height 158
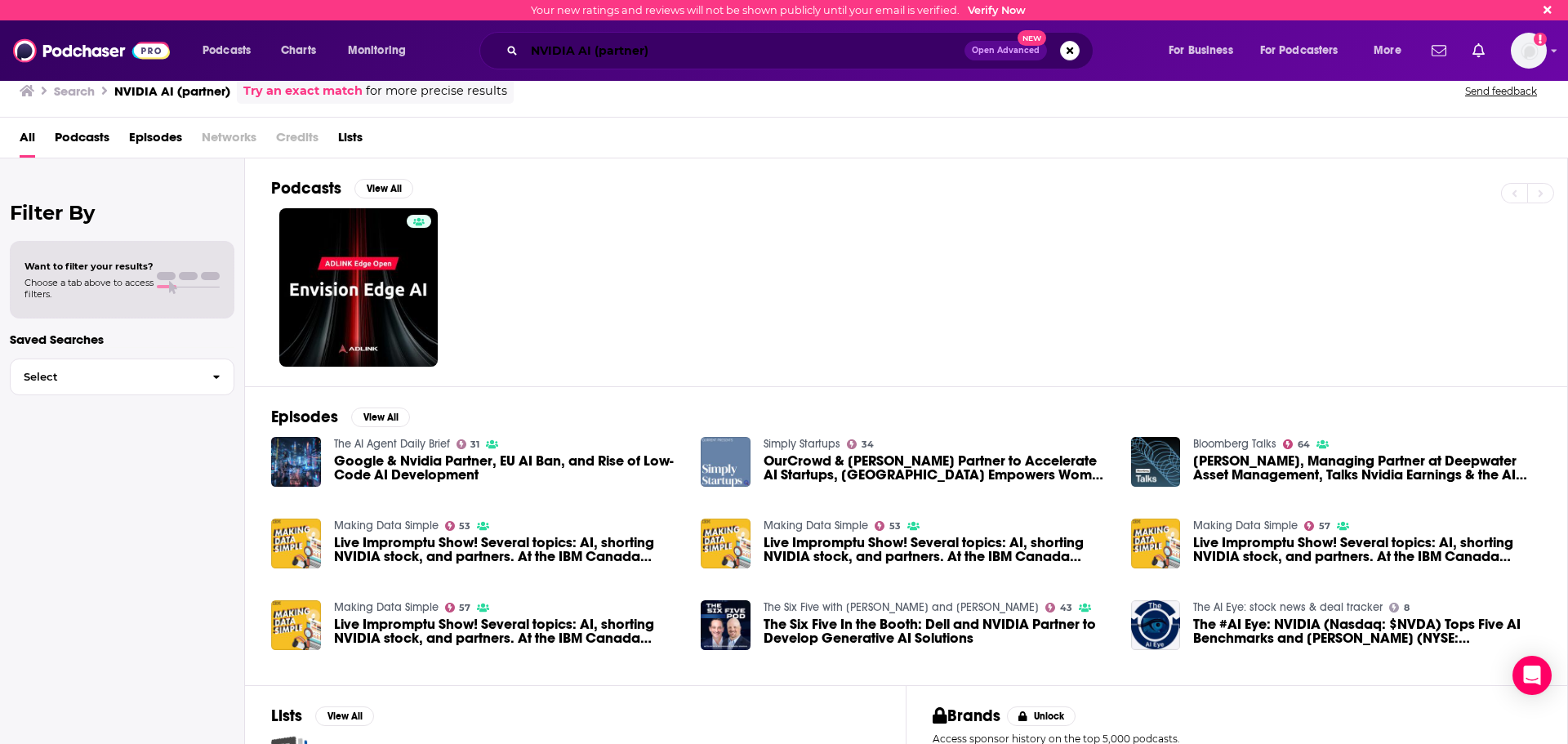
click at [661, 50] on input "NVIDIA AI (partner)" at bounding box center [745, 50] width 440 height 26
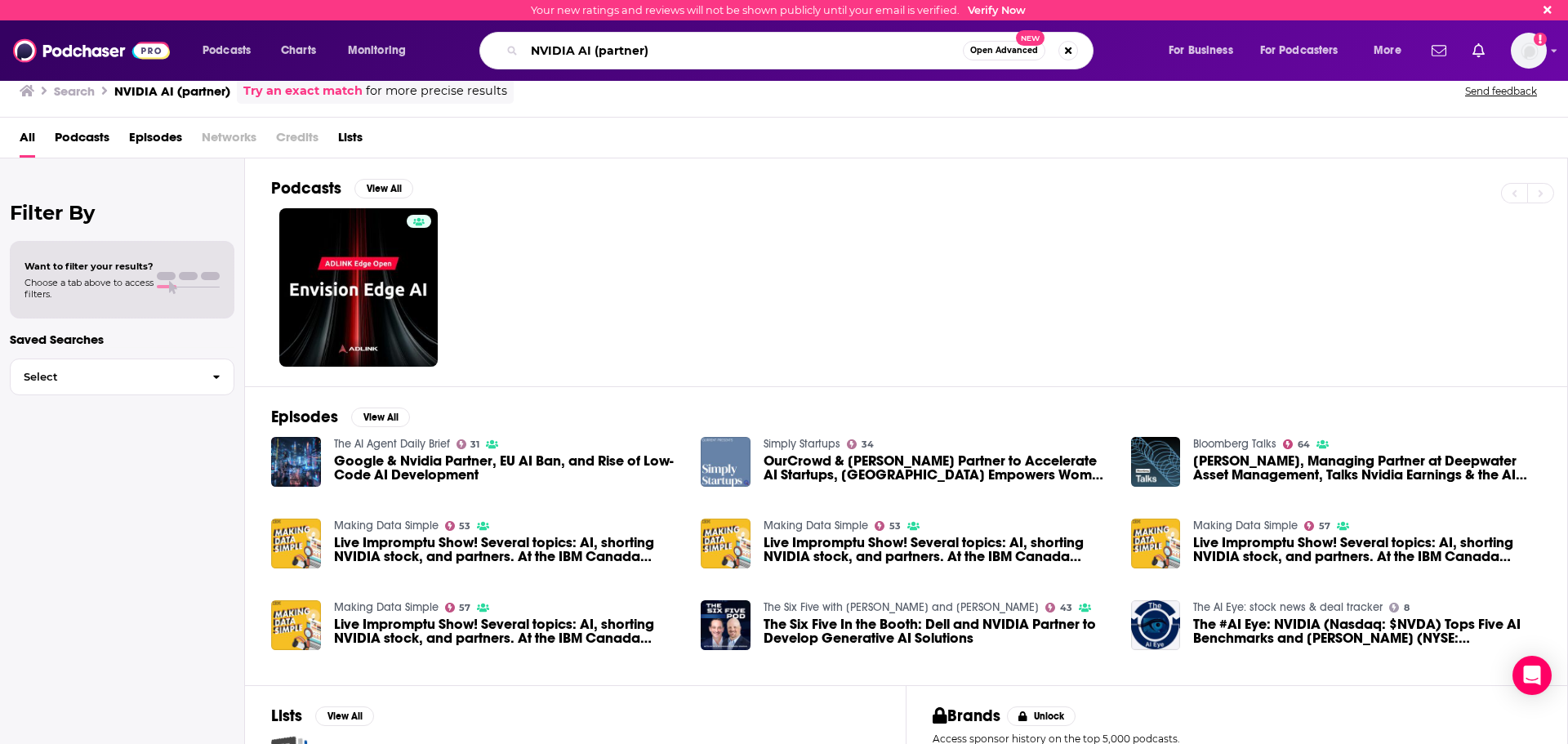
click at [661, 50] on input "NVIDIA AI (partner)" at bounding box center [744, 50] width 439 height 26
paste input "[PERSON_NAME]"
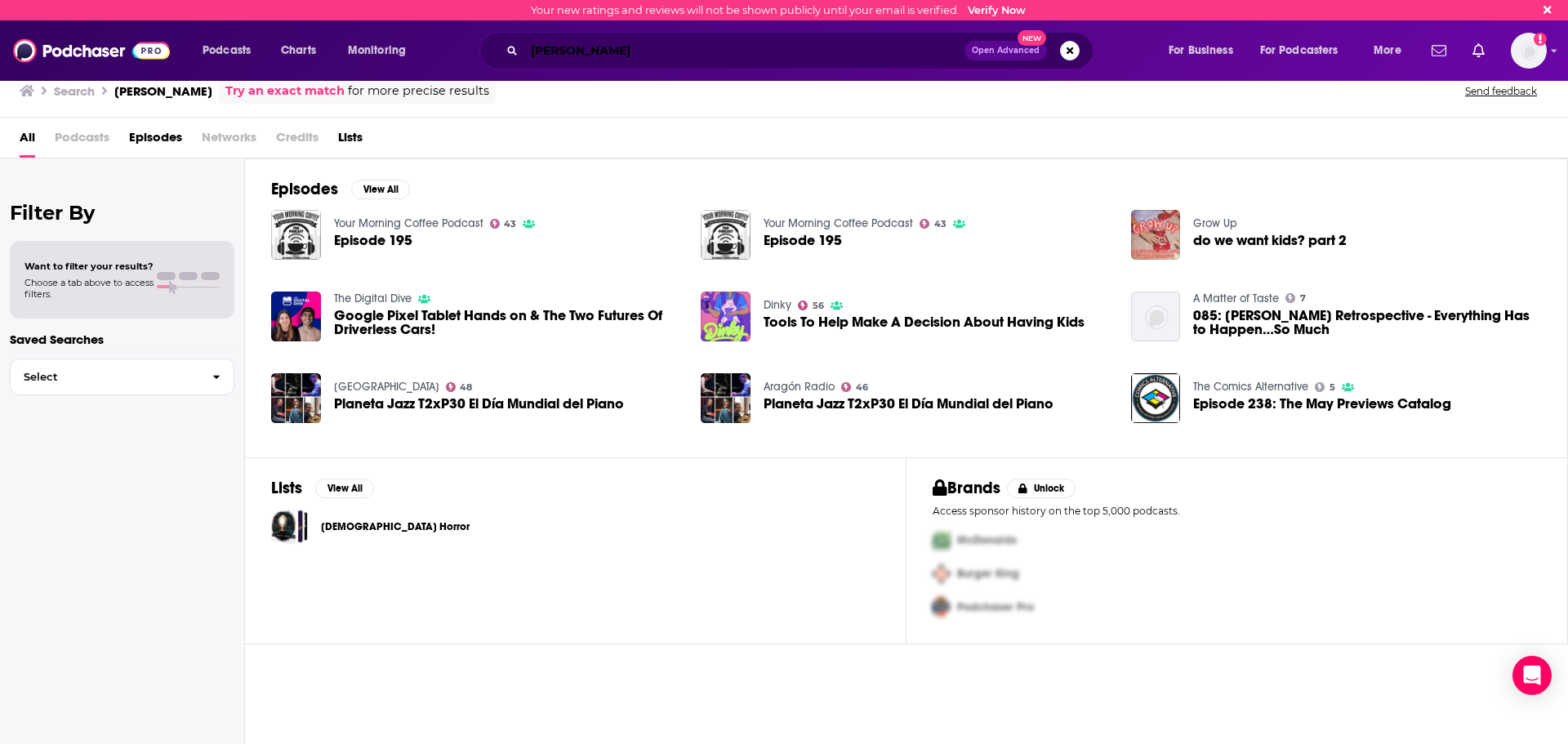
click at [629, 37] on input "[PERSON_NAME]" at bounding box center [745, 50] width 440 height 26
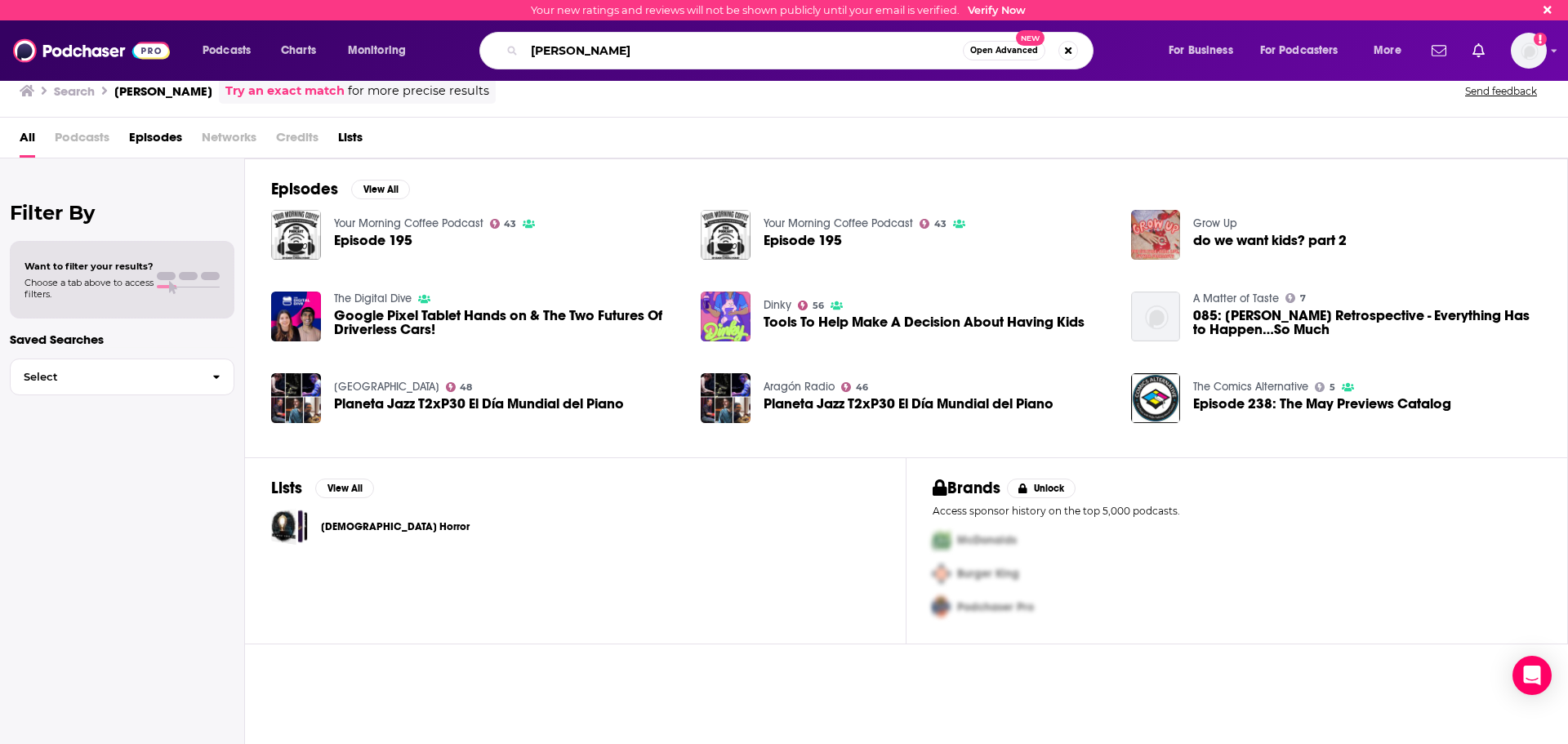
click at [629, 37] on input "[PERSON_NAME]" at bounding box center [744, 50] width 439 height 26
type input "y"
type input "the [PERSON_NAME] show"
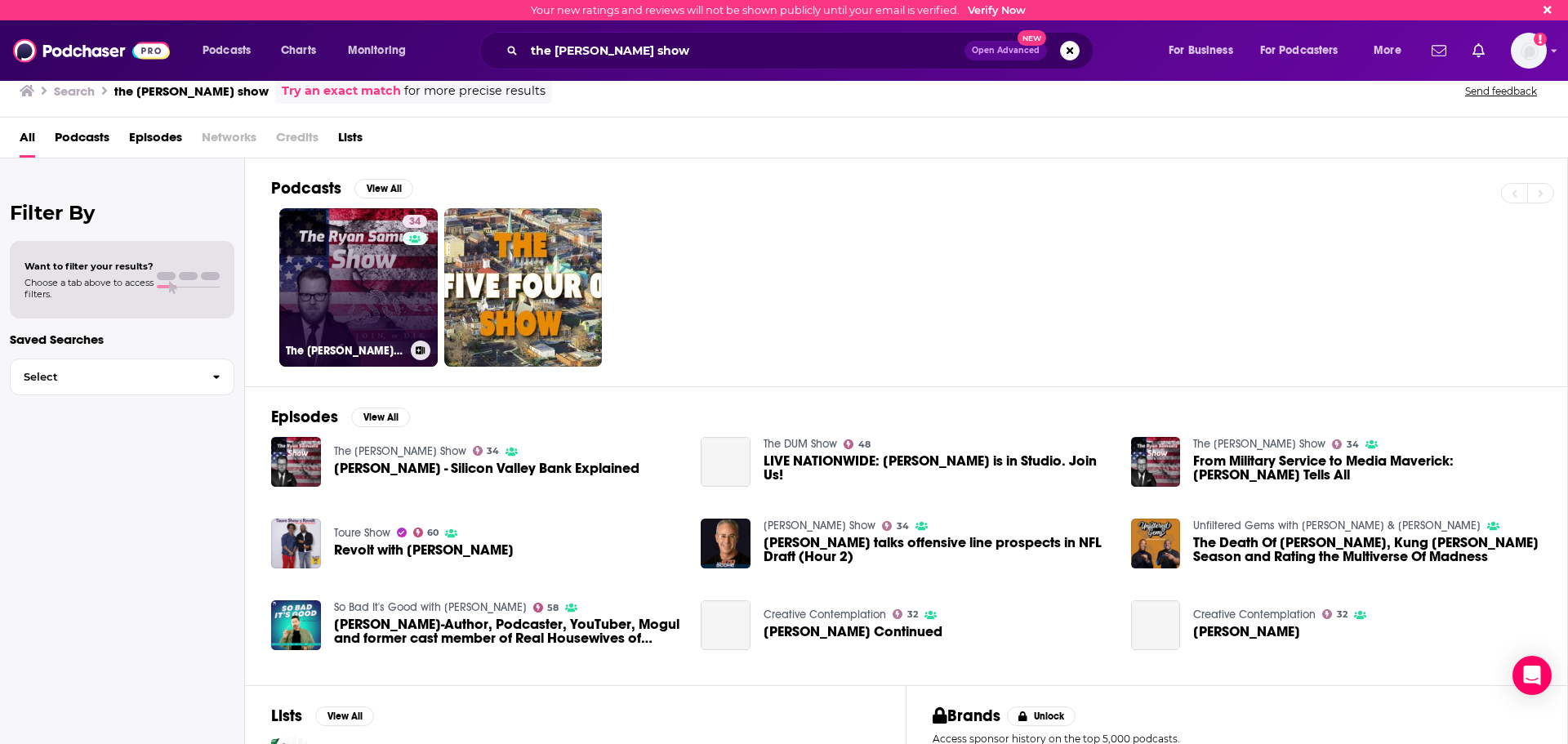
click at [376, 290] on link "34 The [PERSON_NAME] Show" at bounding box center [357, 287] width 158 height 158
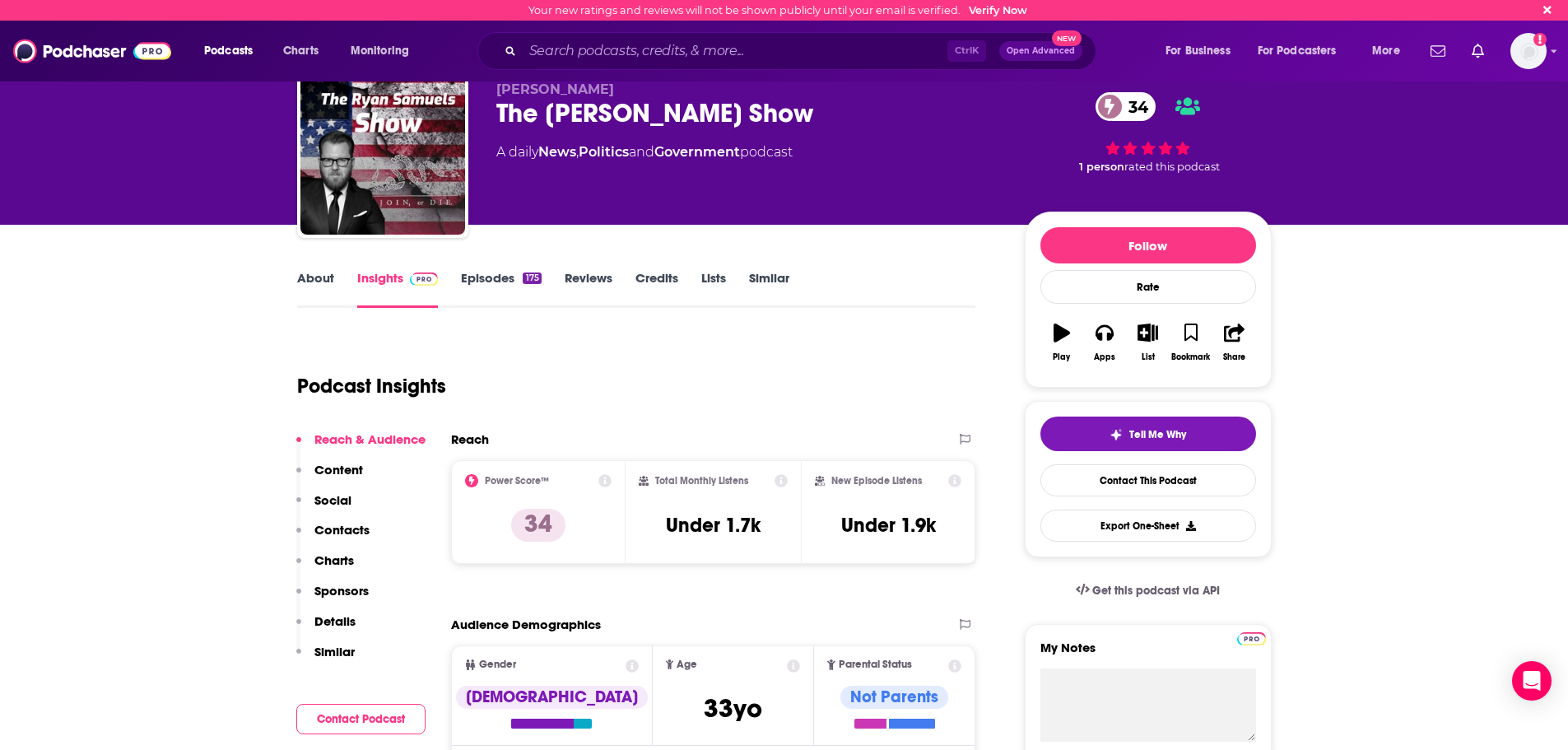
scroll to position [83, 0]
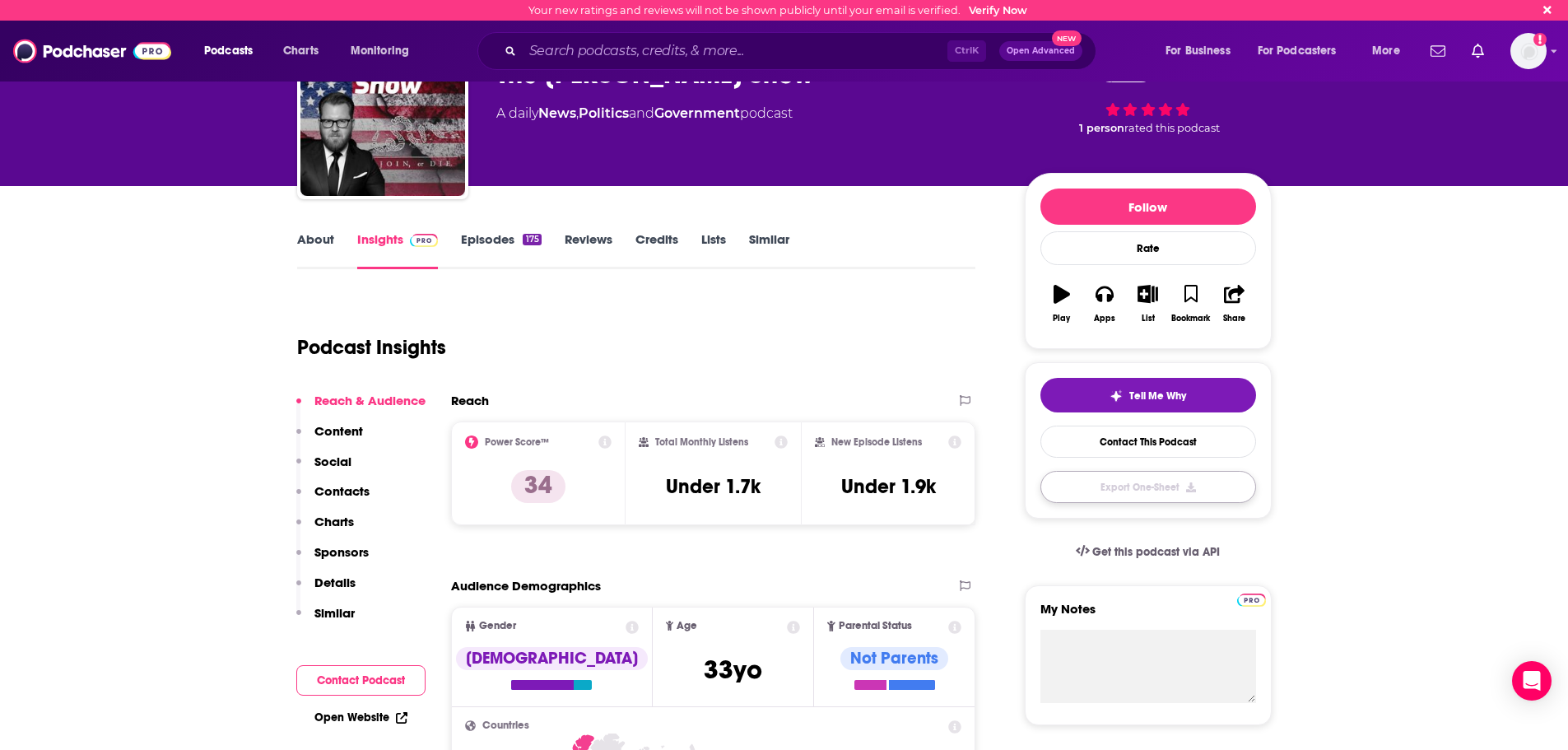
click at [1119, 488] on button "Export One-Sheet" at bounding box center [1148, 486] width 216 height 32
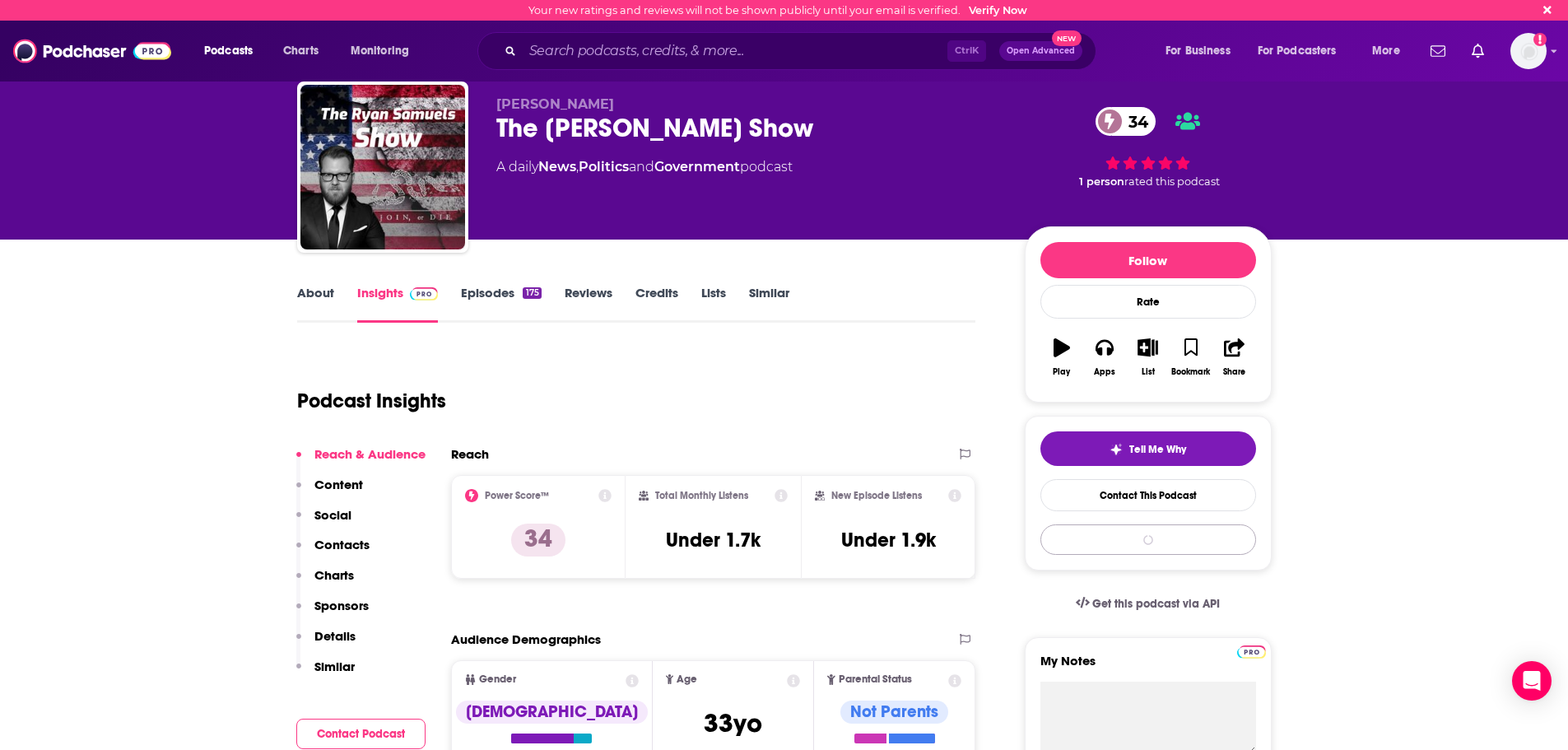
scroll to position [0, 0]
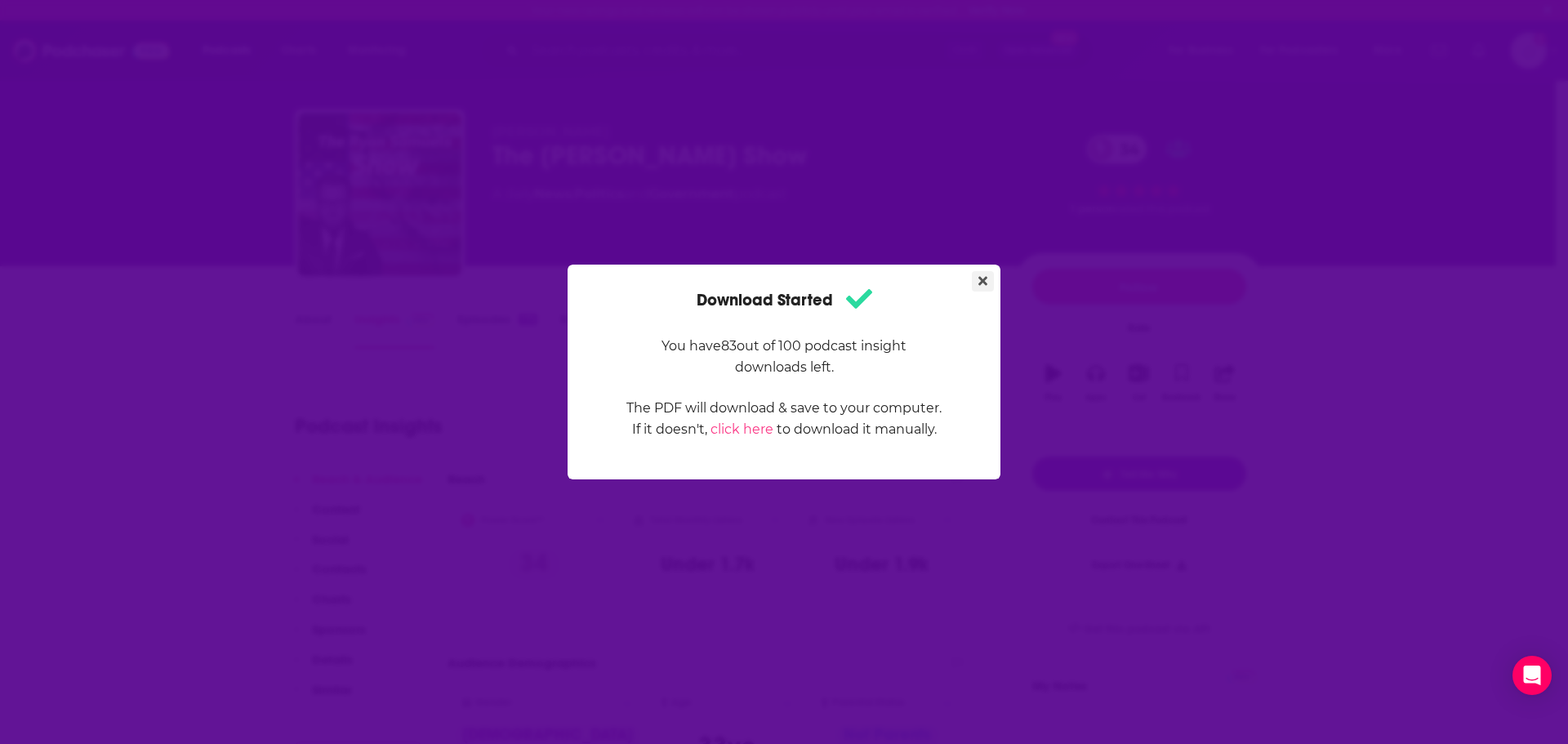
click at [976, 276] on button "Close" at bounding box center [982, 281] width 22 height 21
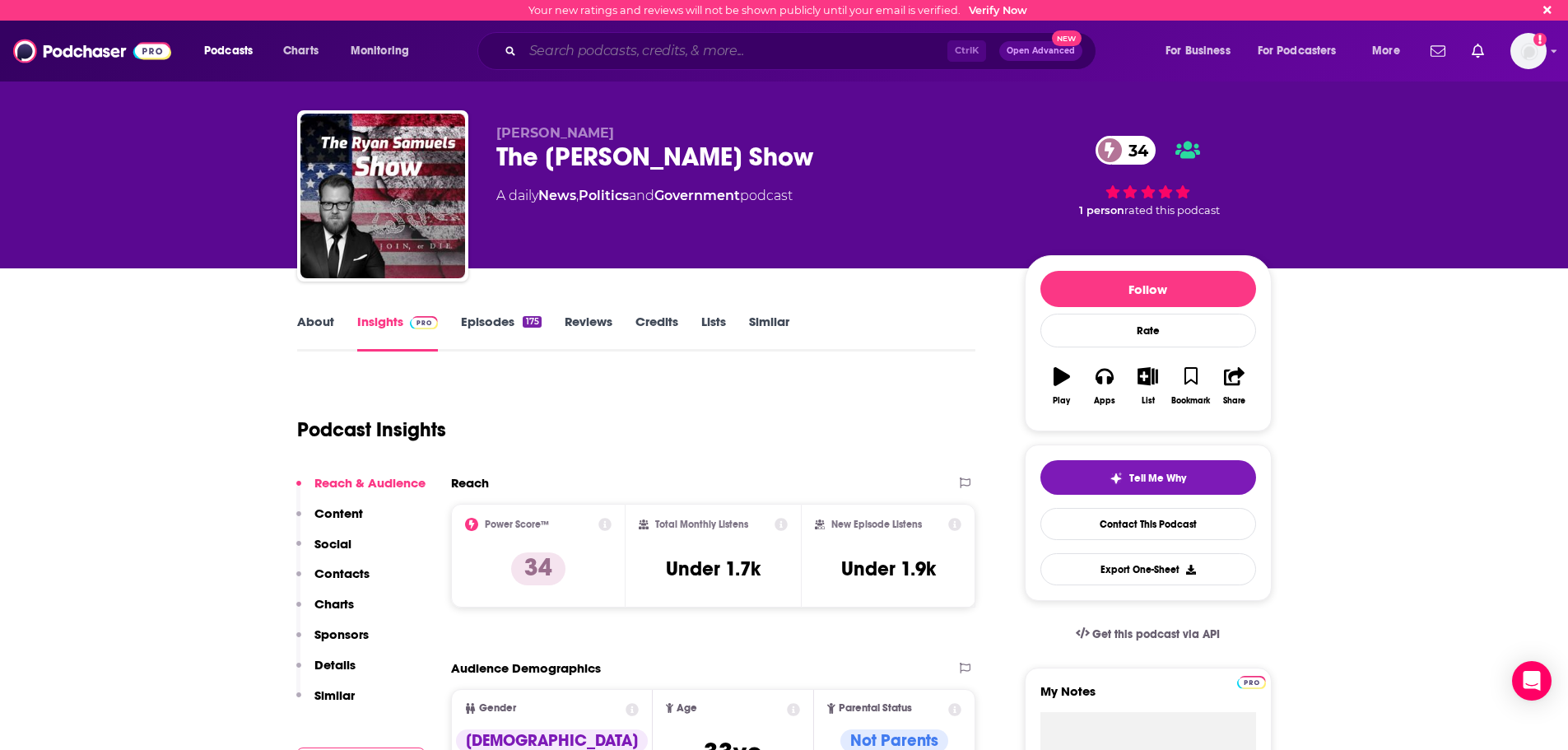
click at [717, 45] on input "Search podcasts, credits, & more..." at bounding box center [735, 51] width 425 height 27
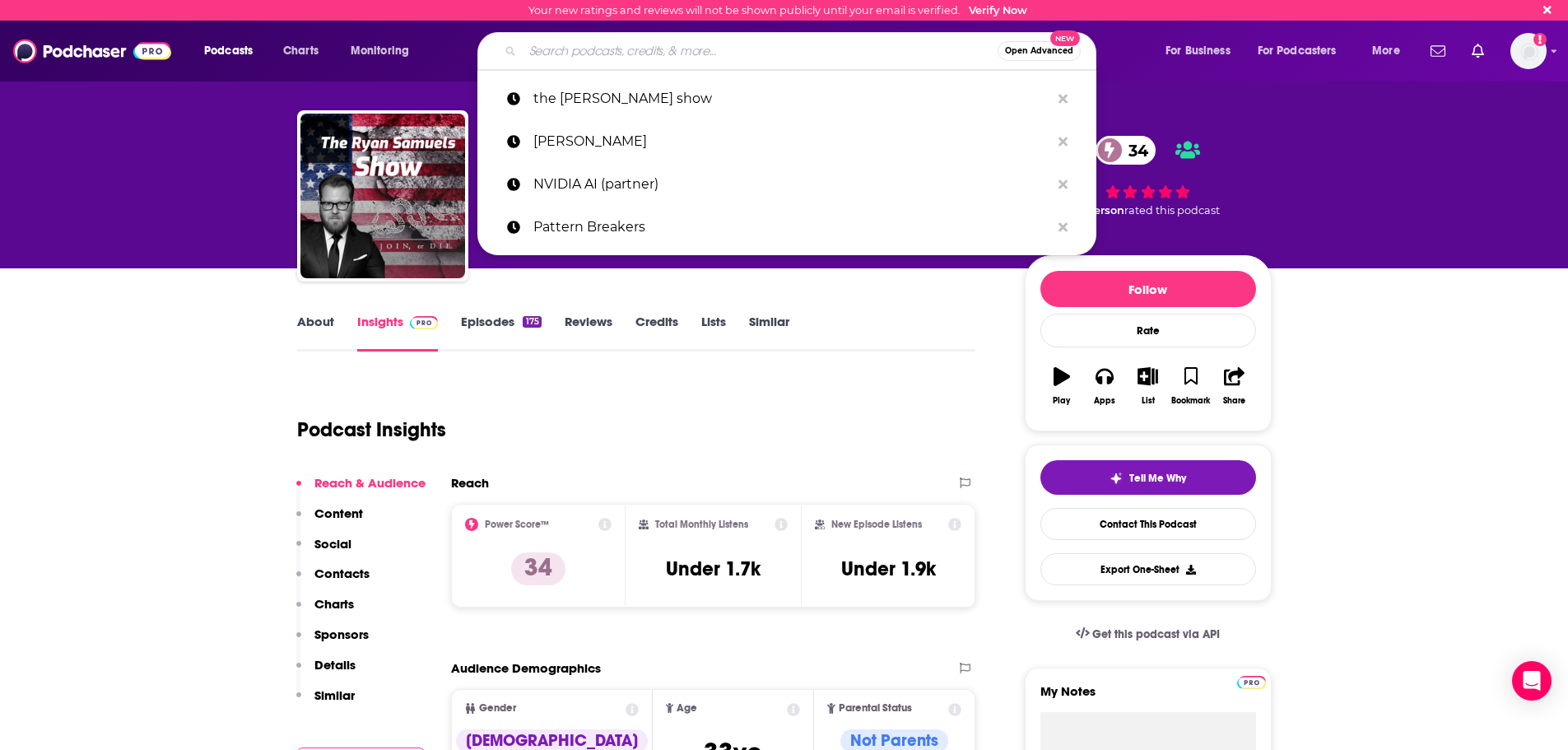
paste input "[PERSON_NAME] Radio Program"
type input "[PERSON_NAME] Radio Program"
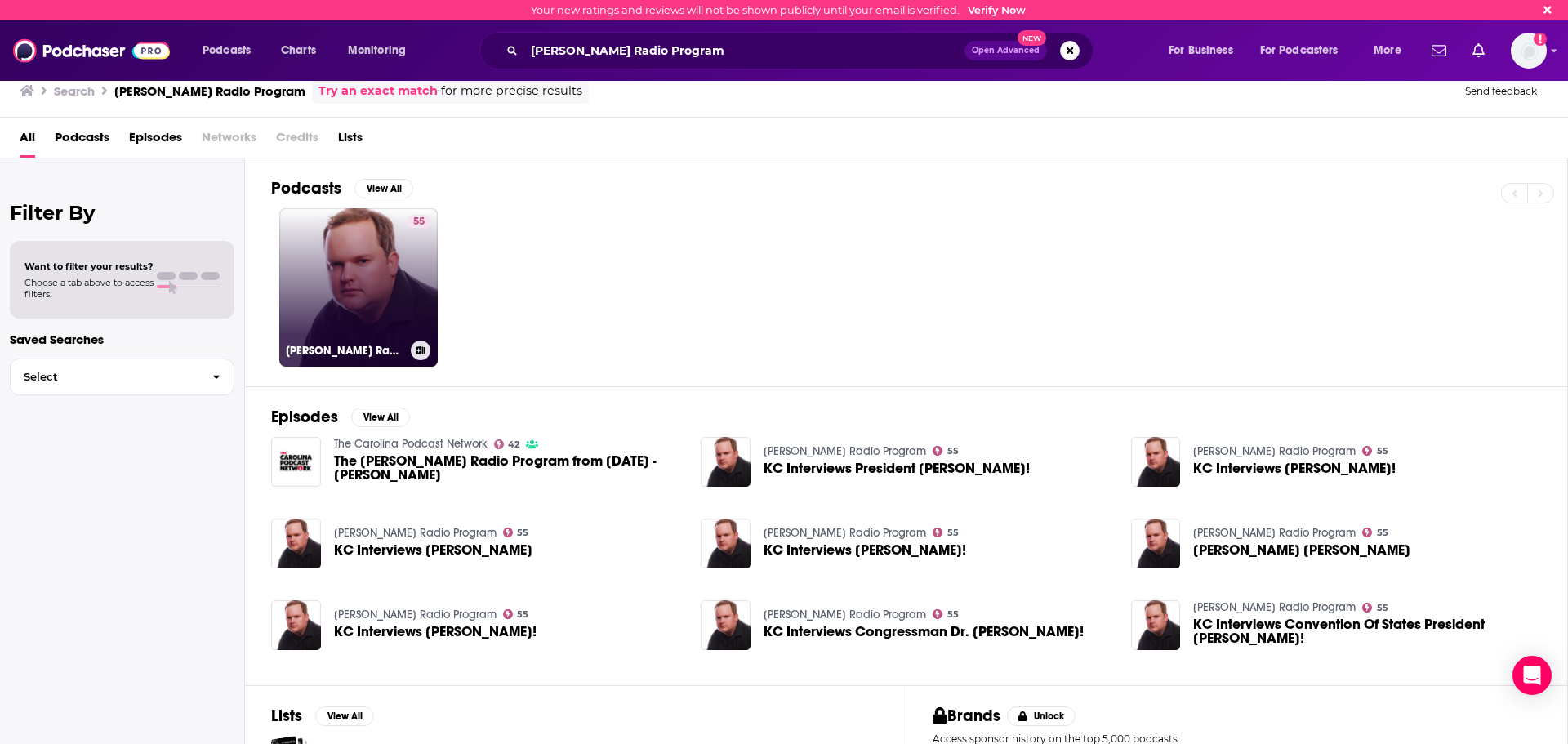
click at [394, 299] on link "55 [PERSON_NAME] Radio Program" at bounding box center [357, 287] width 158 height 158
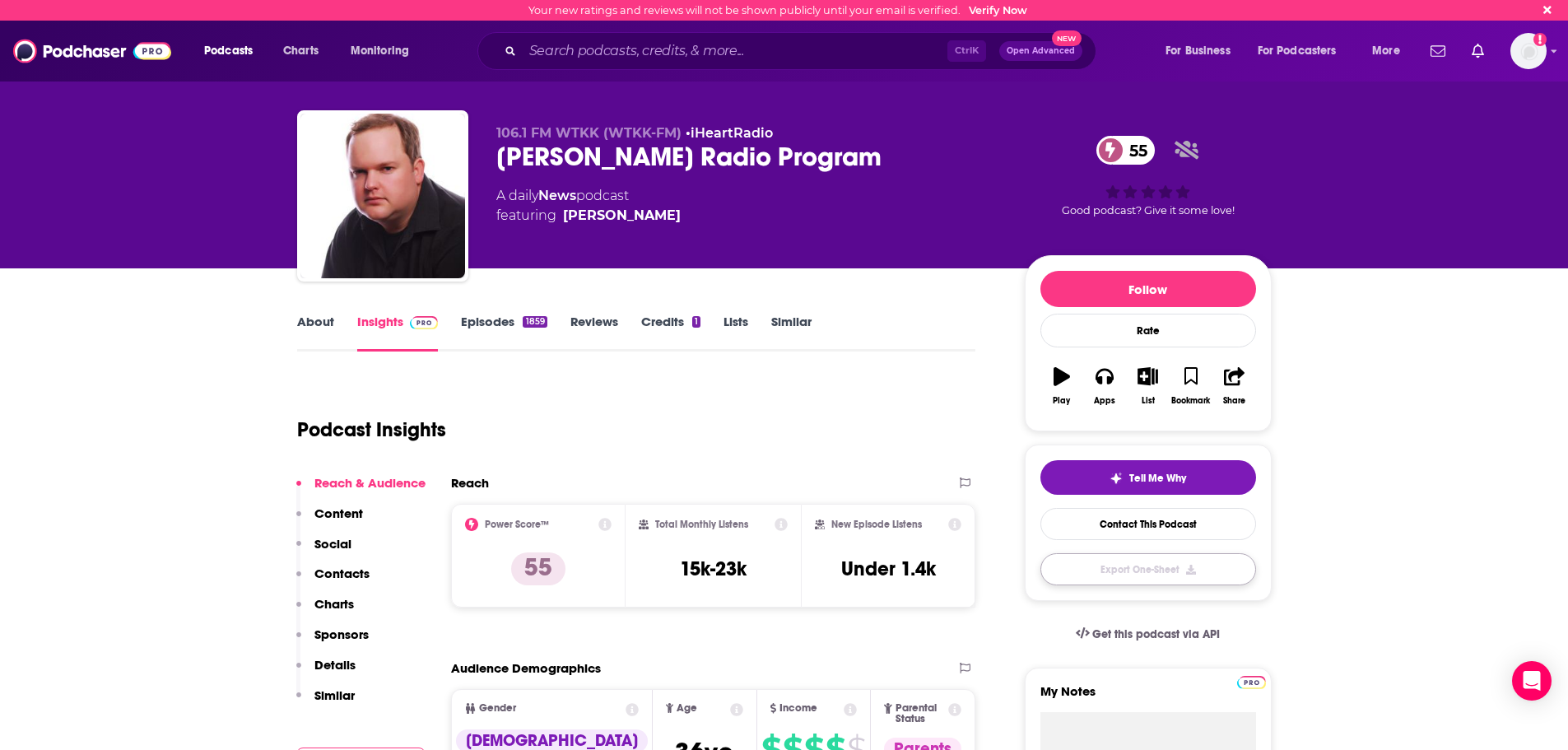
click at [1168, 571] on button "Export One-Sheet" at bounding box center [1148, 569] width 216 height 32
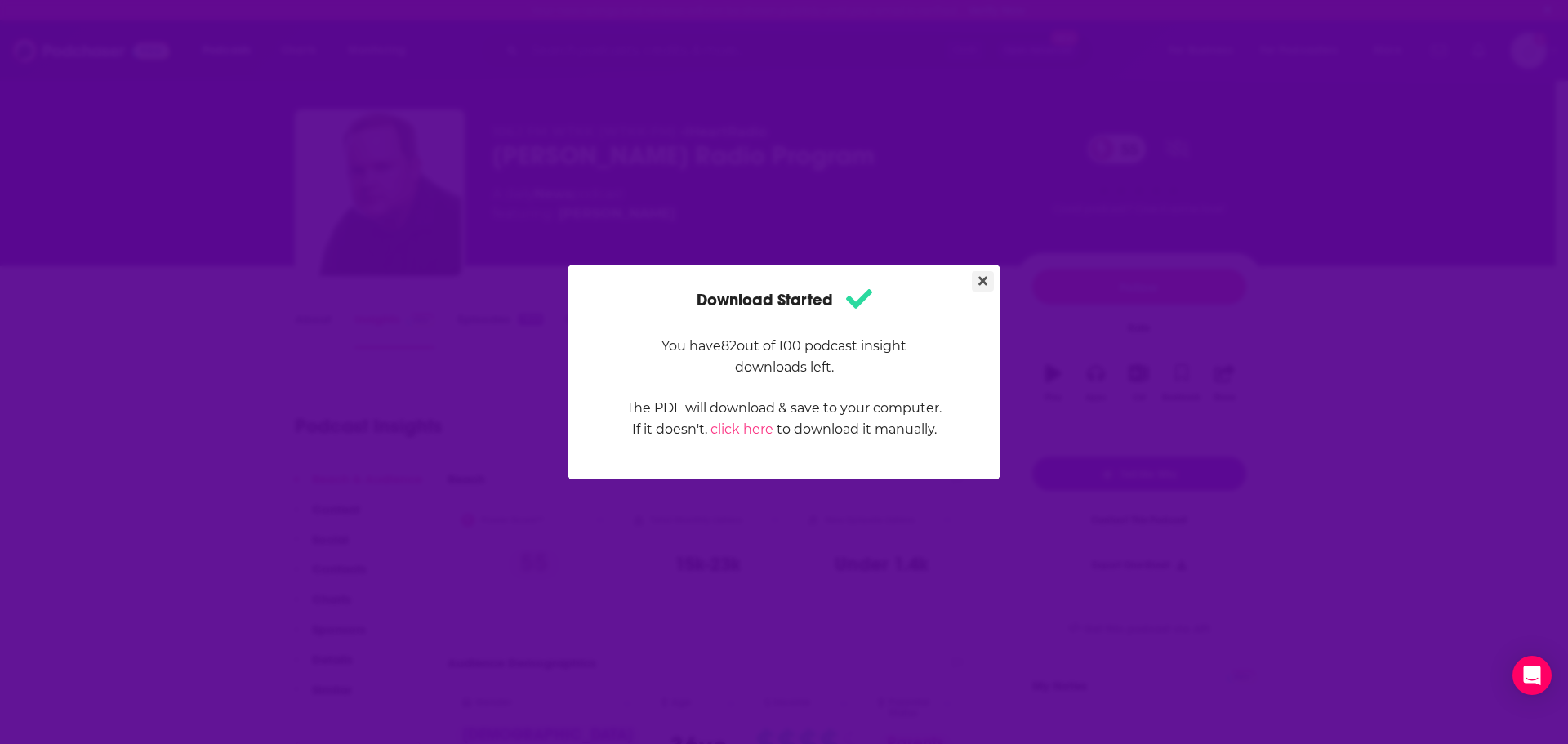
click at [978, 281] on icon "Close" at bounding box center [982, 281] width 9 height 13
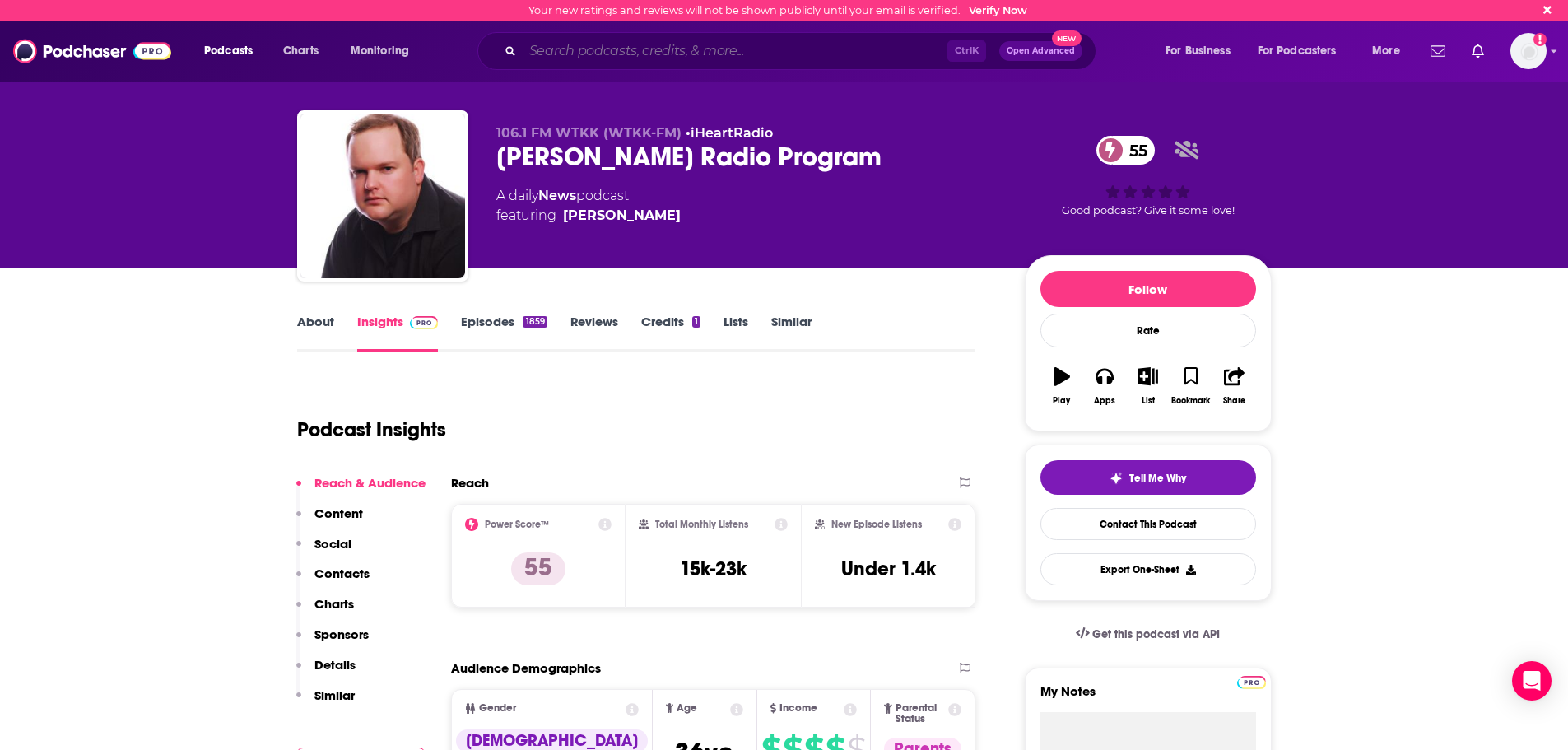
click at [845, 52] on input "Search podcasts, credits, & more..." at bounding box center [735, 51] width 425 height 27
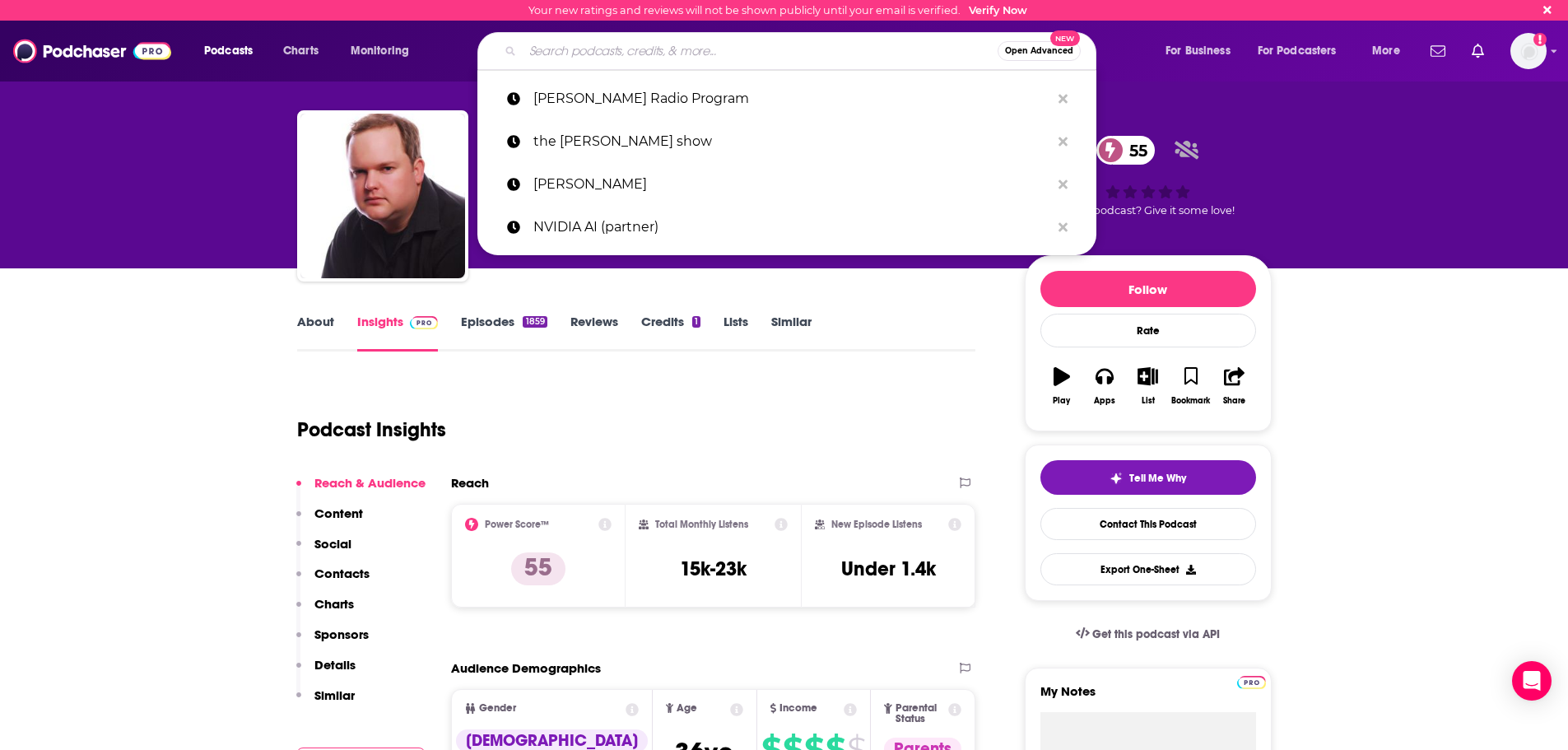
paste input "Untamed Nation"
type input "Untamed Nation"
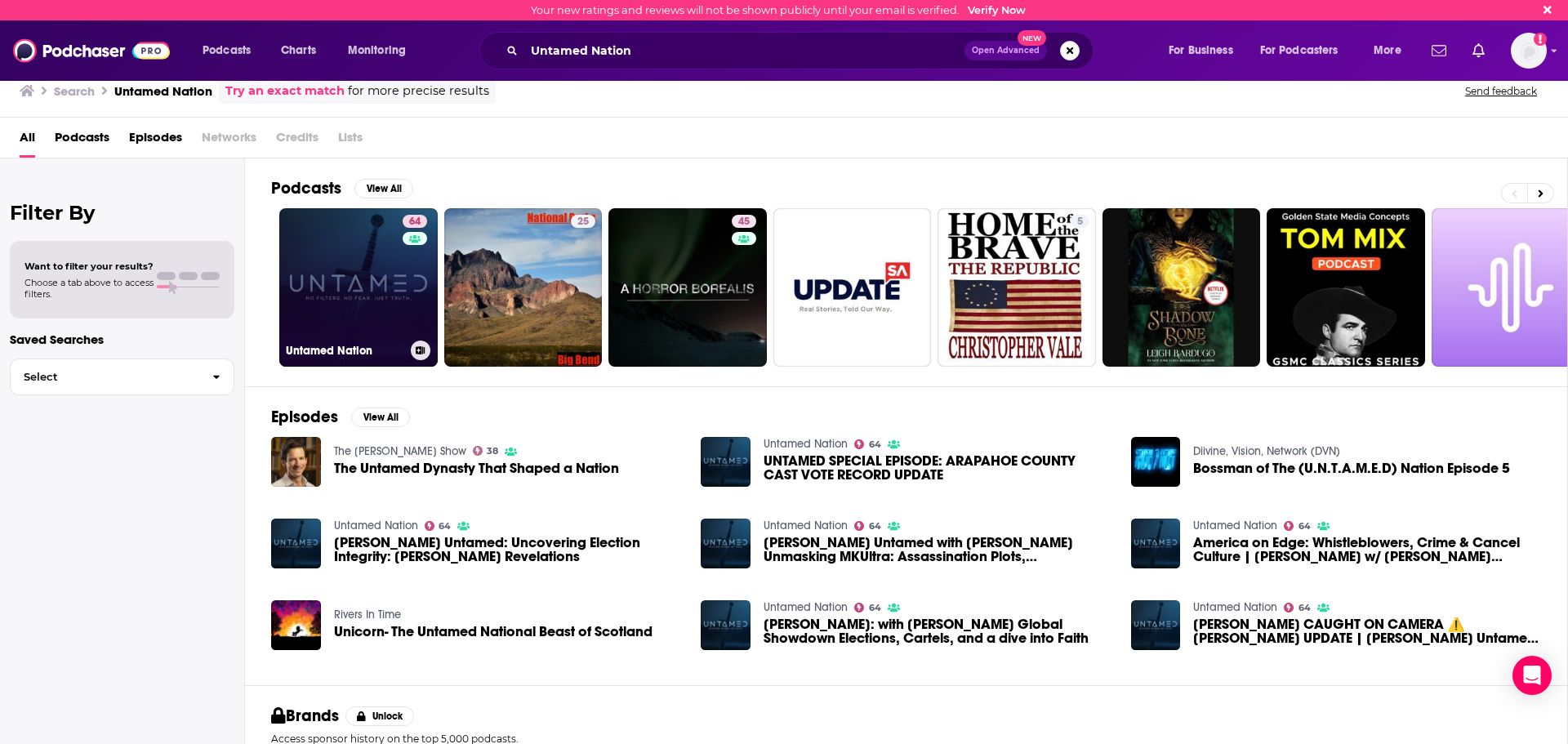
click at [380, 284] on link "64 Untamed Nation" at bounding box center [357, 287] width 158 height 158
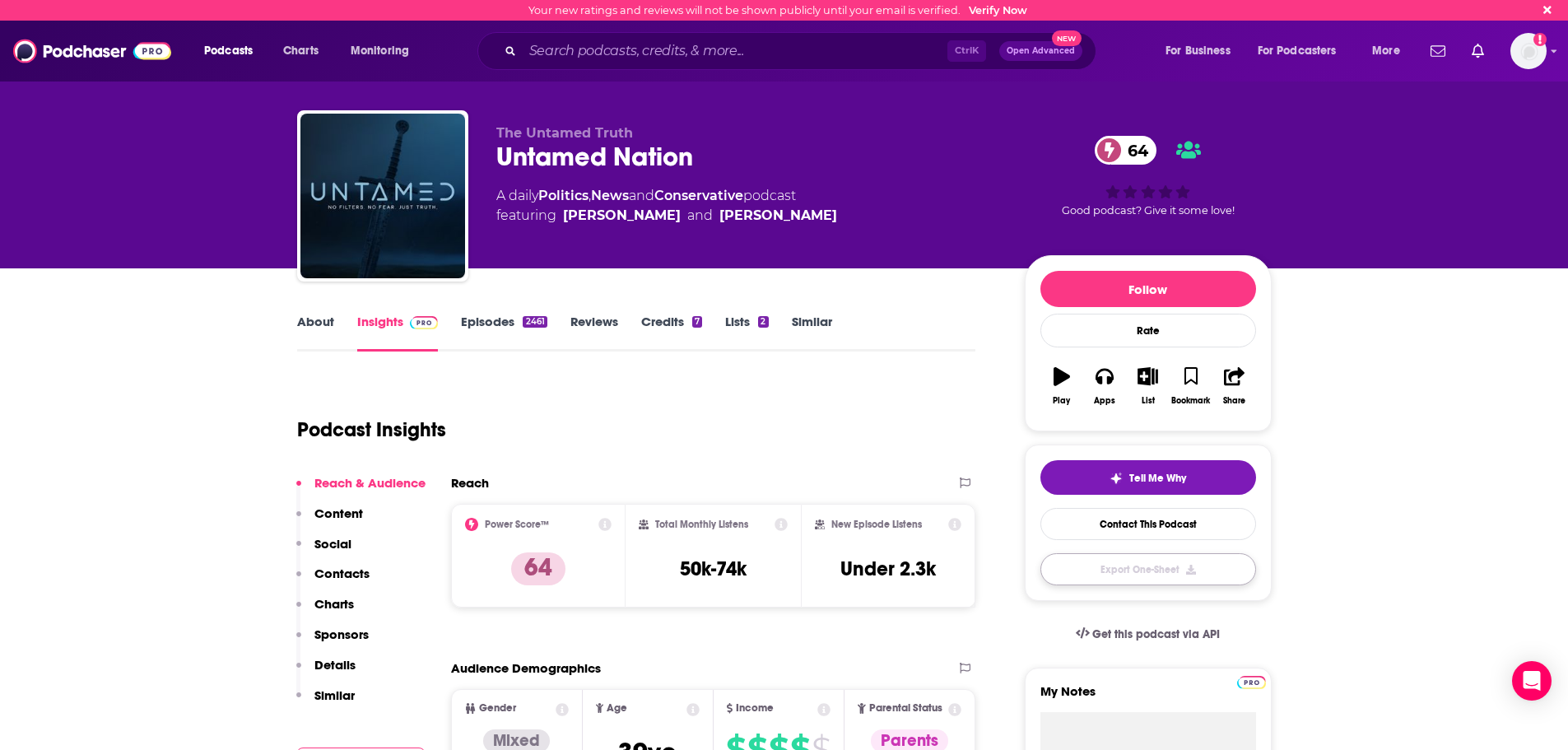
click at [1165, 575] on button "Export One-Sheet" at bounding box center [1148, 569] width 216 height 32
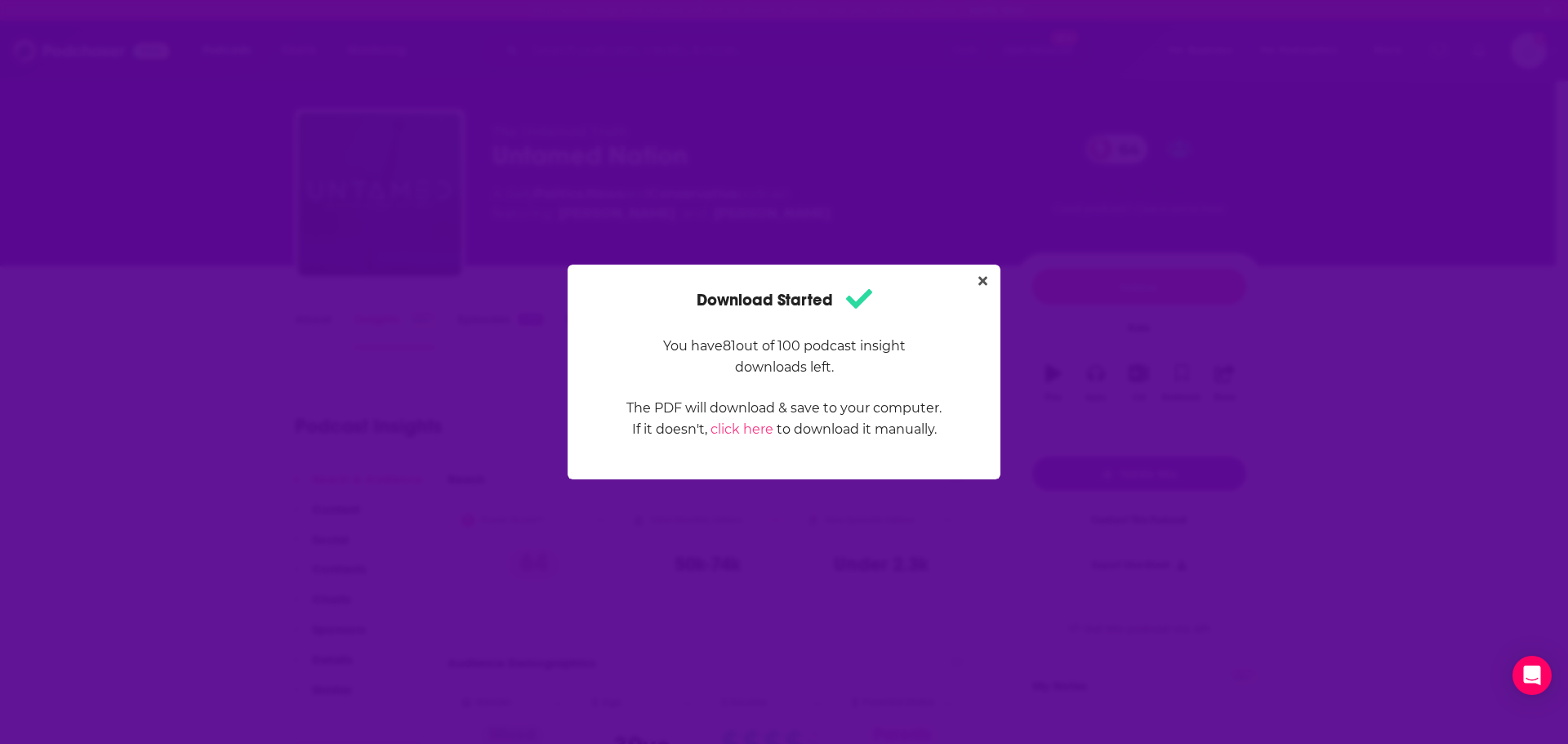
click at [983, 281] on icon "Close" at bounding box center [982, 281] width 9 height 9
